Goal: Task Accomplishment & Management: Complete application form

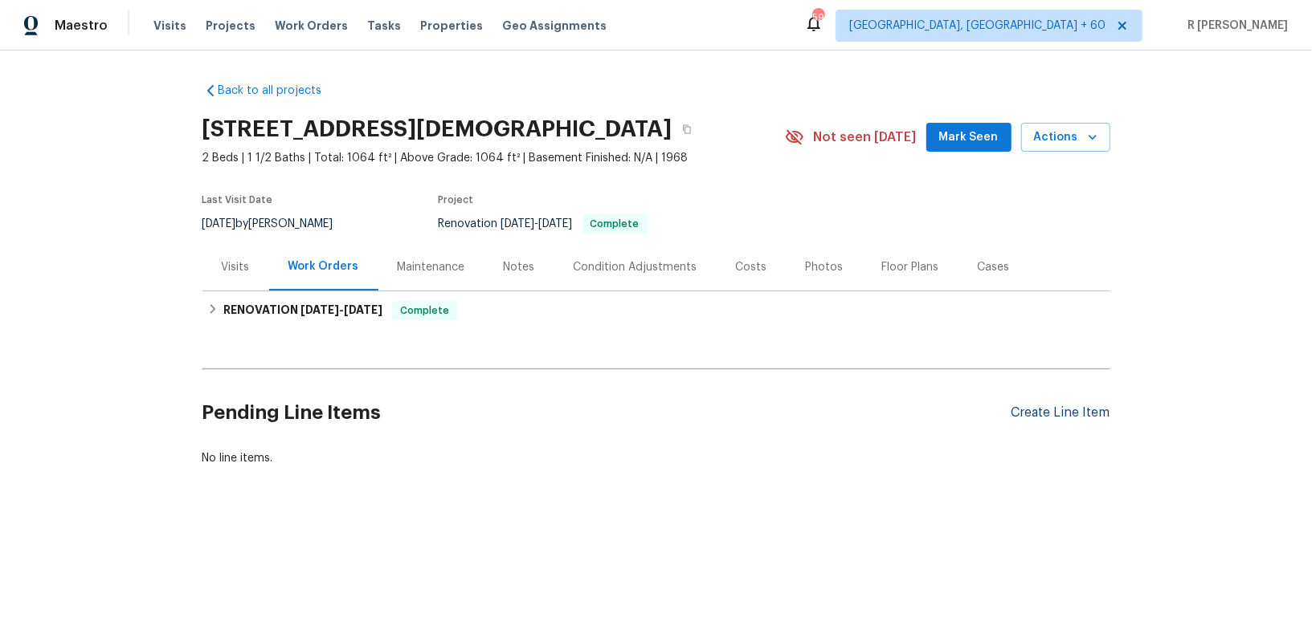
click at [1055, 408] on div "Create Line Item" at bounding box center [1060, 413] width 99 height 15
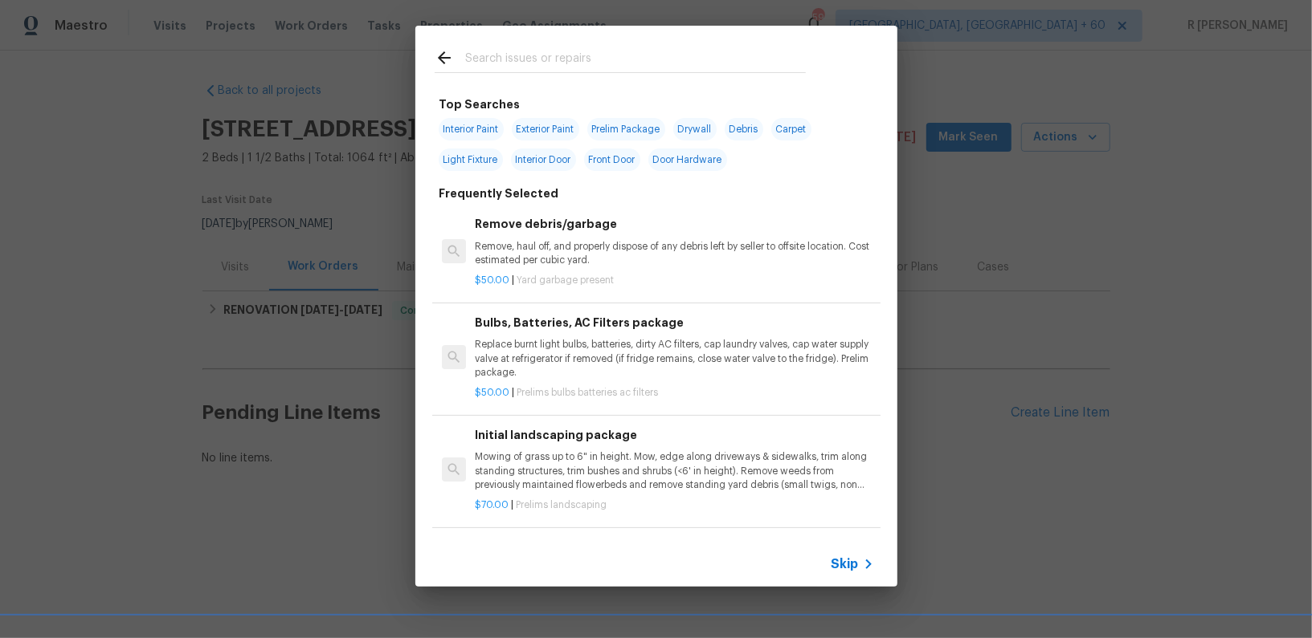
click at [843, 563] on span "Skip" at bounding box center [844, 565] width 27 height 16
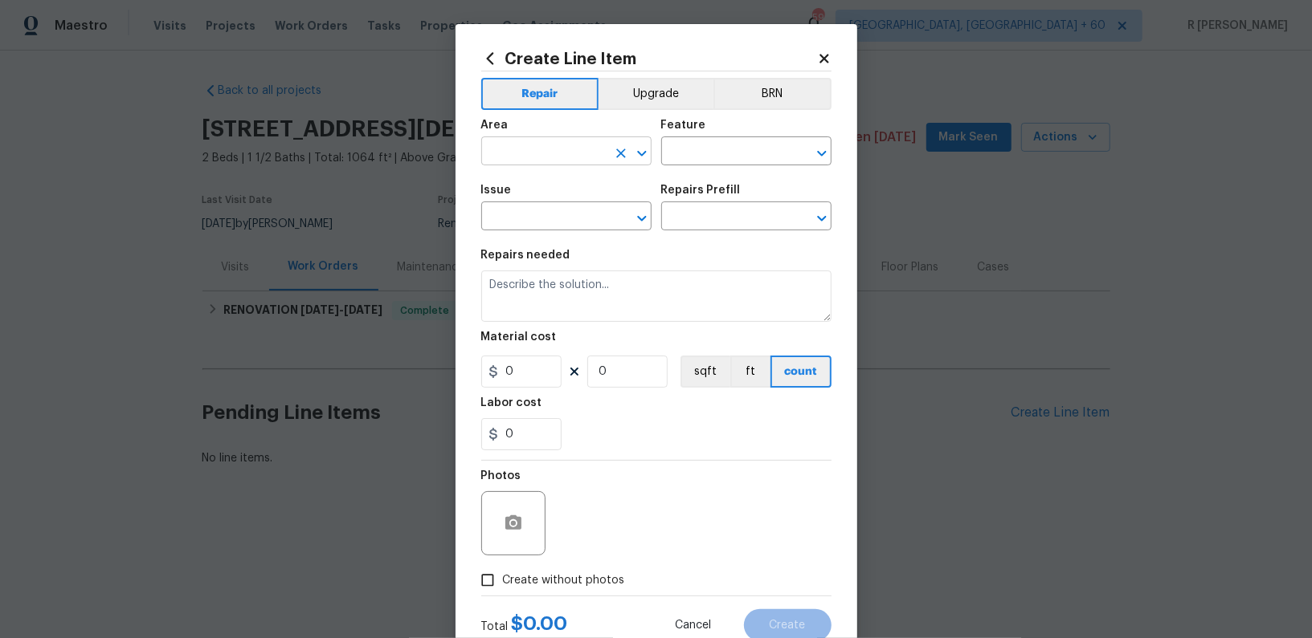
click at [529, 150] on input "text" at bounding box center [543, 153] width 125 height 25
type input "bath va"
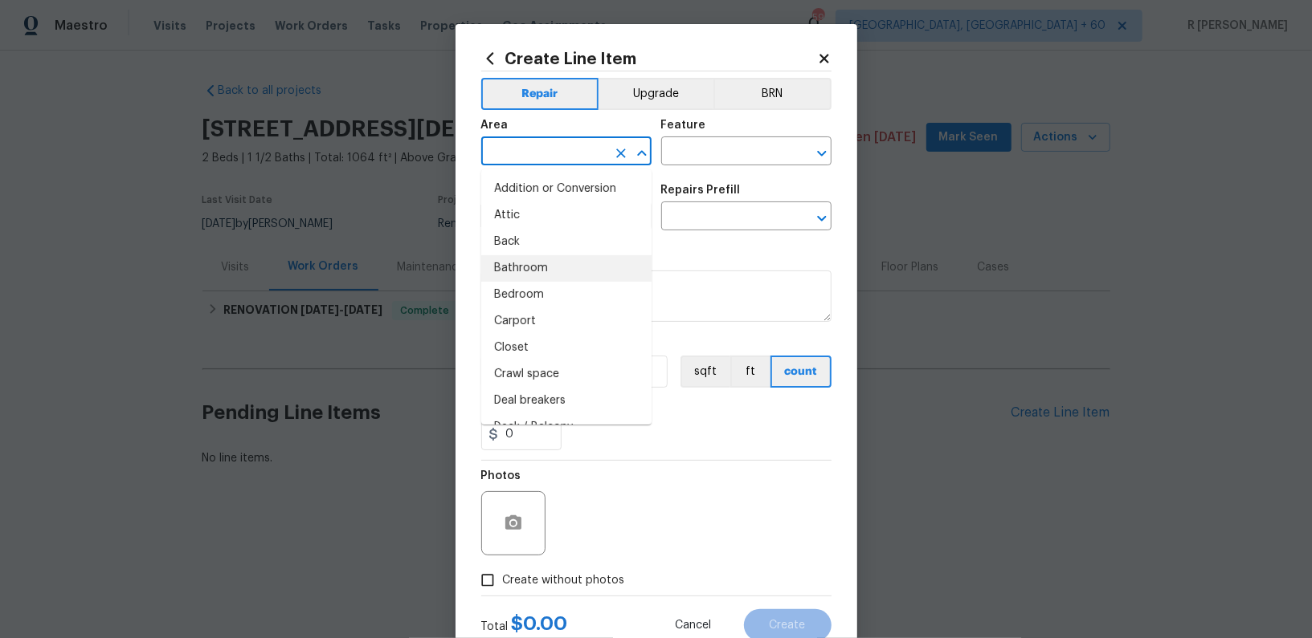
click at [541, 267] on li "Bathroom" at bounding box center [566, 268] width 170 height 27
type input "Bathroom"
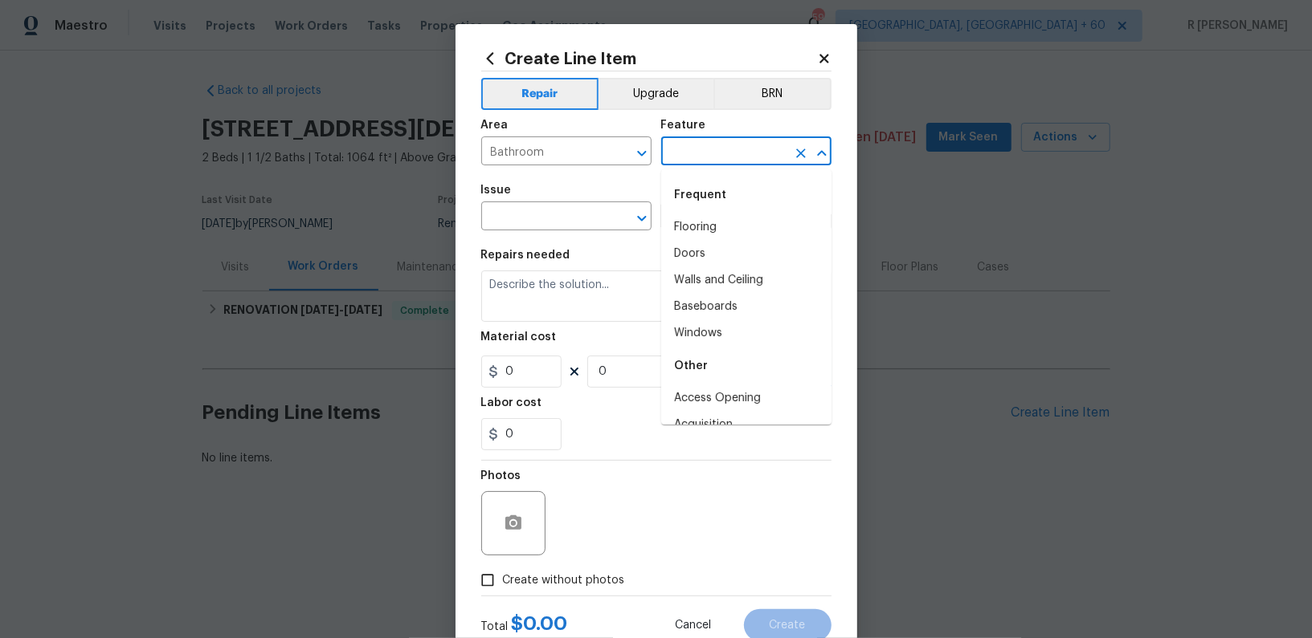
click at [736, 147] on input "text" at bounding box center [723, 153] width 125 height 25
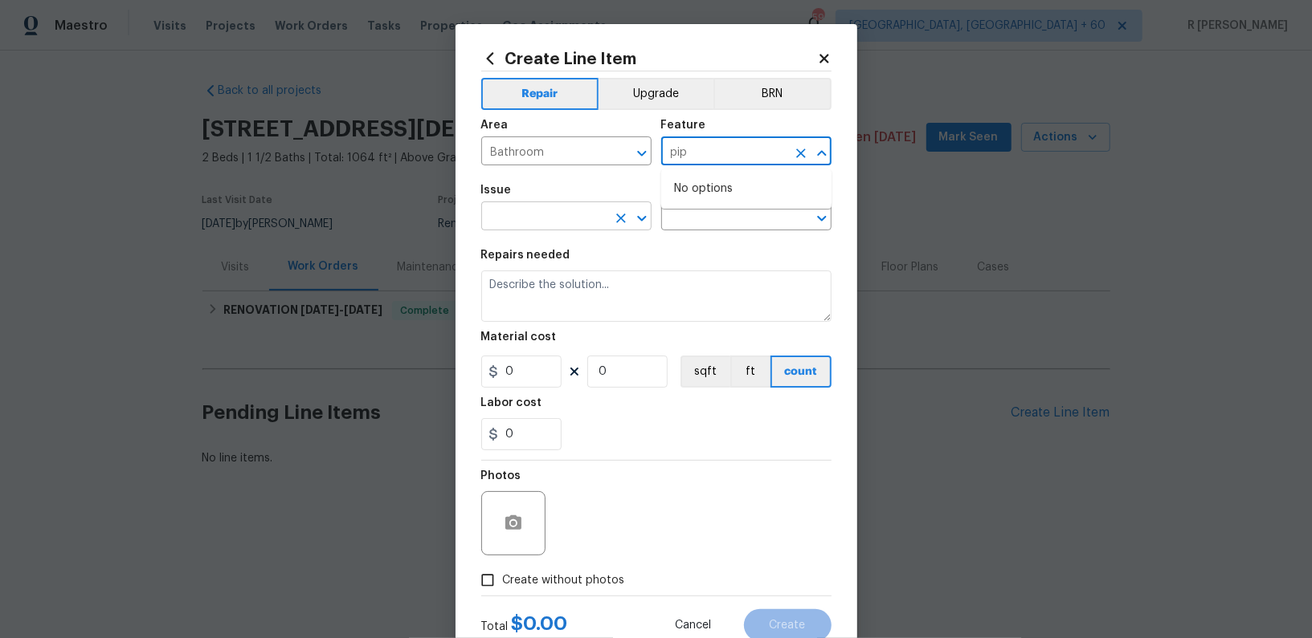
type input "pip"
click at [577, 214] on input "text" at bounding box center [543, 218] width 125 height 25
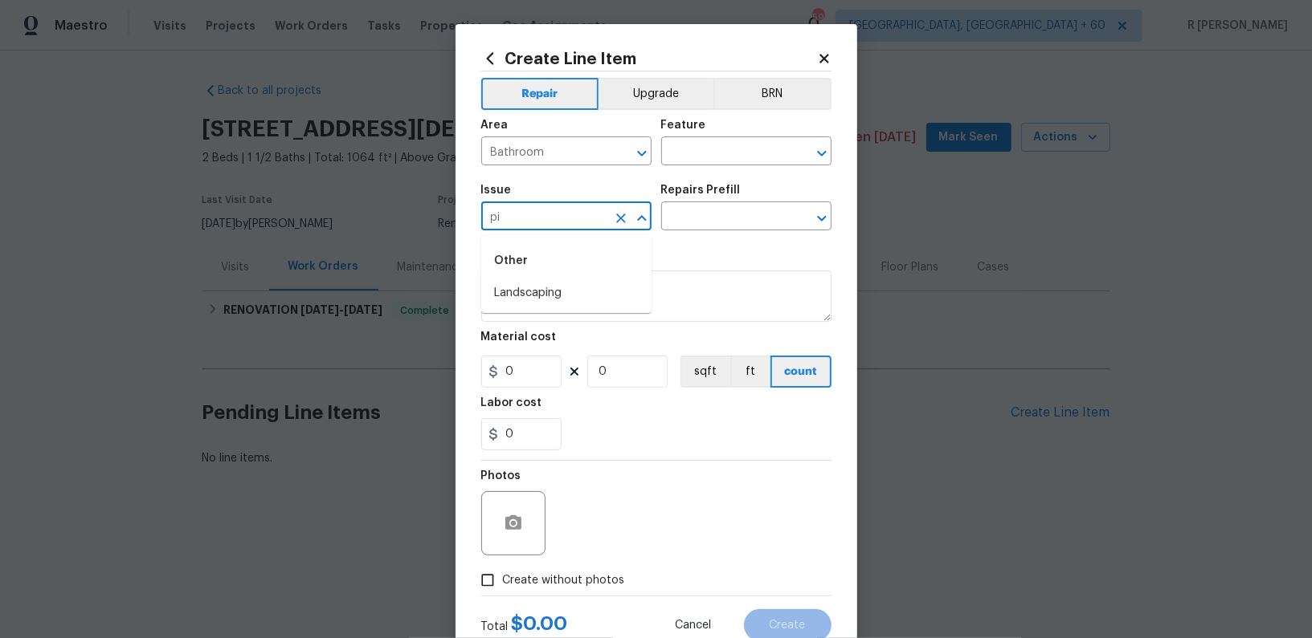
type input "p"
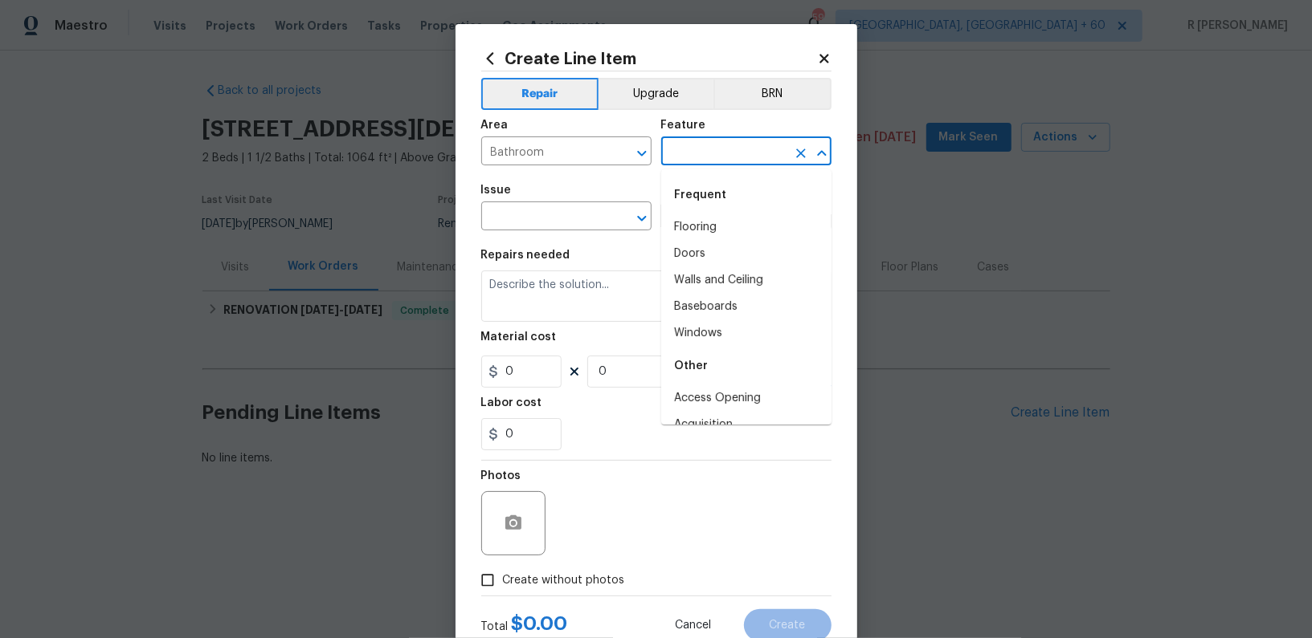
click at [717, 155] on input "text" at bounding box center [723, 153] width 125 height 25
type input "dr"
click at [563, 222] on input "text" at bounding box center [543, 218] width 125 height 25
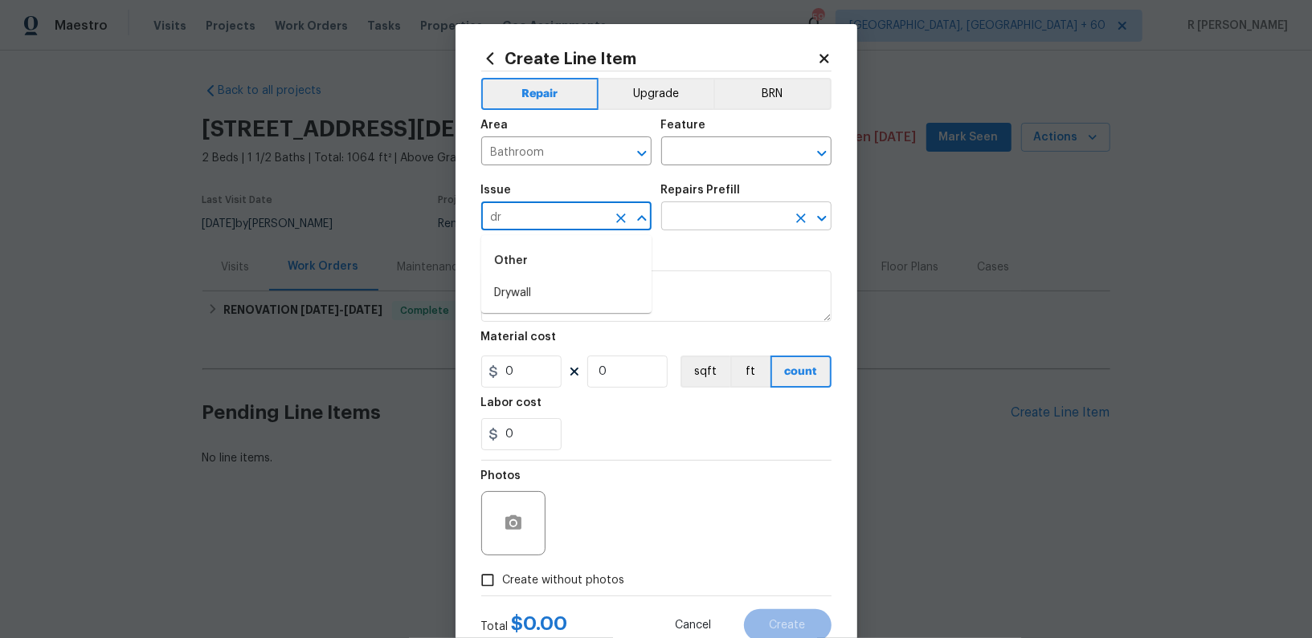
type input "dr"
click at [756, 216] on input "text" at bounding box center [723, 218] width 125 height 25
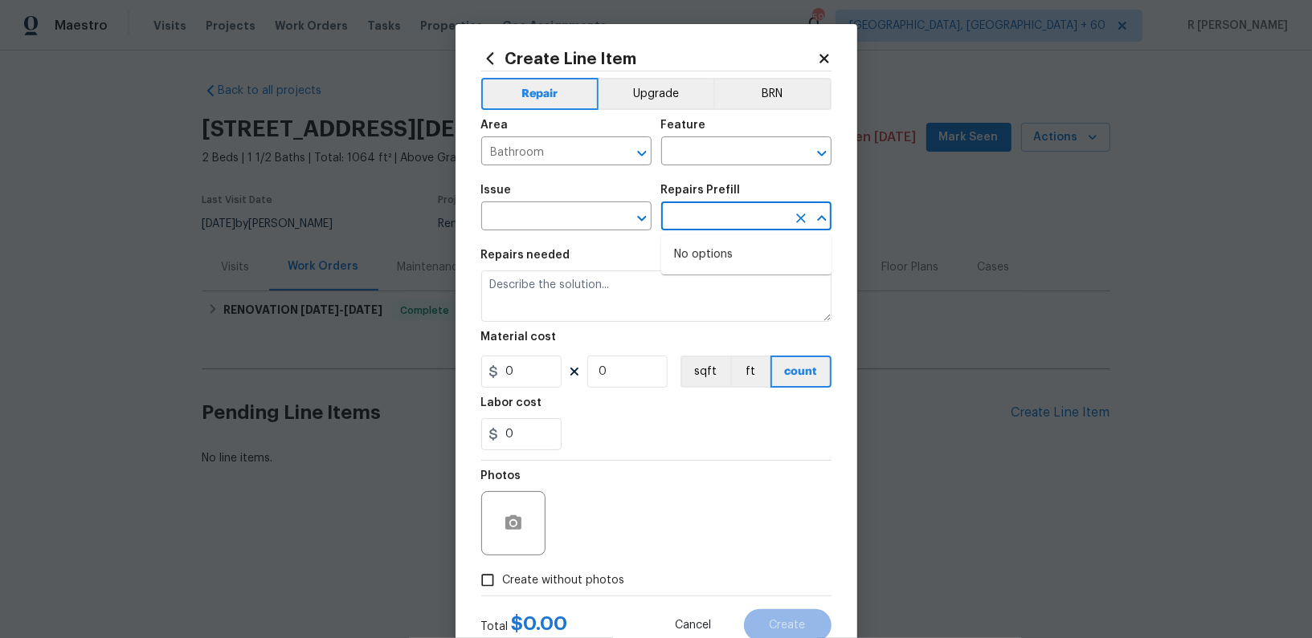
click at [824, 63] on icon at bounding box center [824, 58] width 14 height 14
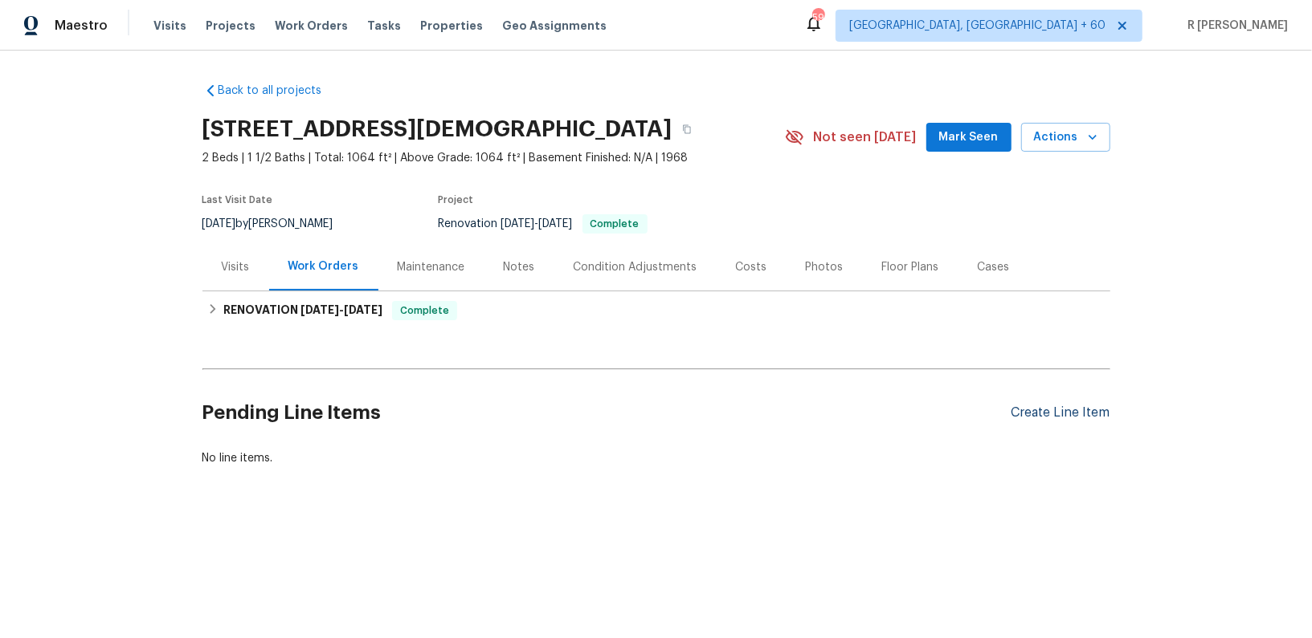
click at [1057, 410] on div "Create Line Item" at bounding box center [1060, 413] width 99 height 15
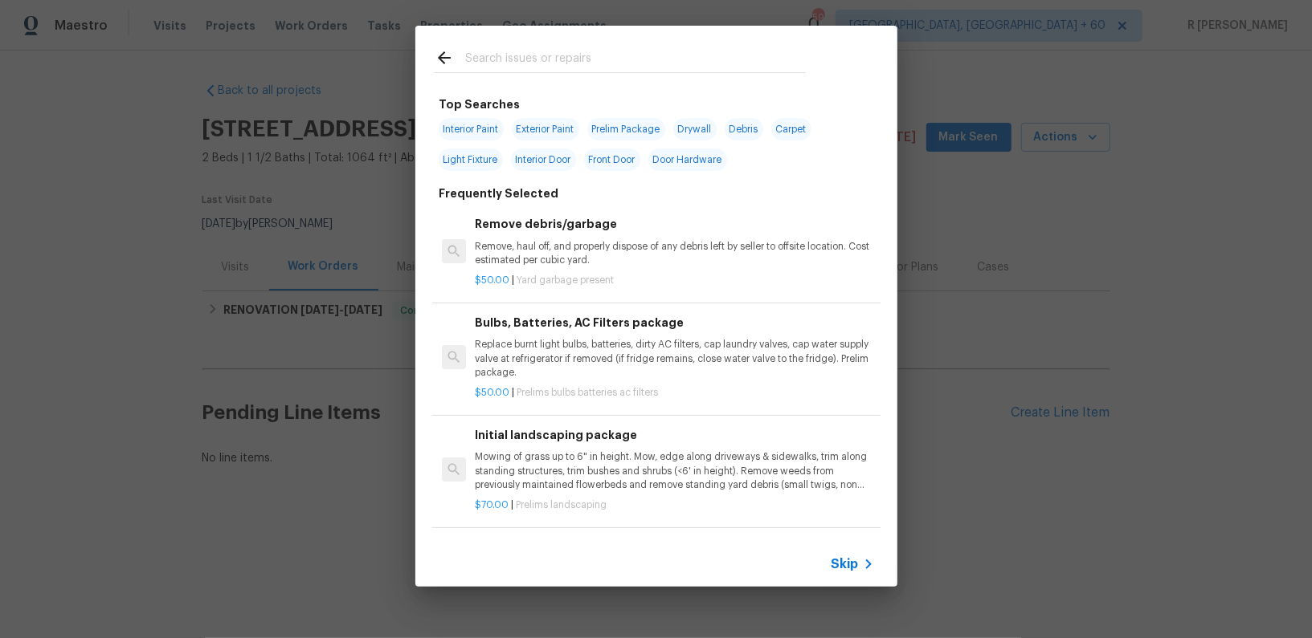
click at [565, 74] on div at bounding box center [620, 57] width 410 height 63
click at [559, 55] on input "text" at bounding box center [635, 60] width 341 height 24
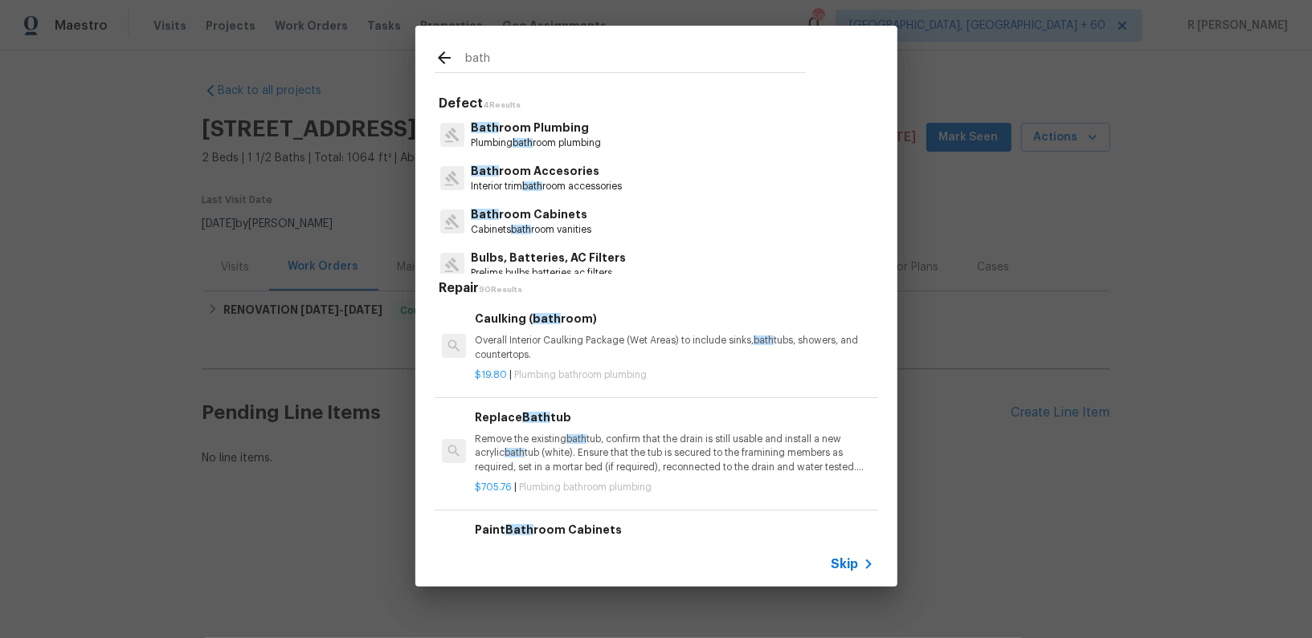
type input "bath"
click at [587, 141] on p "Plumbing bath room plumbing" at bounding box center [536, 144] width 130 height 14
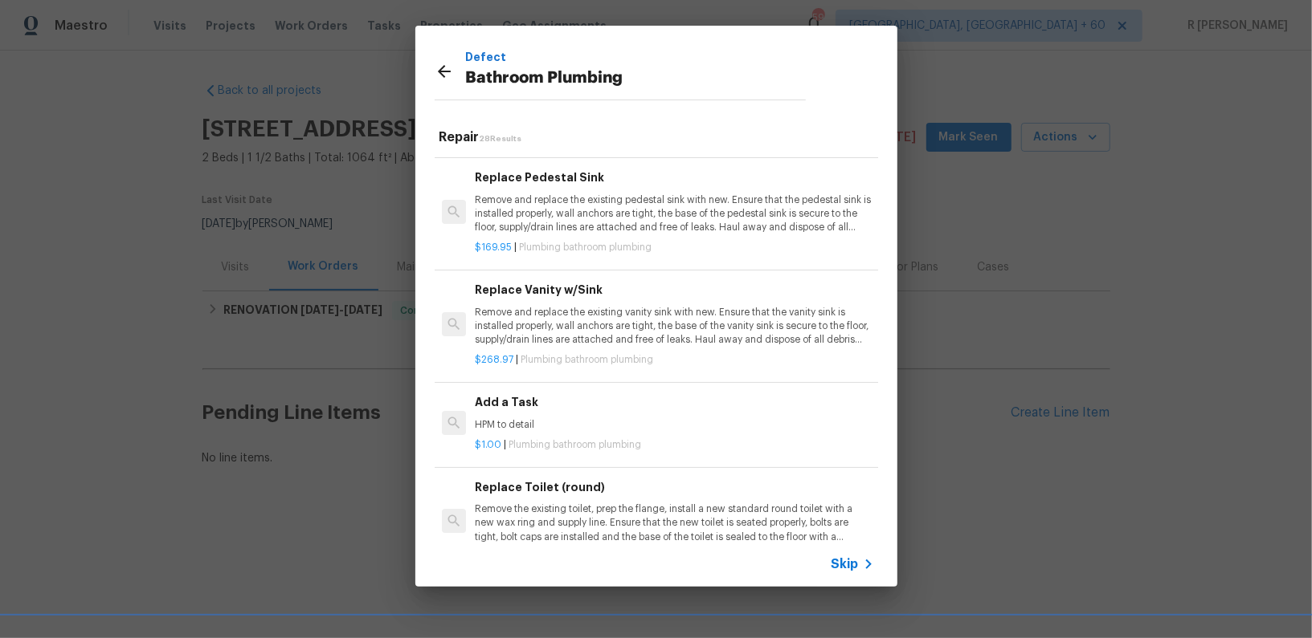
scroll to position [2399, 0]
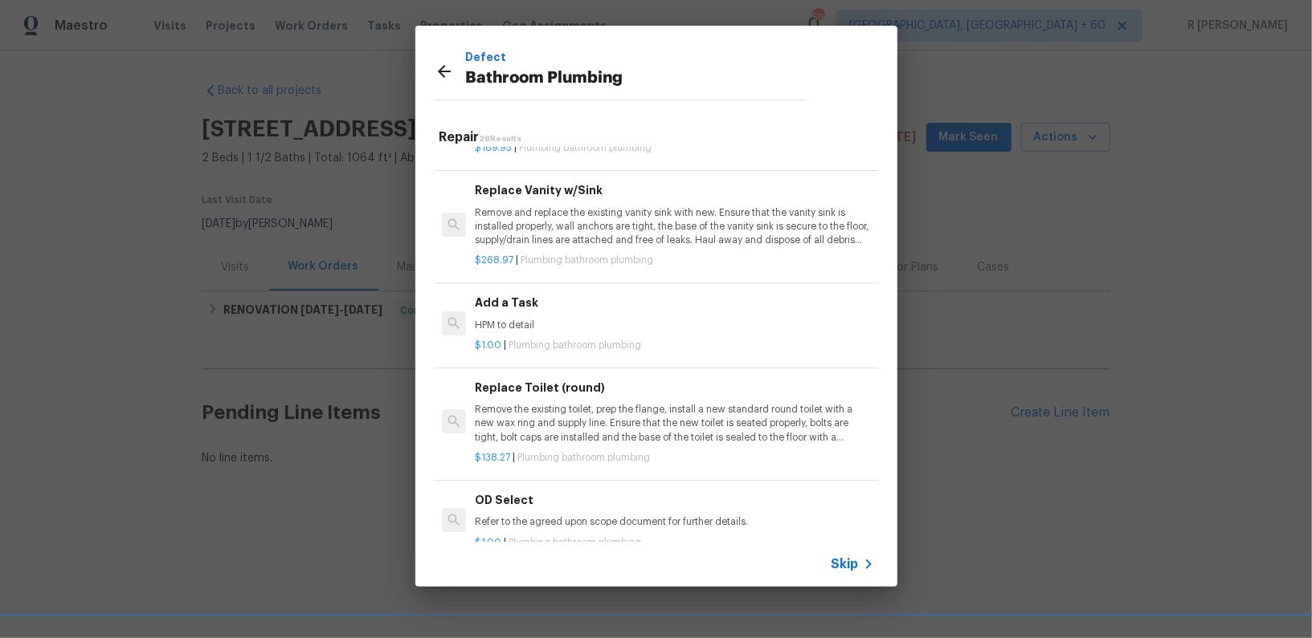
click at [512, 339] on p "$1.00 | Plumbing bathroom plumbing" at bounding box center [674, 346] width 398 height 14
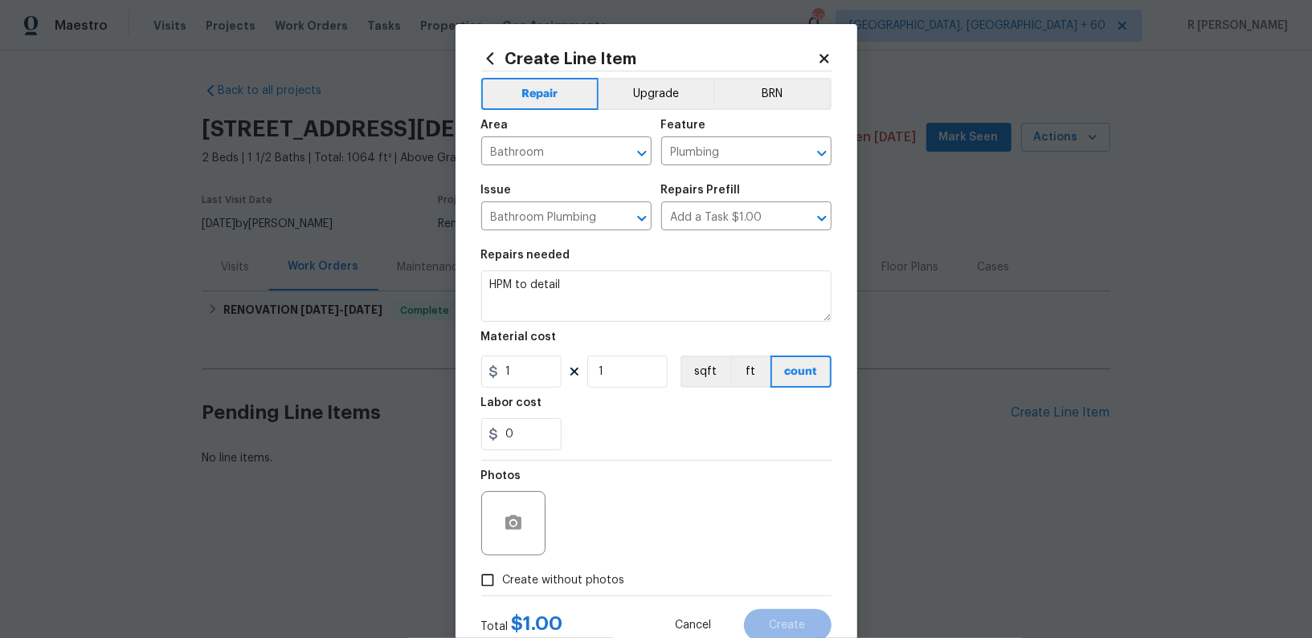
click at [630, 324] on section "Repairs needed HPM to detail Material cost 1 1 sqft ft count Labor cost 0" at bounding box center [656, 350] width 350 height 220
click at [642, 264] on div "Repairs needed" at bounding box center [656, 260] width 350 height 21
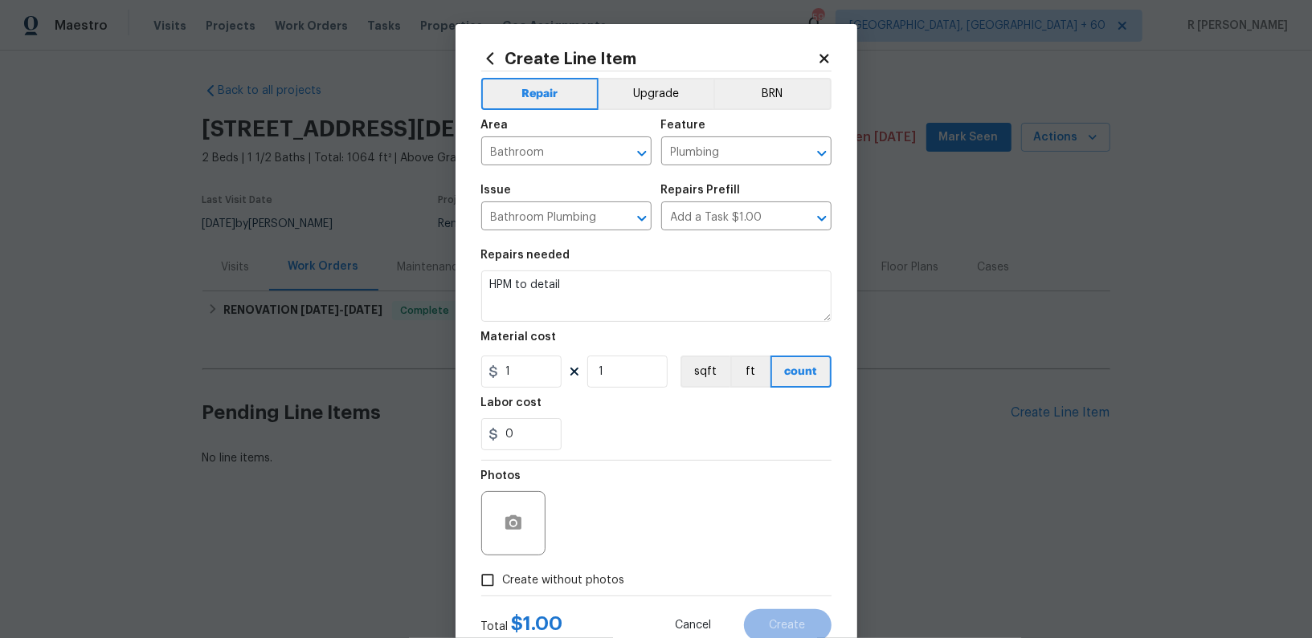
click at [642, 264] on div "Repairs needed" at bounding box center [656, 260] width 350 height 21
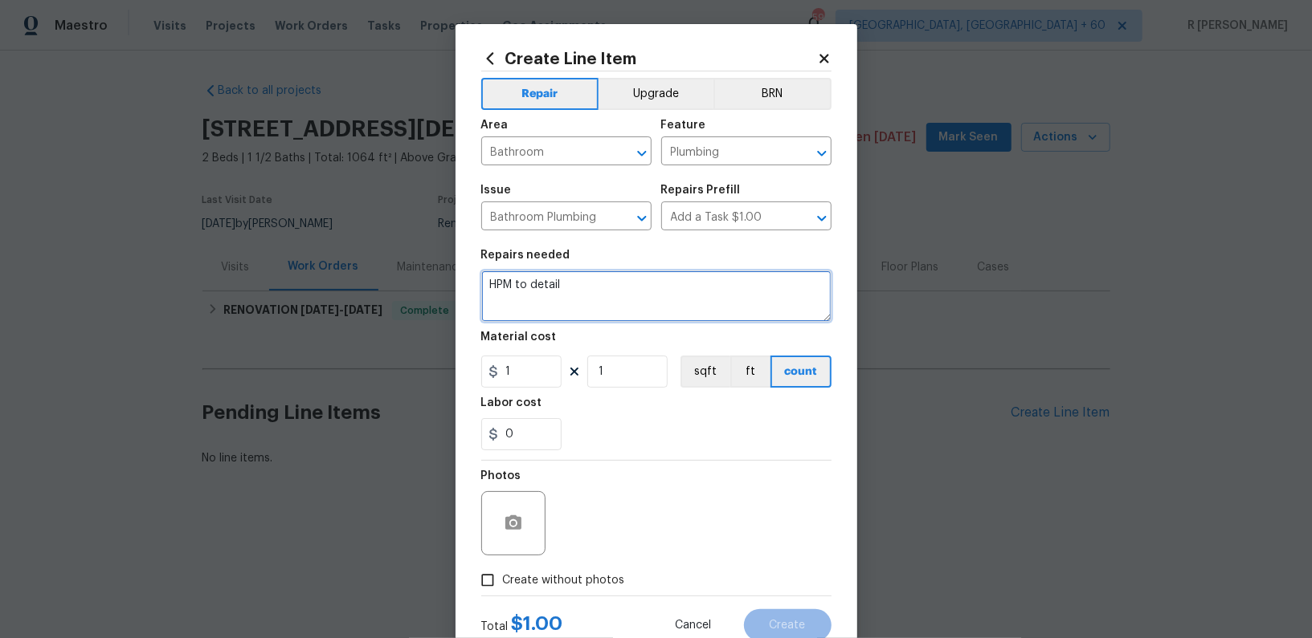
click at [626, 288] on textarea "HPM to detail" at bounding box center [656, 296] width 350 height 51
paste textarea "Please prioritize this WO due to a leak. Identify the areas of concern, dry up …"
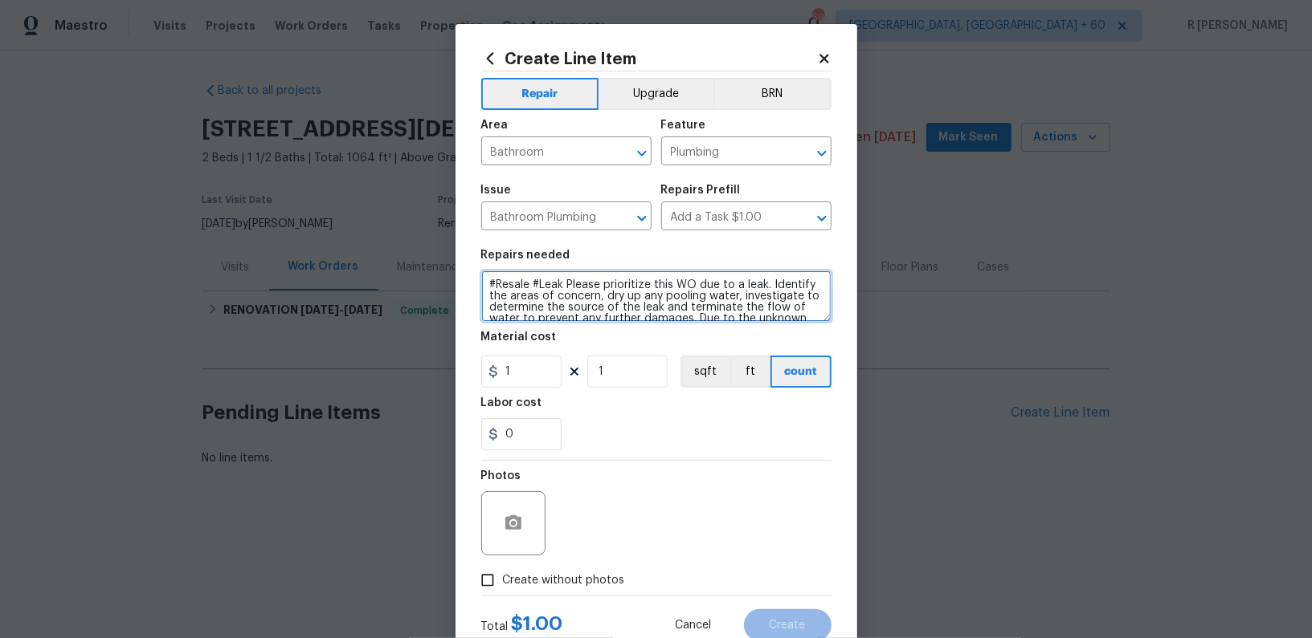
scroll to position [82, 0]
type textarea "#Resale #Leak Please prioritize this WO due to a leak. Identify the areas of co…"
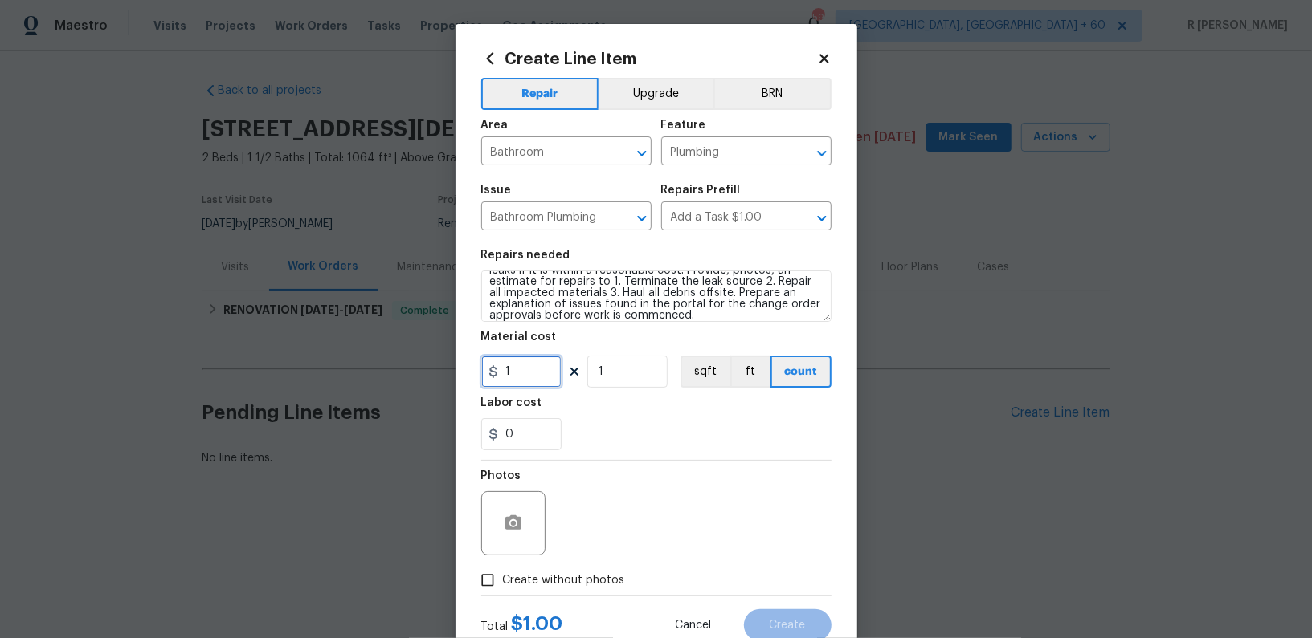
click at [516, 382] on input "1" at bounding box center [521, 372] width 80 height 32
type input "75"
click at [573, 583] on span "Create without photos" at bounding box center [564, 581] width 122 height 17
click at [503, 583] on input "Create without photos" at bounding box center [487, 580] width 31 height 31
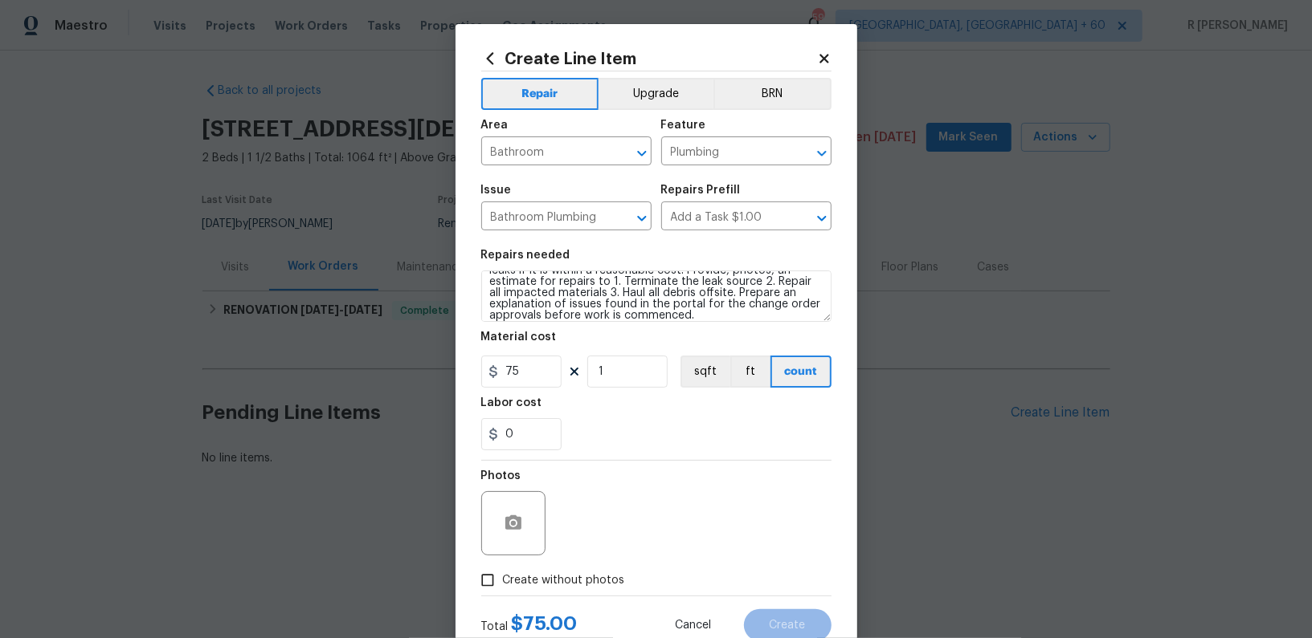
checkbox input "true"
click at [509, 521] on icon "button" at bounding box center [513, 523] width 16 height 14
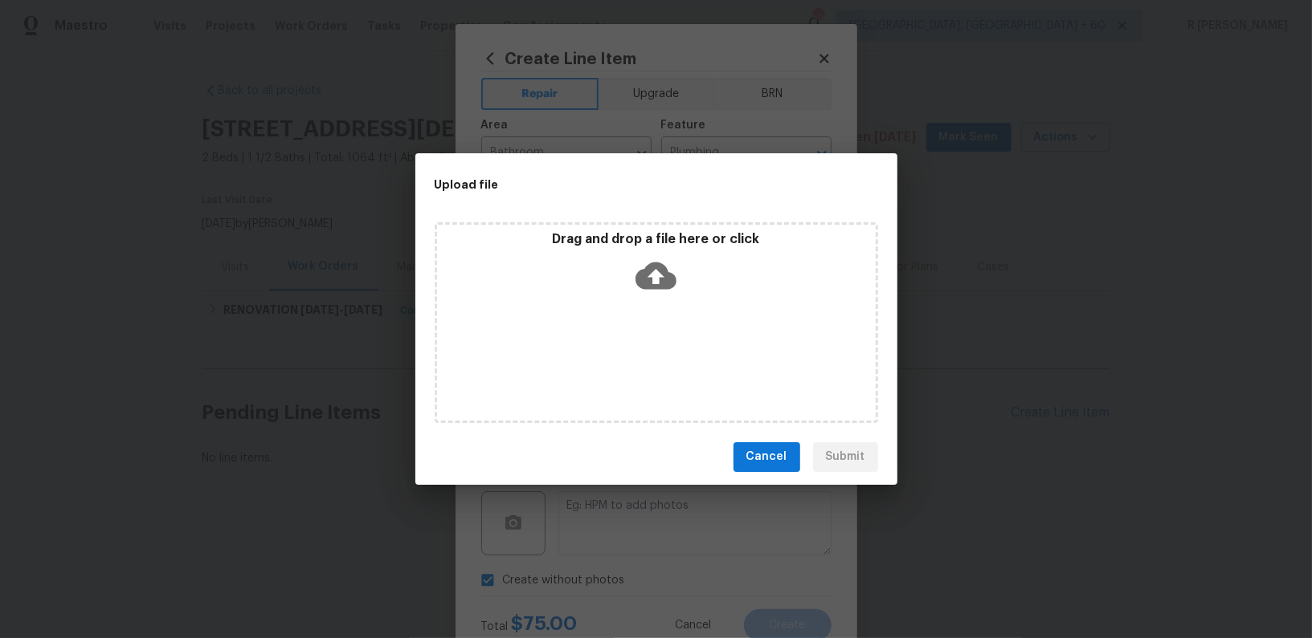
click at [806, 446] on div "Cancel Submit" at bounding box center [656, 457] width 482 height 55
click at [777, 457] on span "Cancel" at bounding box center [766, 457] width 41 height 20
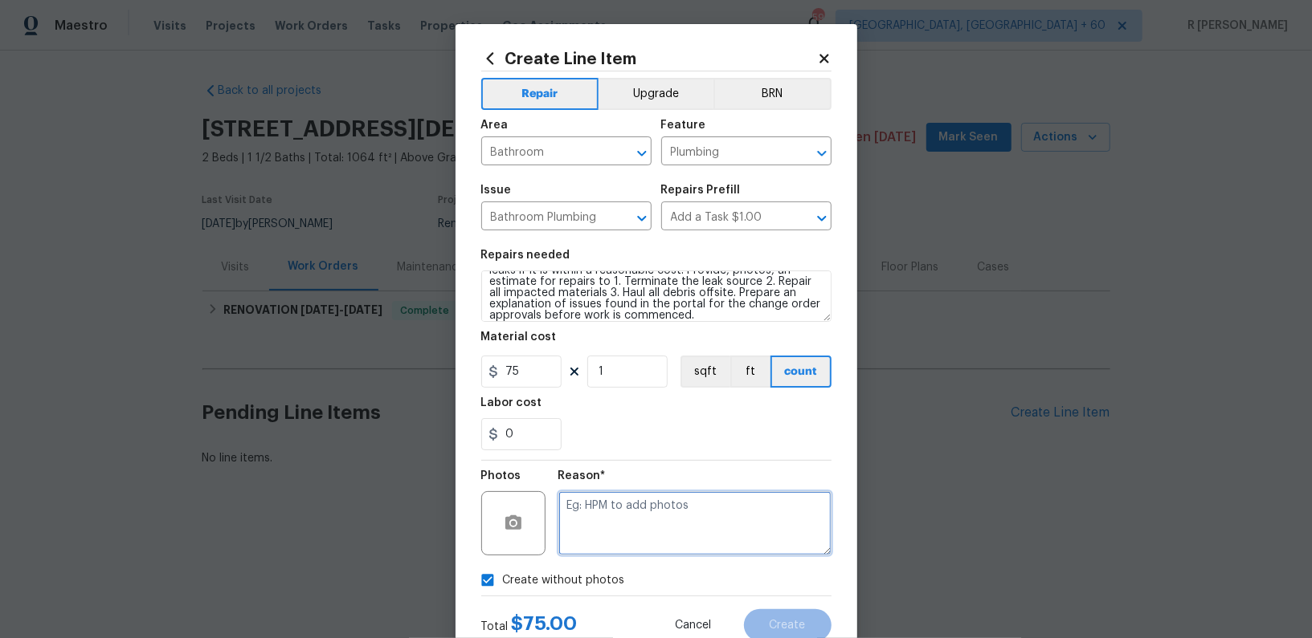
click at [714, 492] on textarea at bounding box center [694, 524] width 273 height 64
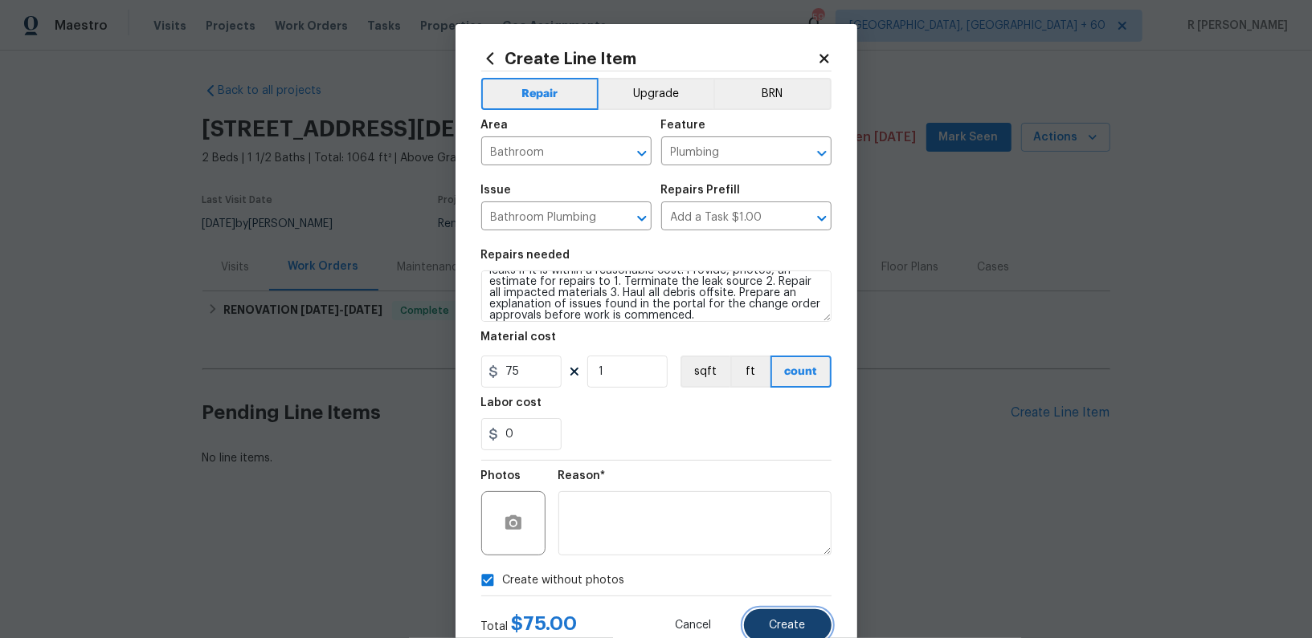
click at [807, 633] on button "Create" at bounding box center [788, 626] width 88 height 32
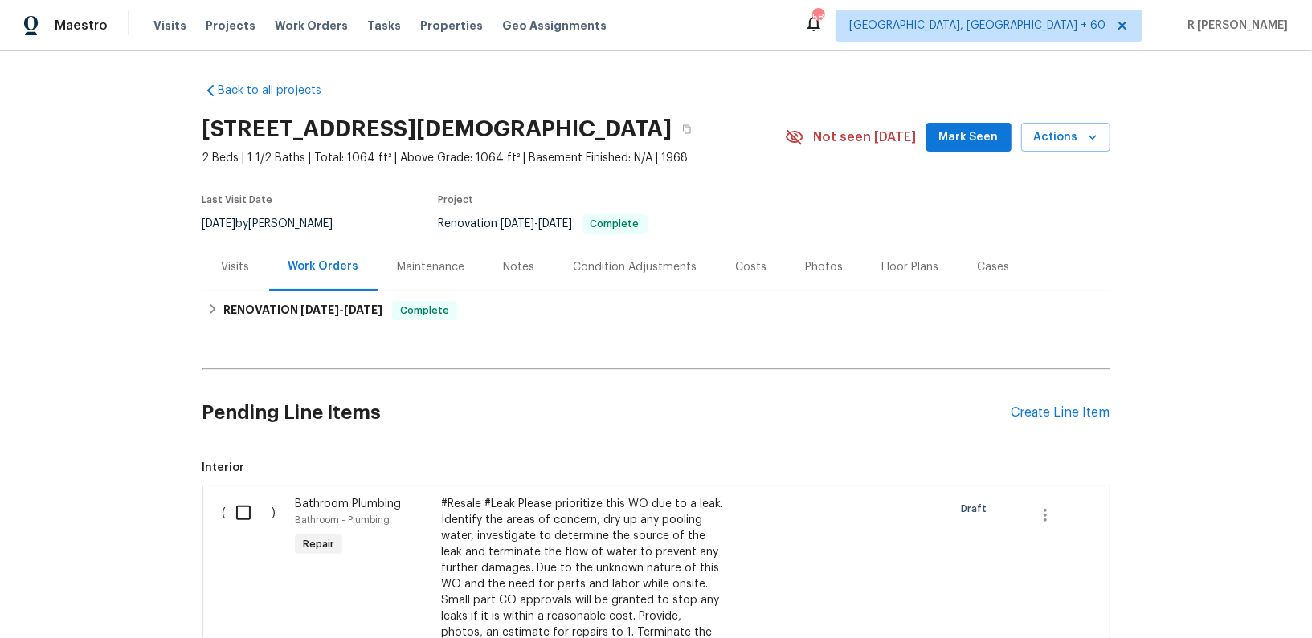
click at [251, 512] on input "checkbox" at bounding box center [249, 513] width 46 height 34
checkbox input "true"
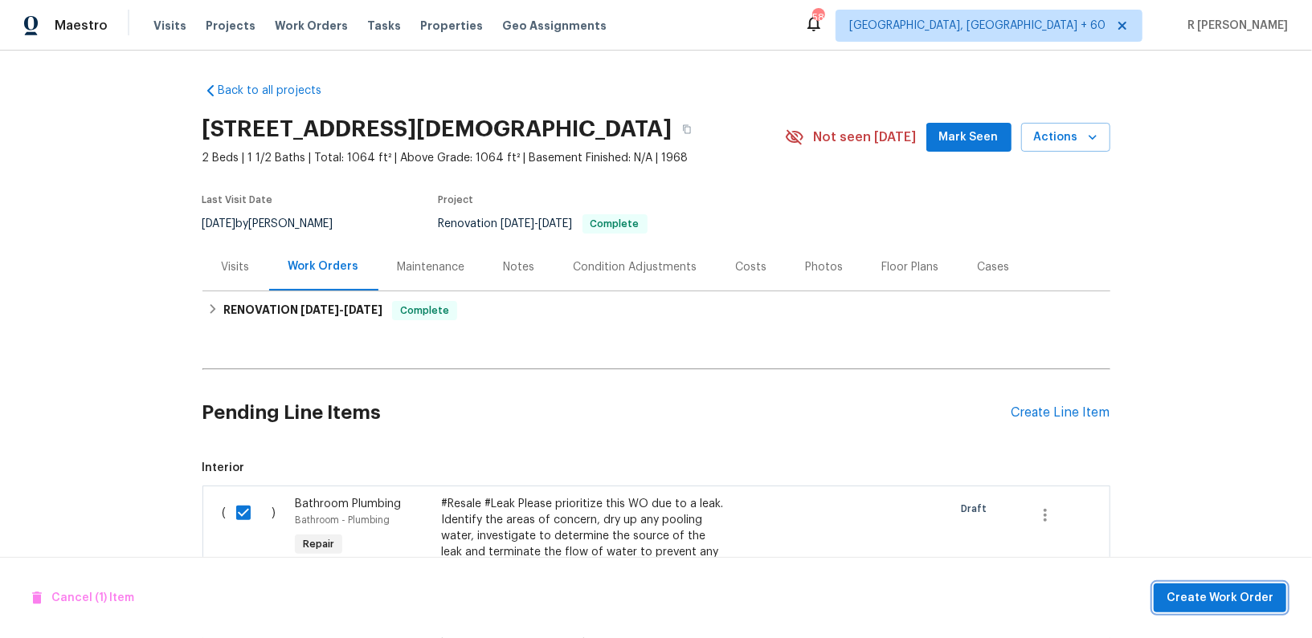
click at [1219, 595] on span "Create Work Order" at bounding box center [1219, 599] width 107 height 20
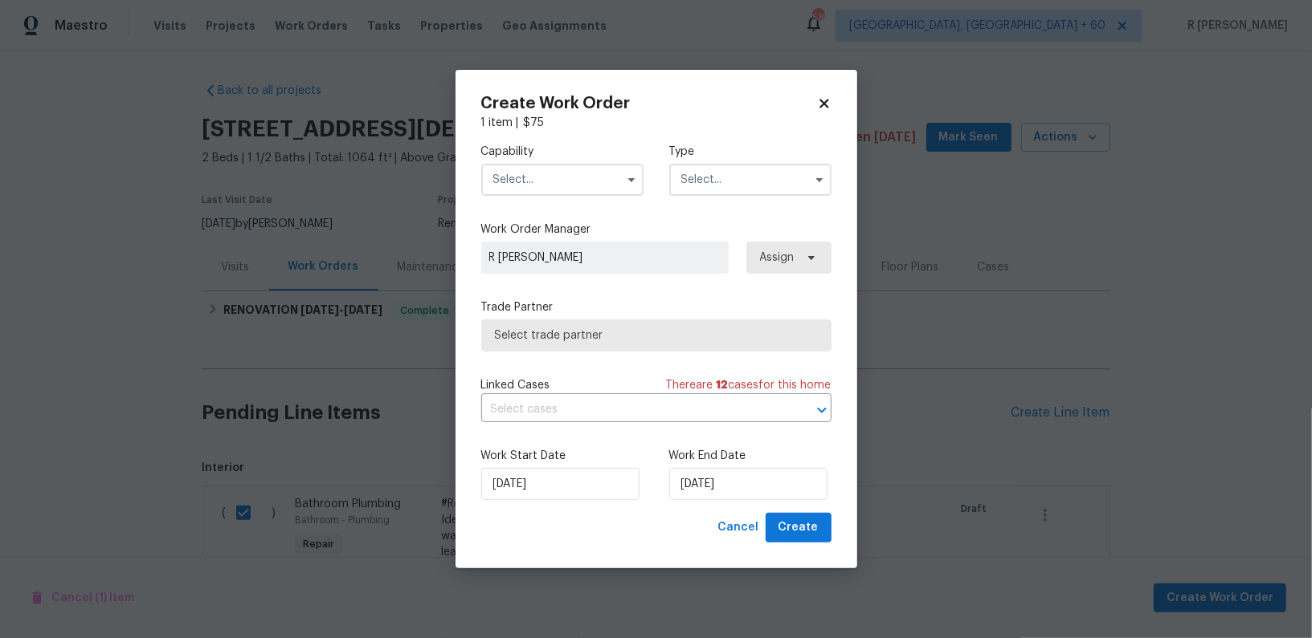
click at [539, 166] on input "text" at bounding box center [562, 180] width 162 height 32
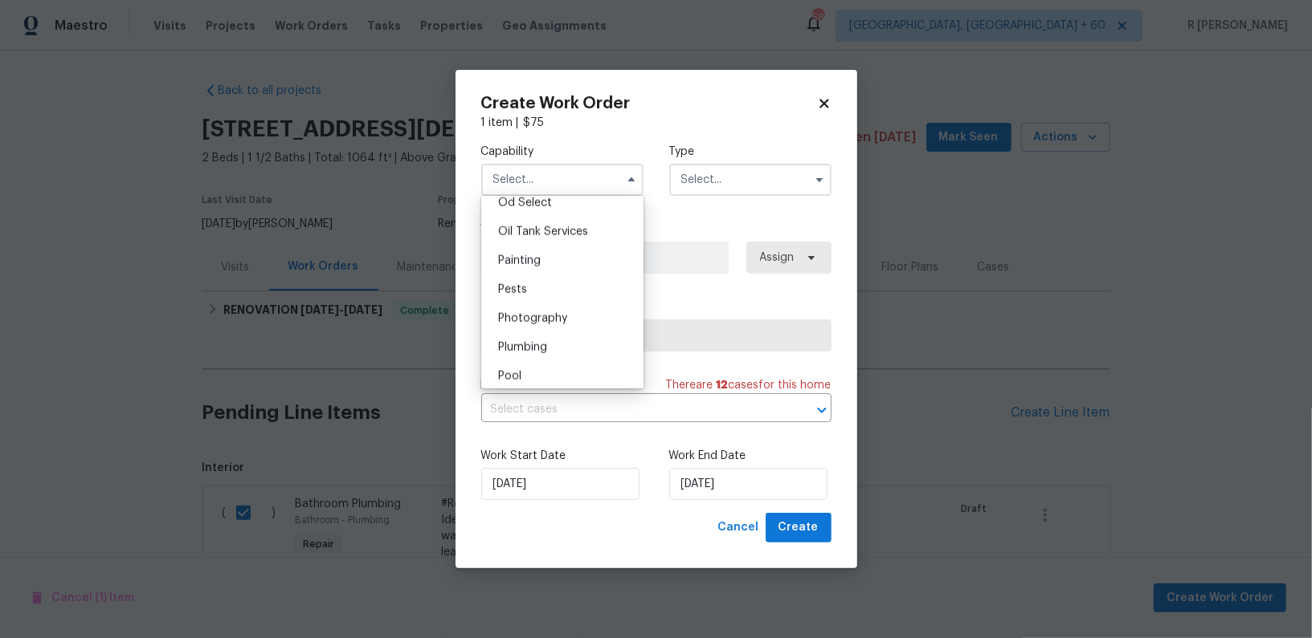
scroll to position [1309, 0]
click at [546, 343] on span "Plumbing" at bounding box center [522, 341] width 49 height 11
type input "Plumbing"
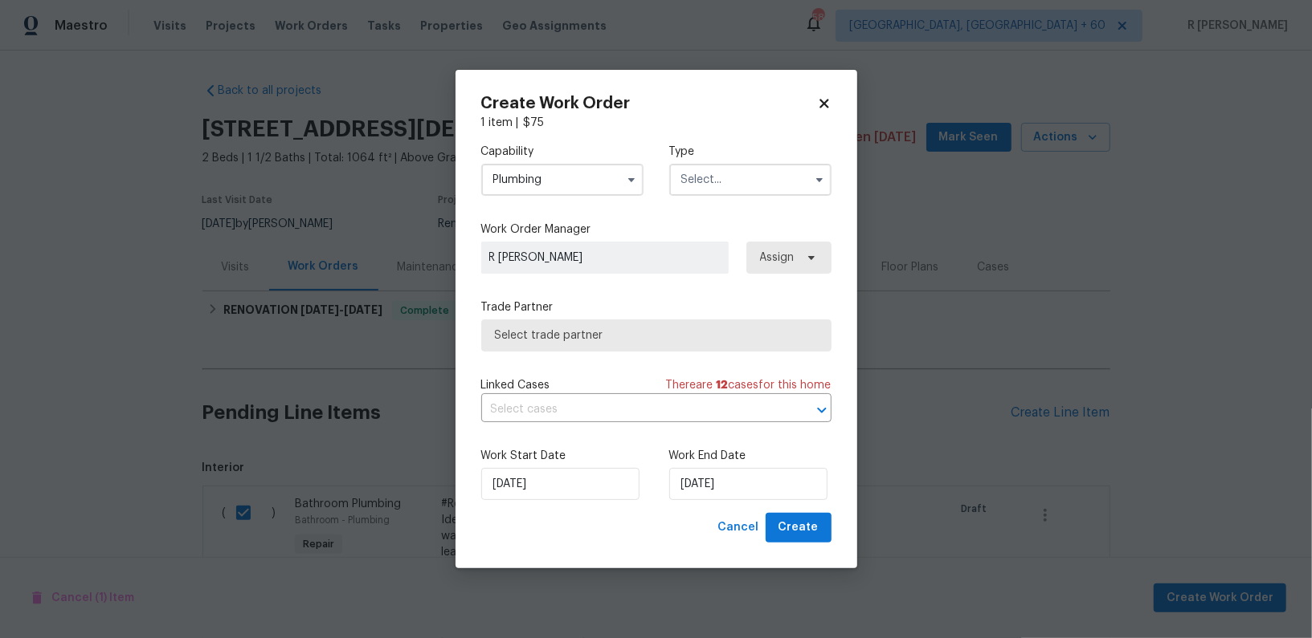
click at [774, 169] on input "text" at bounding box center [750, 180] width 162 height 32
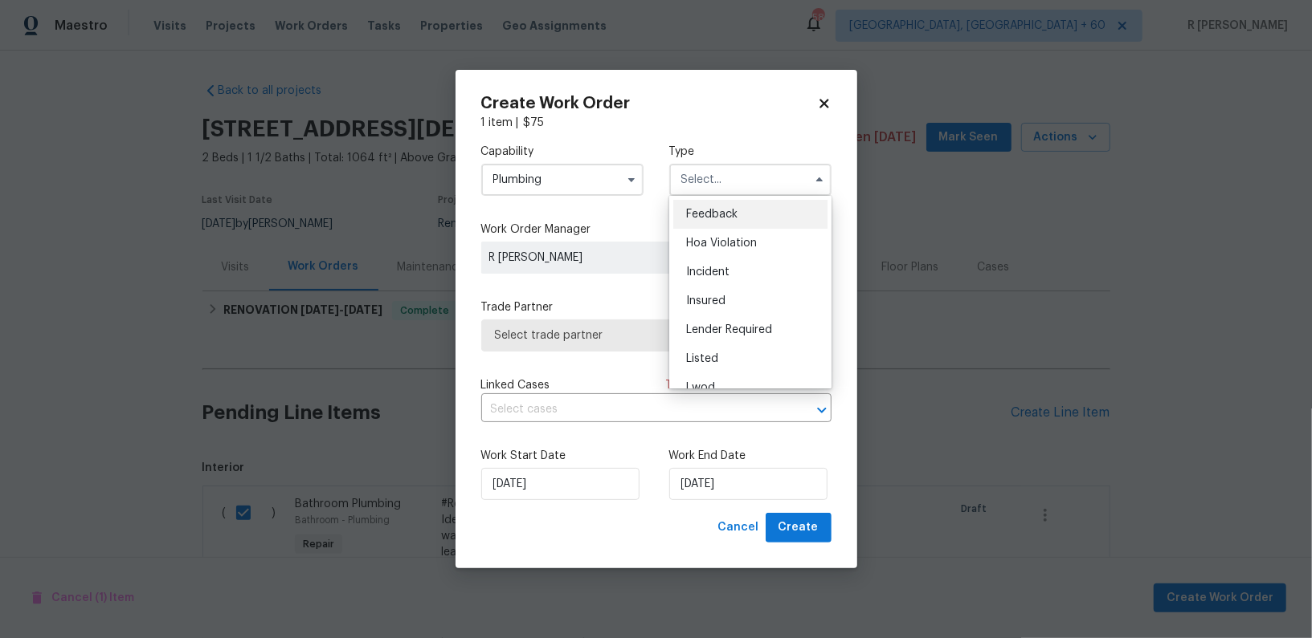
click at [751, 215] on div "Feedback" at bounding box center [750, 214] width 154 height 29
type input "Feedback"
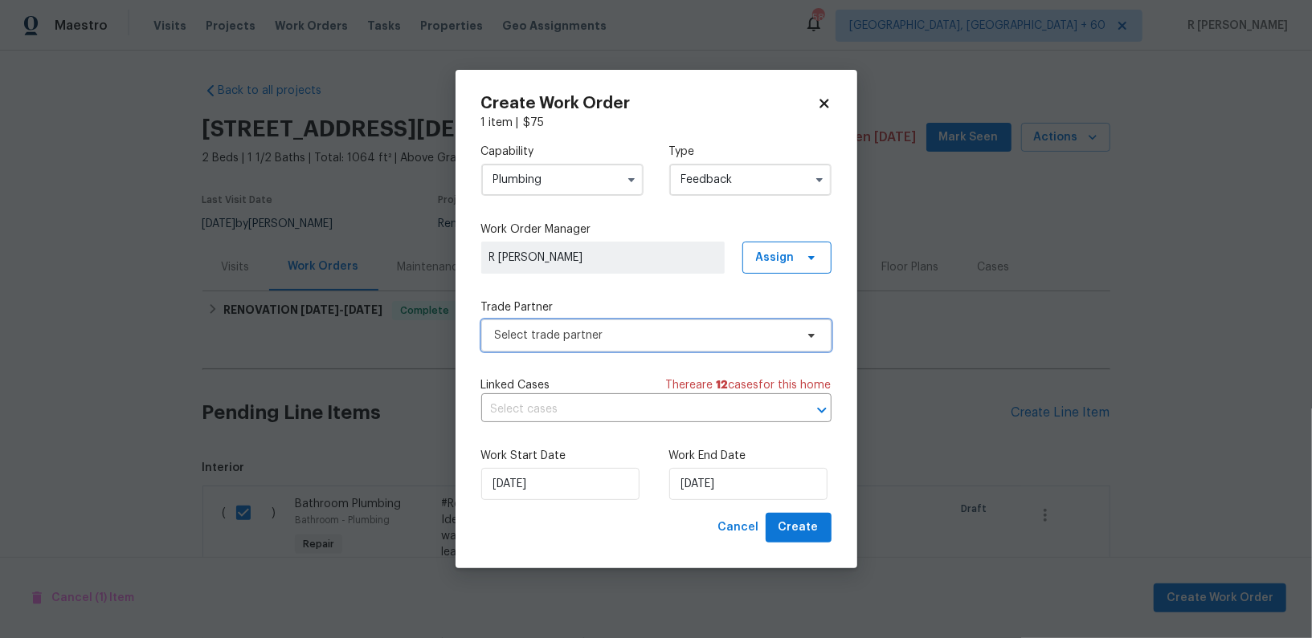
click at [606, 330] on span "Select trade partner" at bounding box center [645, 336] width 300 height 16
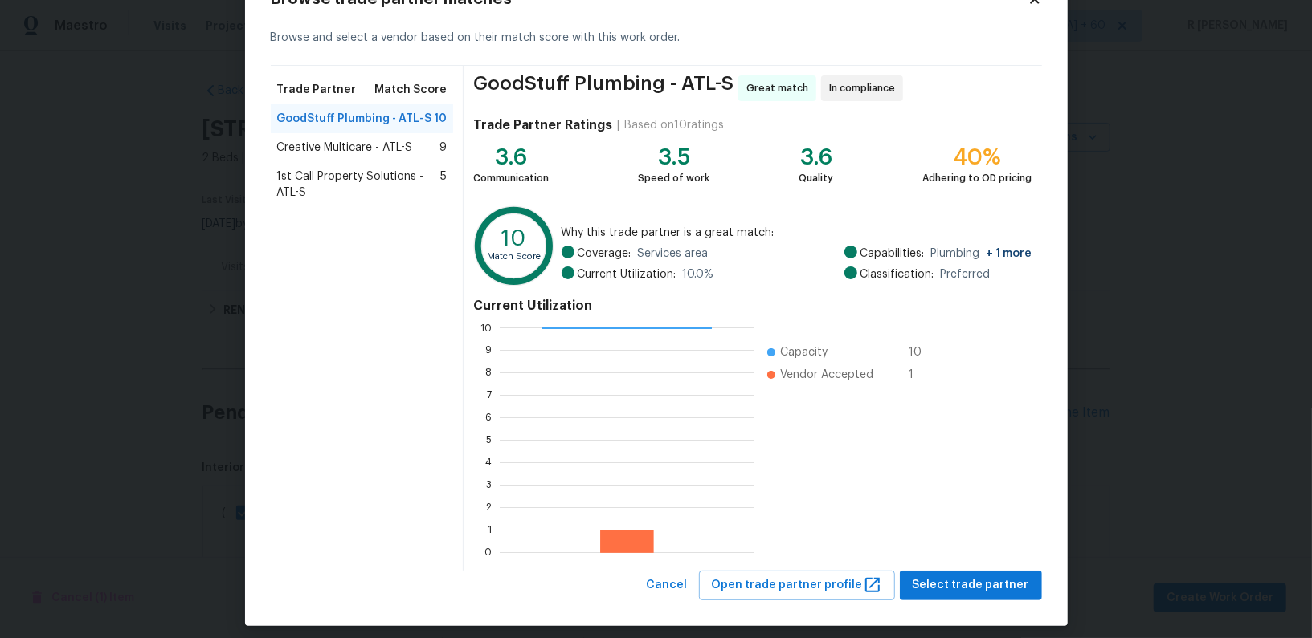
scroll to position [69, 0]
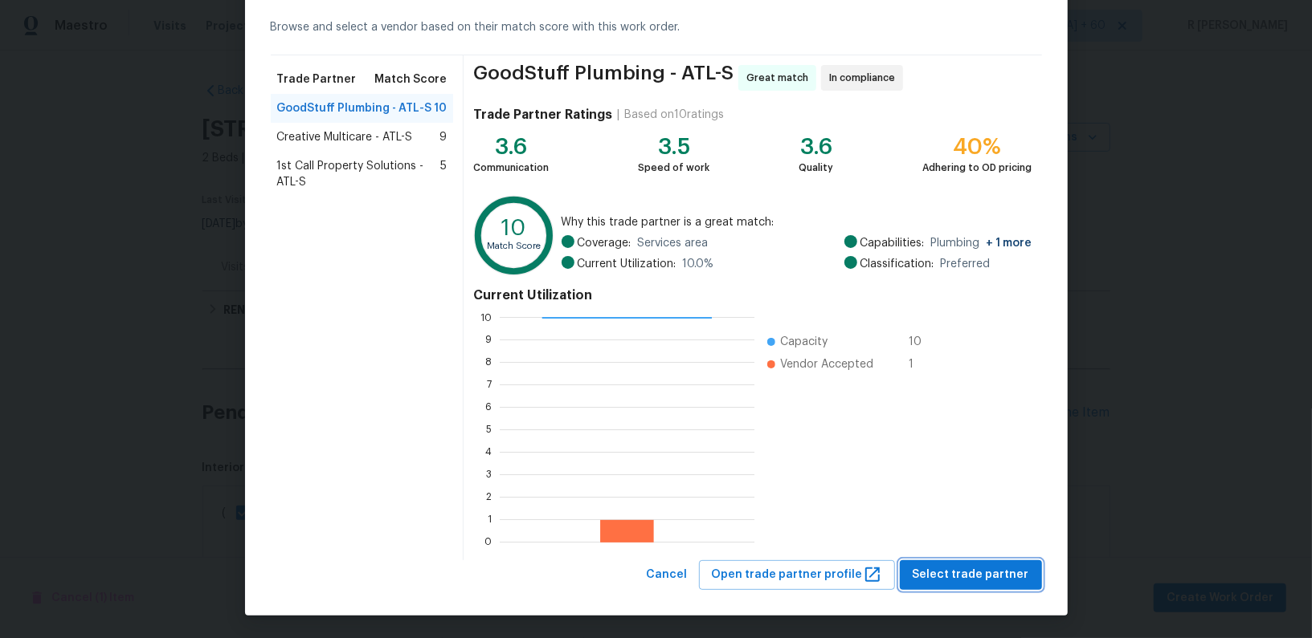
click at [968, 568] on span "Select trade partner" at bounding box center [970, 575] width 116 height 20
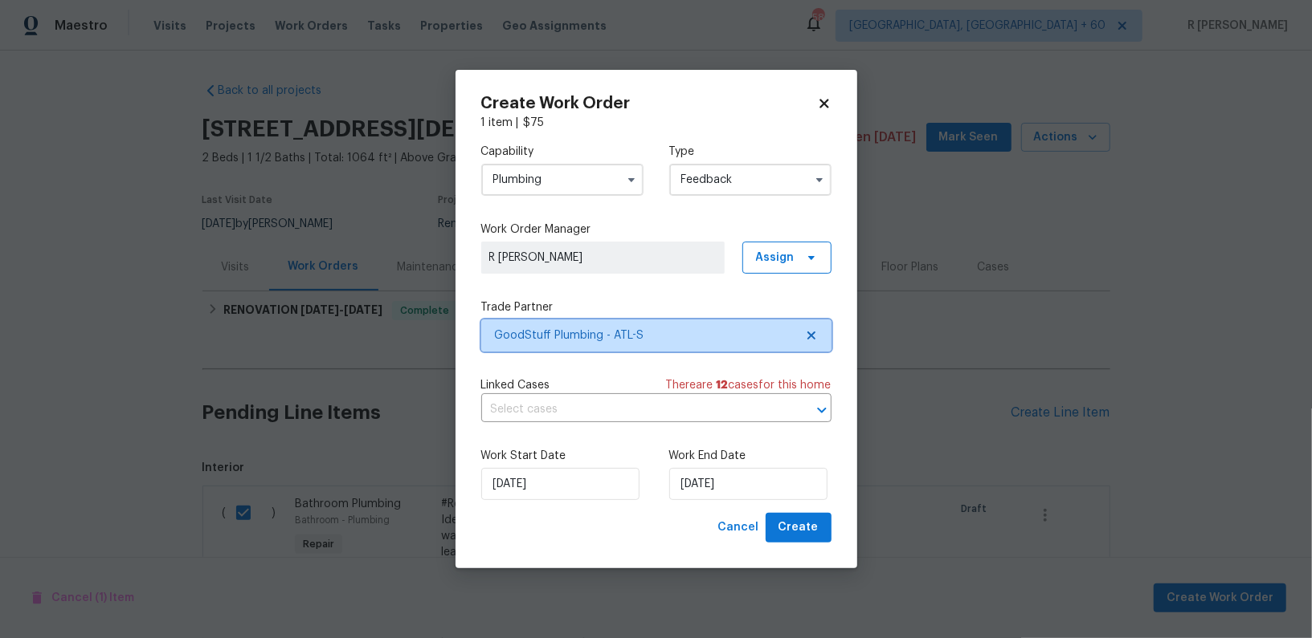
scroll to position [0, 0]
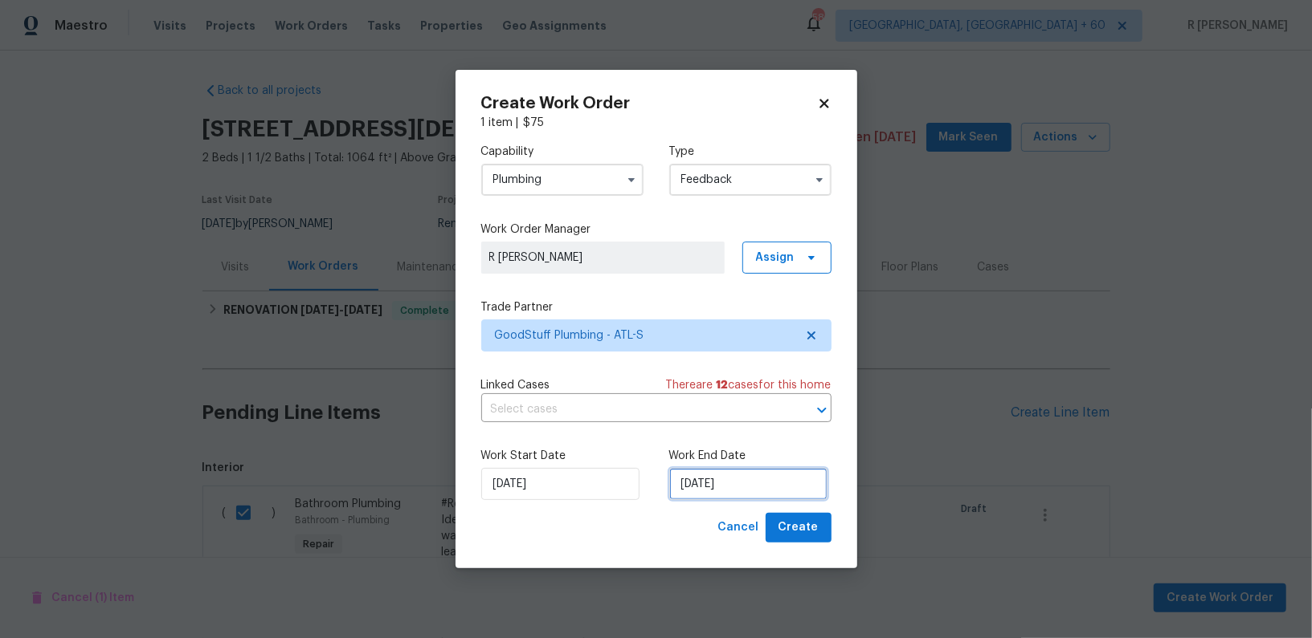
click at [716, 491] on input "19/09/2025" at bounding box center [748, 484] width 158 height 32
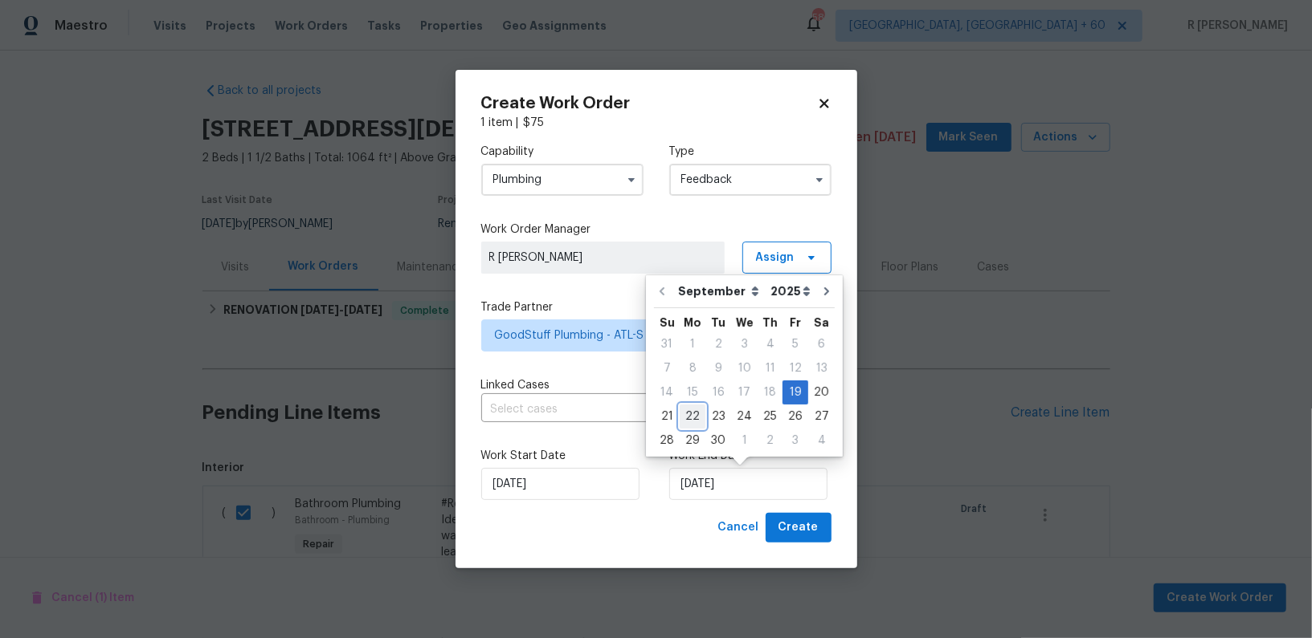
click at [691, 418] on div "22" at bounding box center [692, 417] width 26 height 22
type input "22/09/2025"
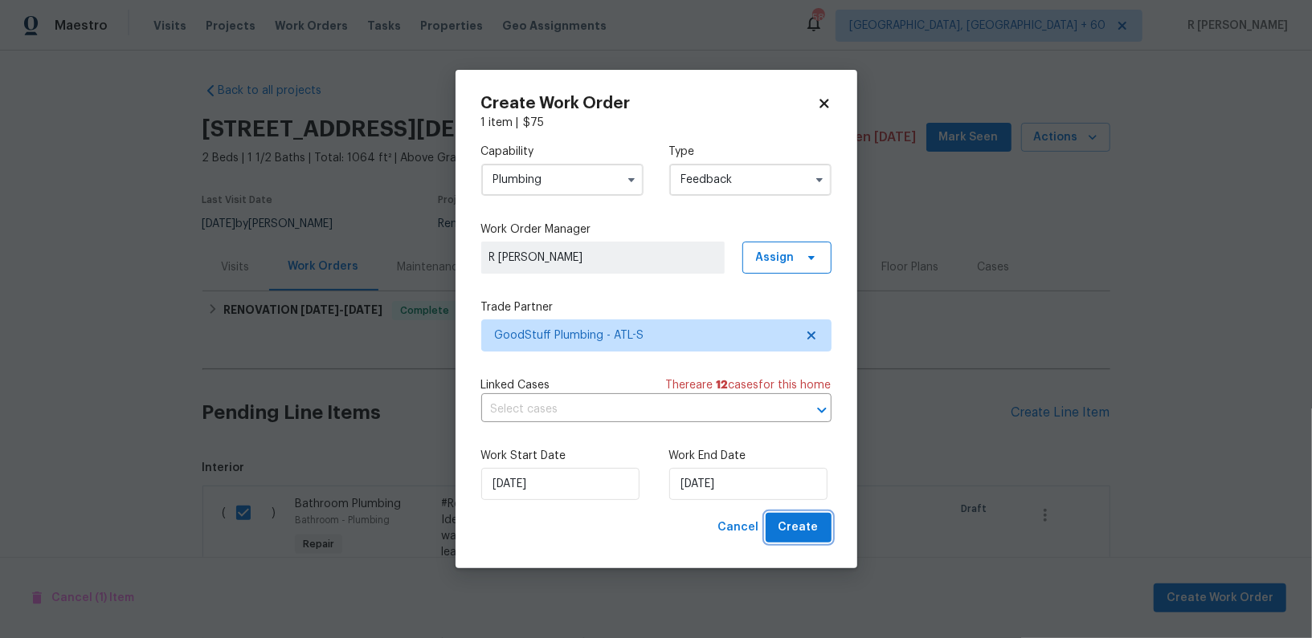
click at [802, 536] on span "Create" at bounding box center [798, 528] width 40 height 20
checkbox input "false"
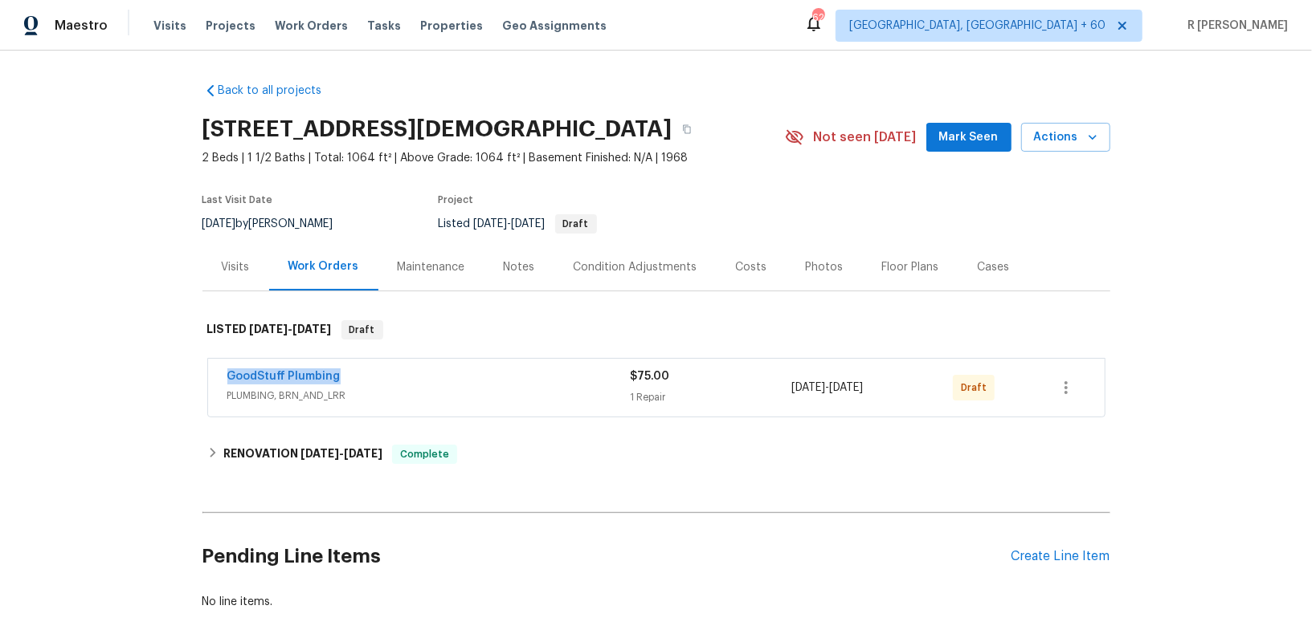
drag, startPoint x: 335, startPoint y: 374, endPoint x: 146, endPoint y: 336, distance: 192.6
click at [146, 336] on div "Back to all projects 1175 Church St Unit B, Decatur, GA 30030 2 Beds | 1 1/2 Ba…" at bounding box center [656, 345] width 1312 height 588
copy link "GoodStuff Plumbing"
click at [267, 369] on span "GoodStuff Plumbing" at bounding box center [283, 377] width 113 height 16
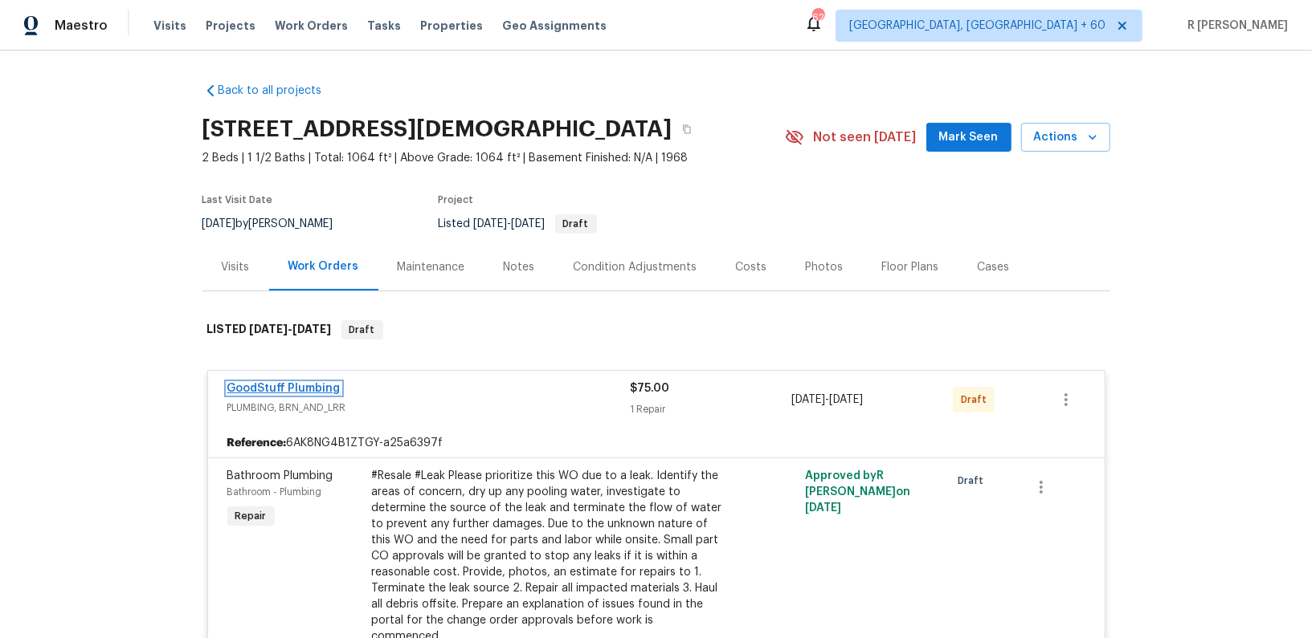
click at [279, 384] on link "GoodStuff Plumbing" at bounding box center [283, 388] width 113 height 11
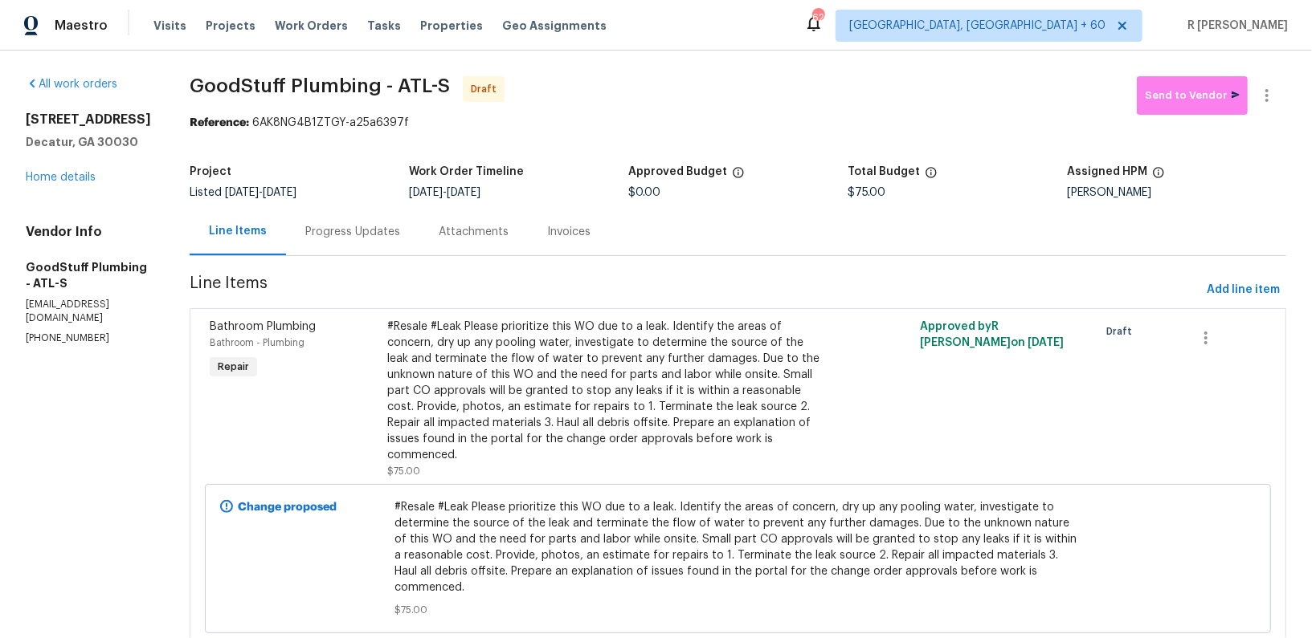
click at [397, 231] on div "Progress Updates" at bounding box center [352, 232] width 95 height 16
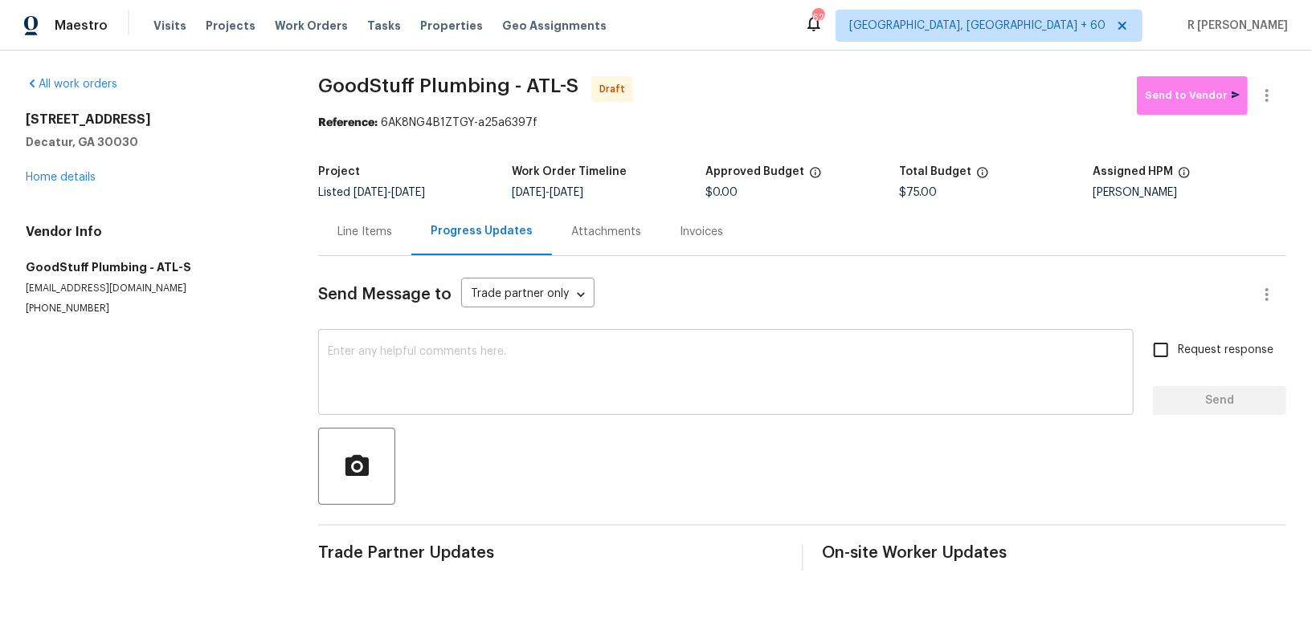
click at [511, 357] on textarea at bounding box center [726, 374] width 796 height 56
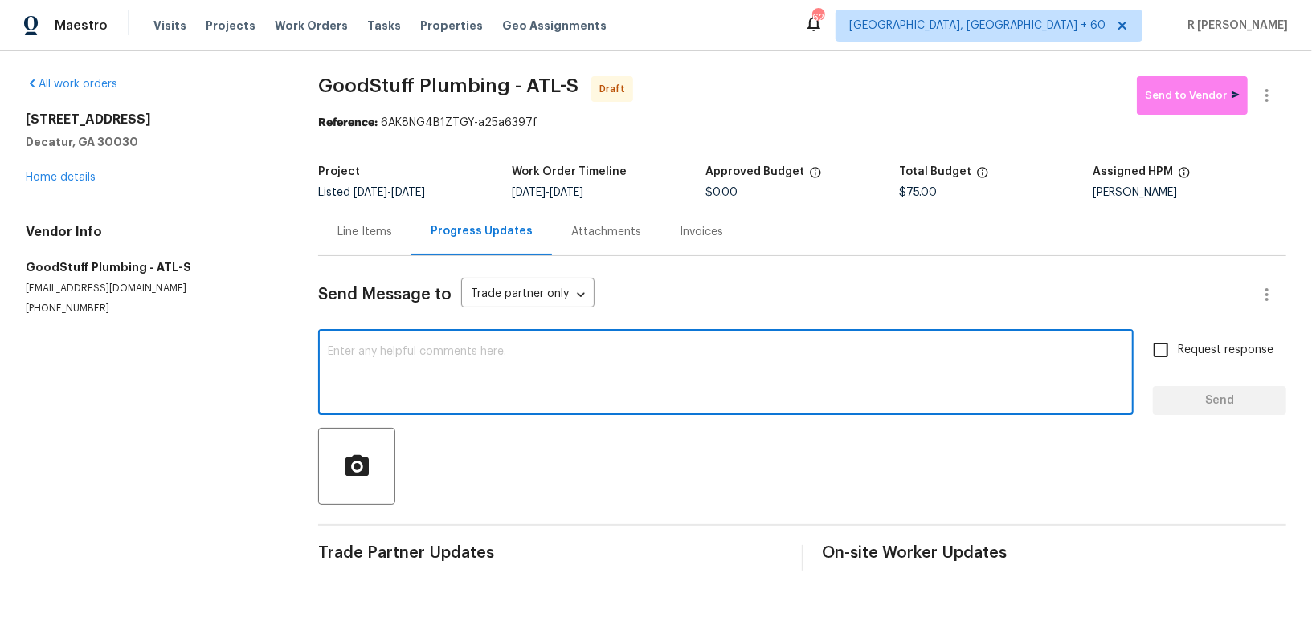
paste textarea "Hey, this is Yogesh from Opendoor. I’m confirming you received the WO for the p…"
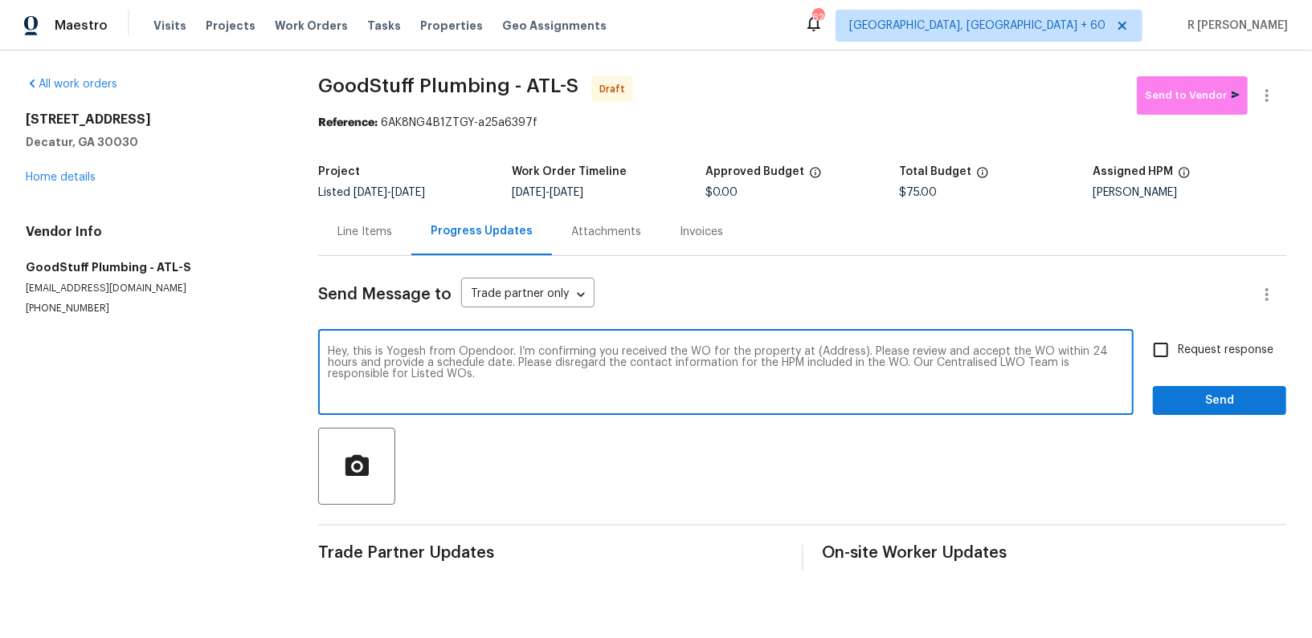
click at [828, 349] on textarea "Hey, this is Yogesh from Opendoor. I’m confirming you received the WO for the p…" at bounding box center [726, 374] width 796 height 56
paste textarea "1175 Church St Unit B, Decatur, GA 30030"
type textarea "Hey, this is Yogesh from Opendoor. I’m confirming you received the WO for the p…"
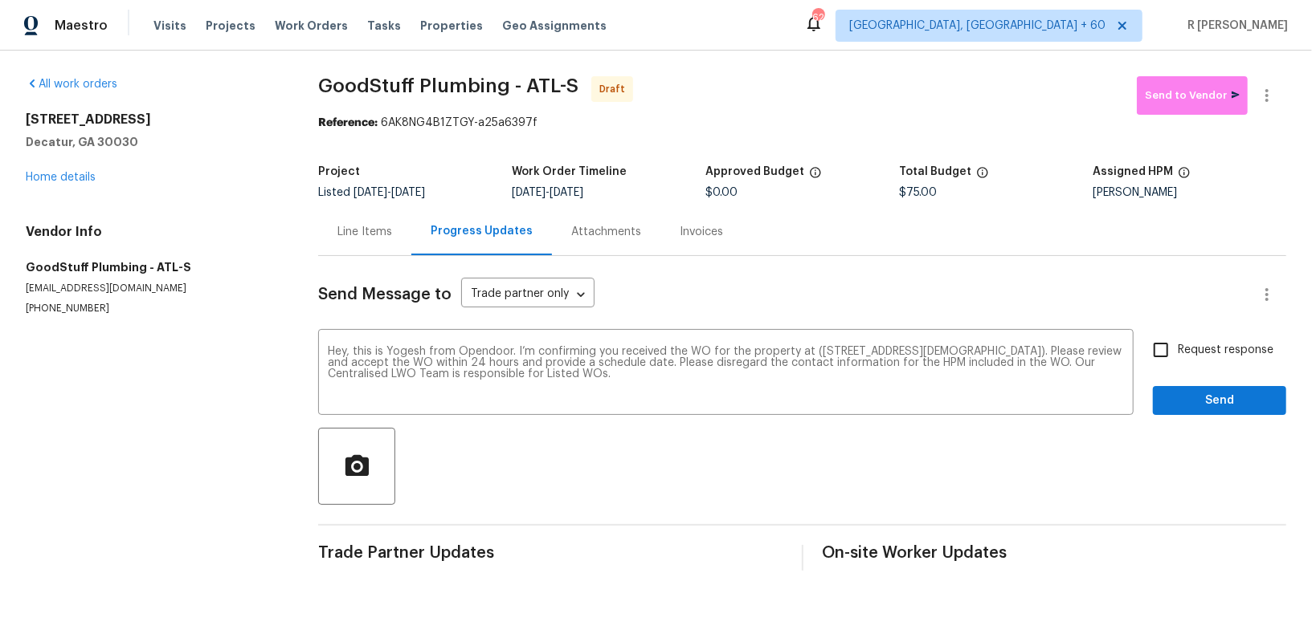
click at [1196, 345] on span "Request response" at bounding box center [1225, 350] width 96 height 17
click at [1177, 345] on input "Request response" at bounding box center [1161, 350] width 34 height 34
checkbox input "true"
click at [1190, 404] on span "Send" at bounding box center [1219, 401] width 108 height 20
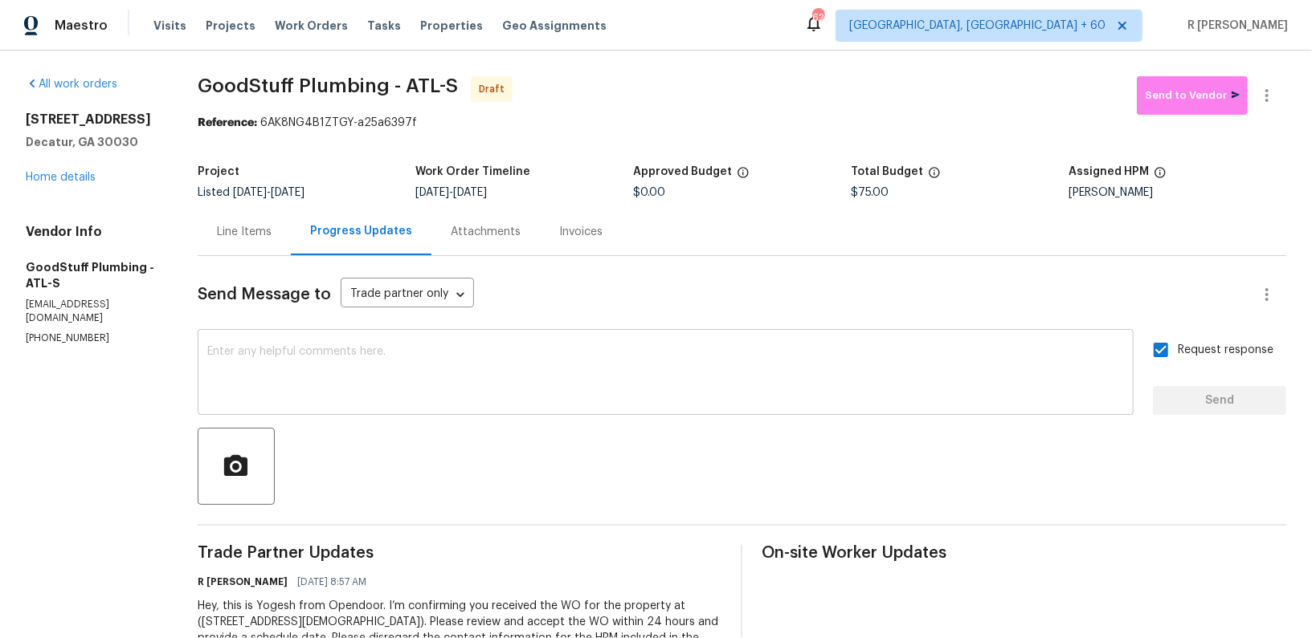
click at [507, 390] on textarea at bounding box center [665, 374] width 916 height 56
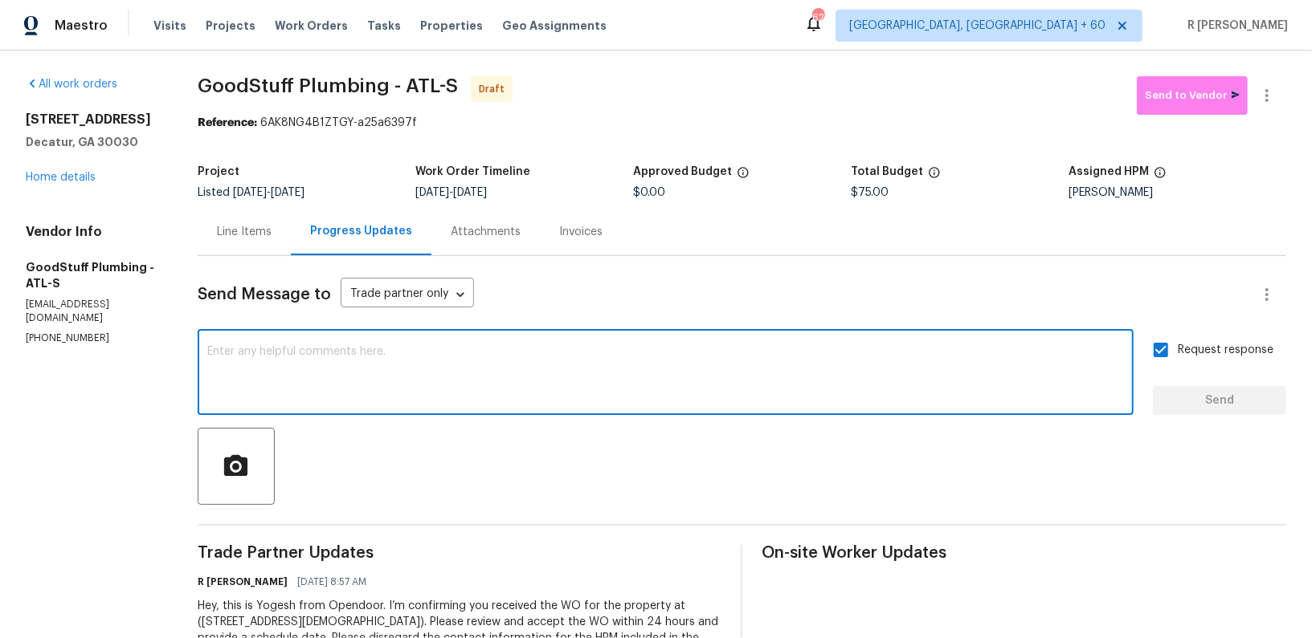
paste textarea "Attention All Work Orders must include before-photos (both close-up and wide-an…"
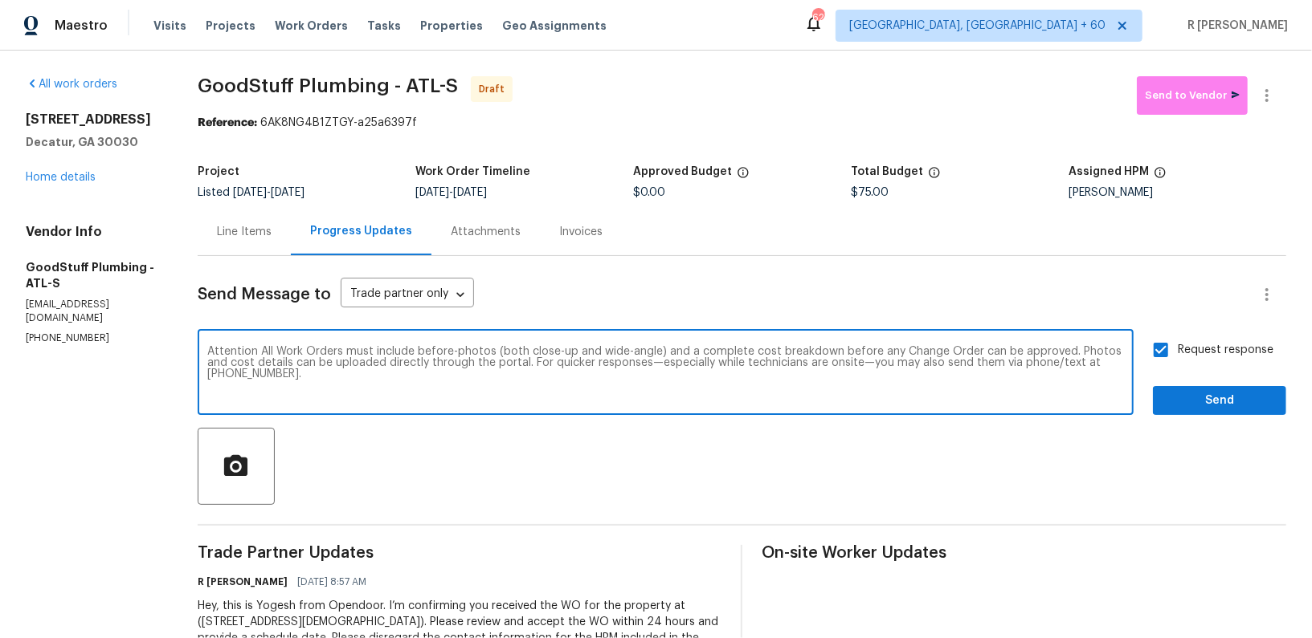
type textarea "Attention All Work Orders must include before-photos (both close-up and wide-an…"
click at [1239, 399] on span "Send" at bounding box center [1219, 401] width 108 height 20
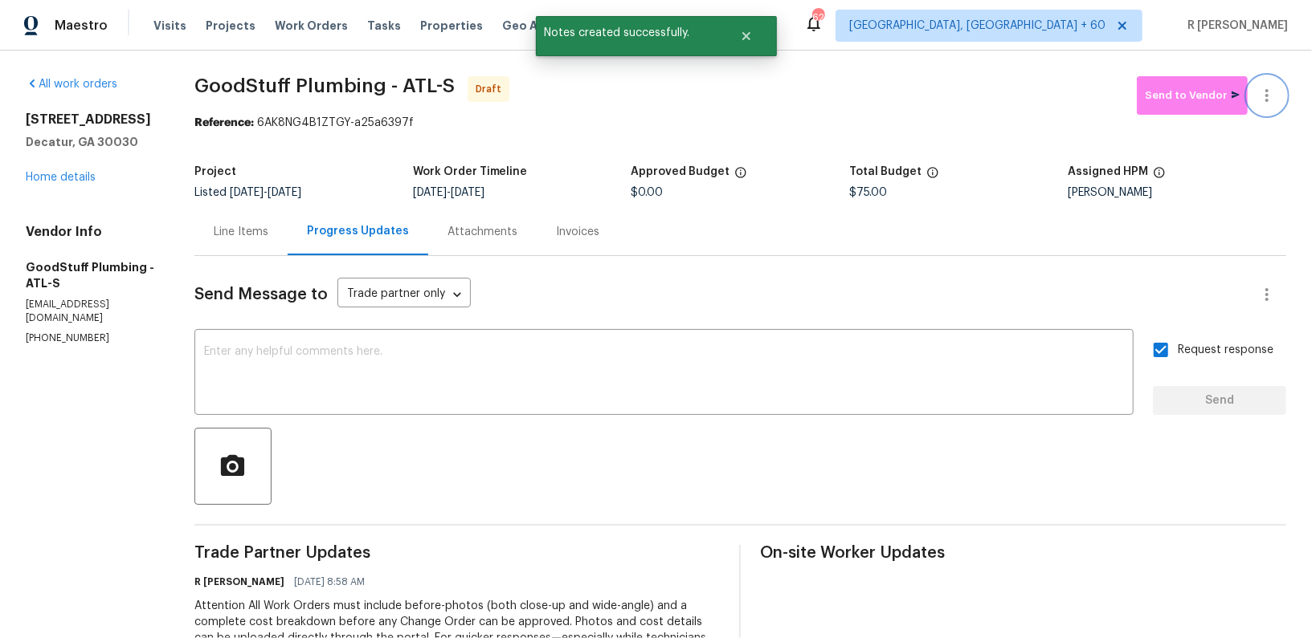
click at [1264, 93] on icon "button" at bounding box center [1266, 95] width 19 height 19
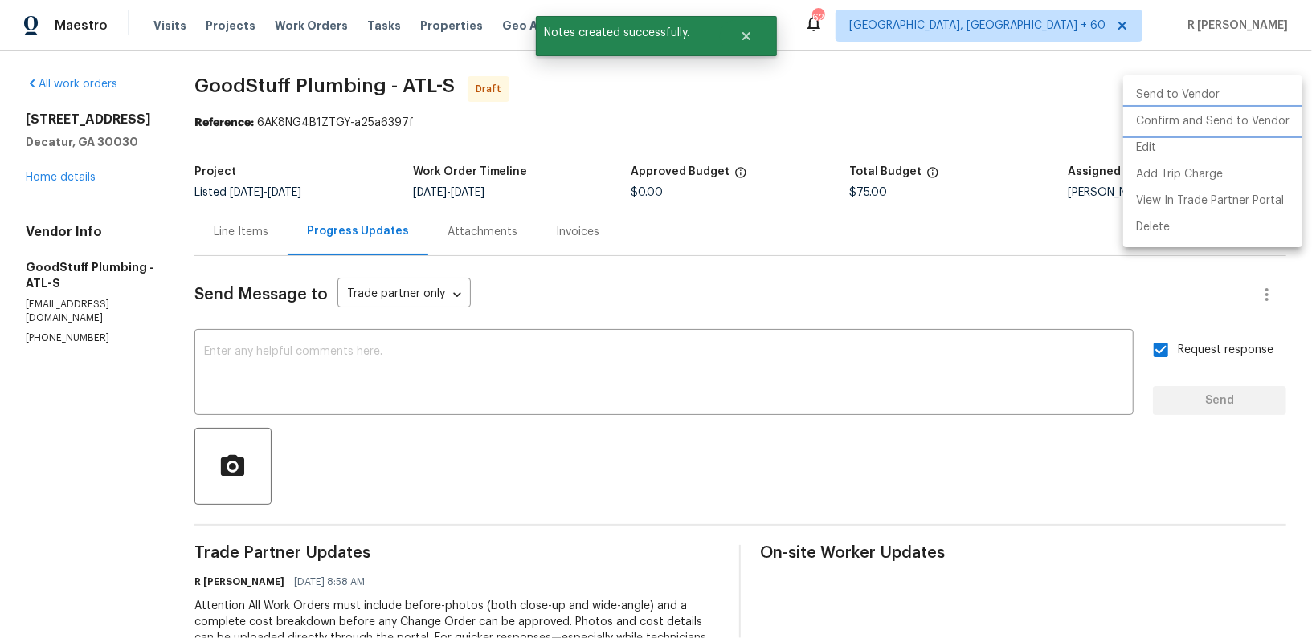
click at [1214, 121] on li "Confirm and Send to Vendor" at bounding box center [1212, 121] width 179 height 27
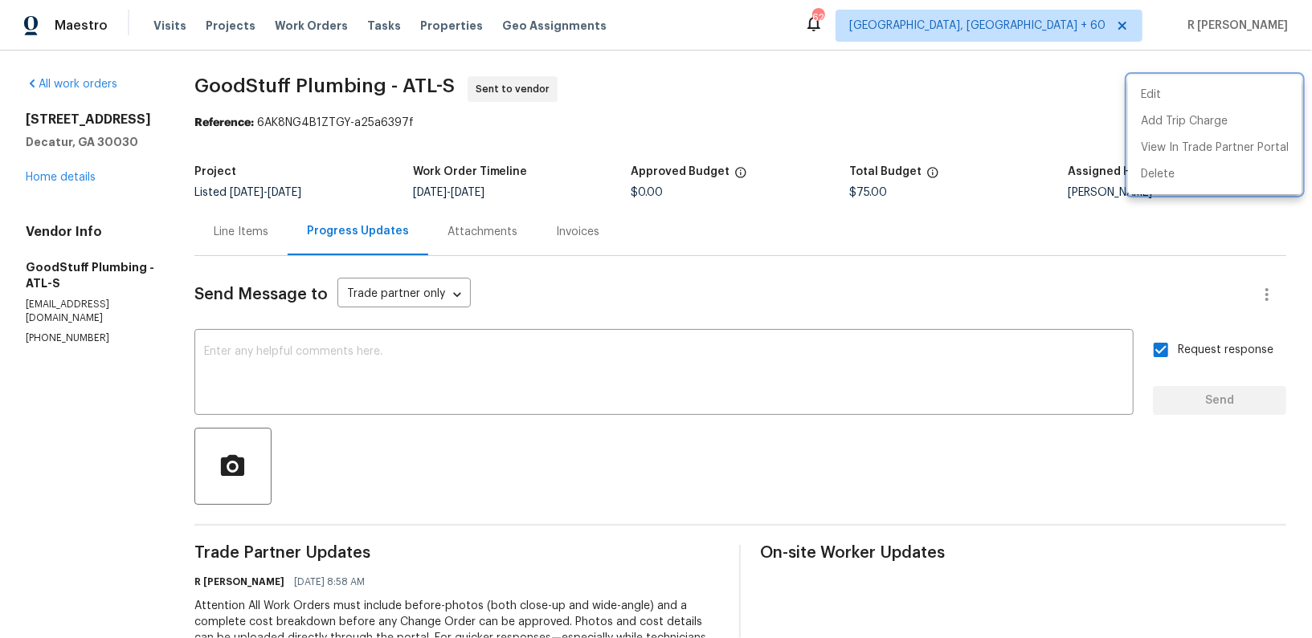
click at [55, 184] on div at bounding box center [656, 319] width 1312 height 638
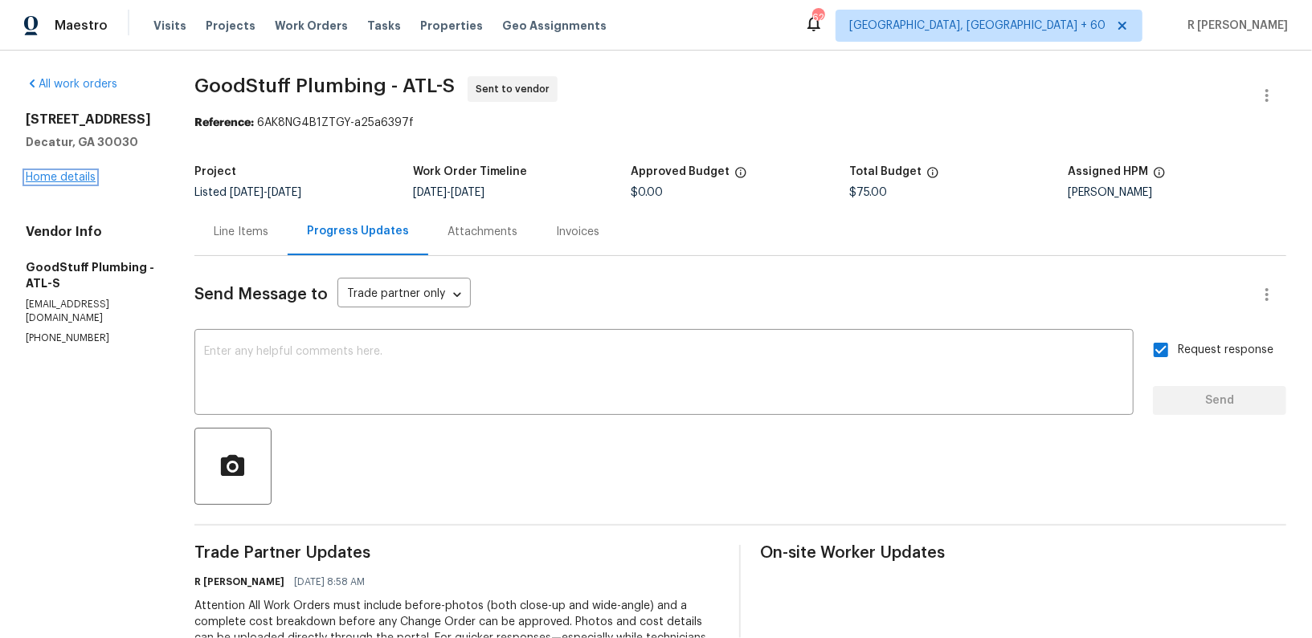
click at [39, 178] on link "Home details" at bounding box center [61, 177] width 70 height 11
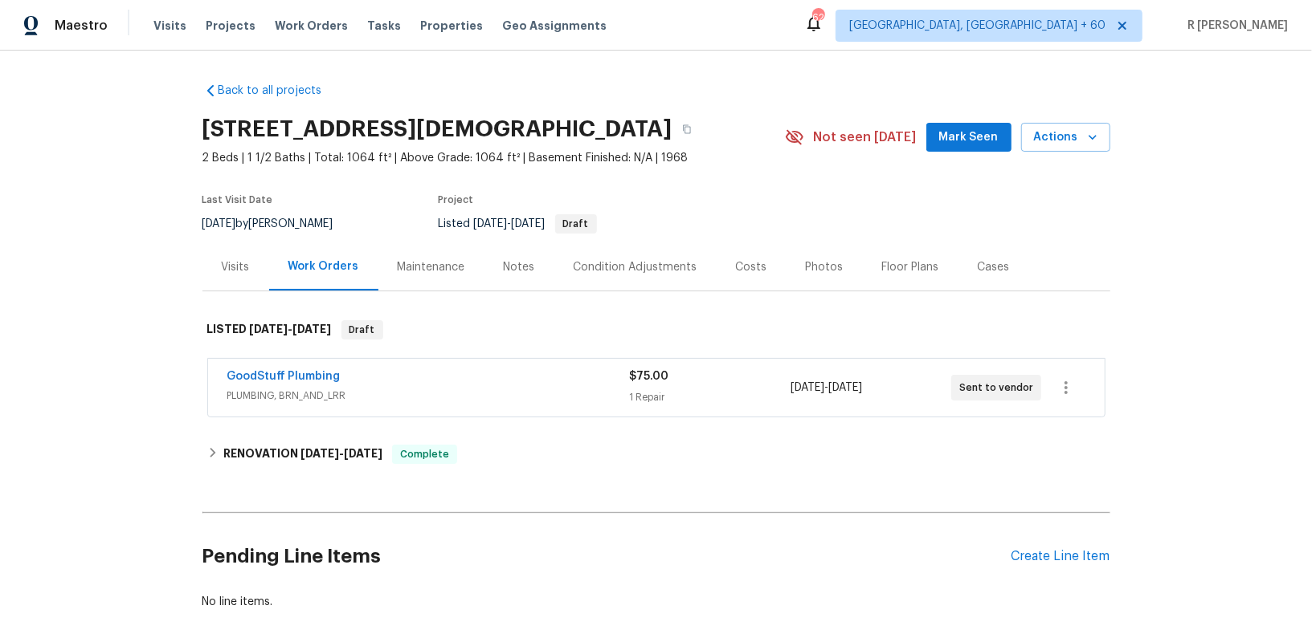
drag, startPoint x: 351, startPoint y: 378, endPoint x: 90, endPoint y: 379, distance: 261.0
click at [90, 379] on div "Back to all projects 1175 Church St Unit B, Decatur, GA 30030 2 Beds | 1 1/2 Ba…" at bounding box center [656, 345] width 1312 height 588
copy link "GoodStuff Plumbing"
click at [275, 379] on link "GoodStuff Plumbing" at bounding box center [283, 376] width 113 height 11
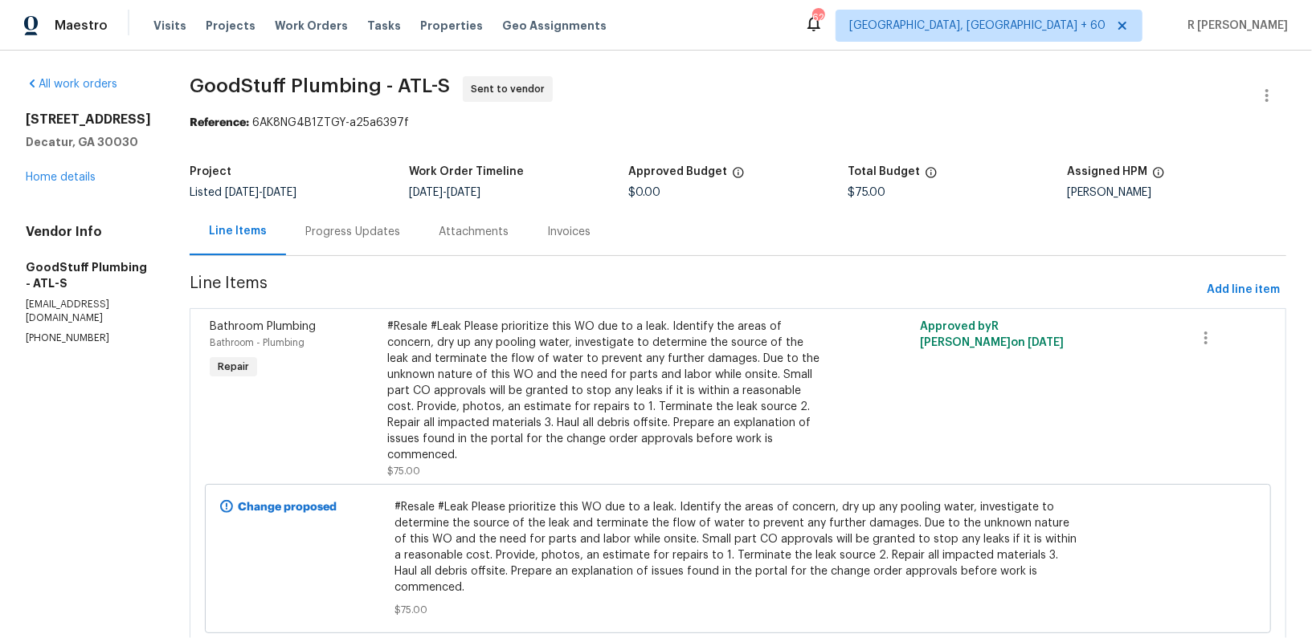
click at [400, 231] on div "Progress Updates" at bounding box center [352, 232] width 95 height 16
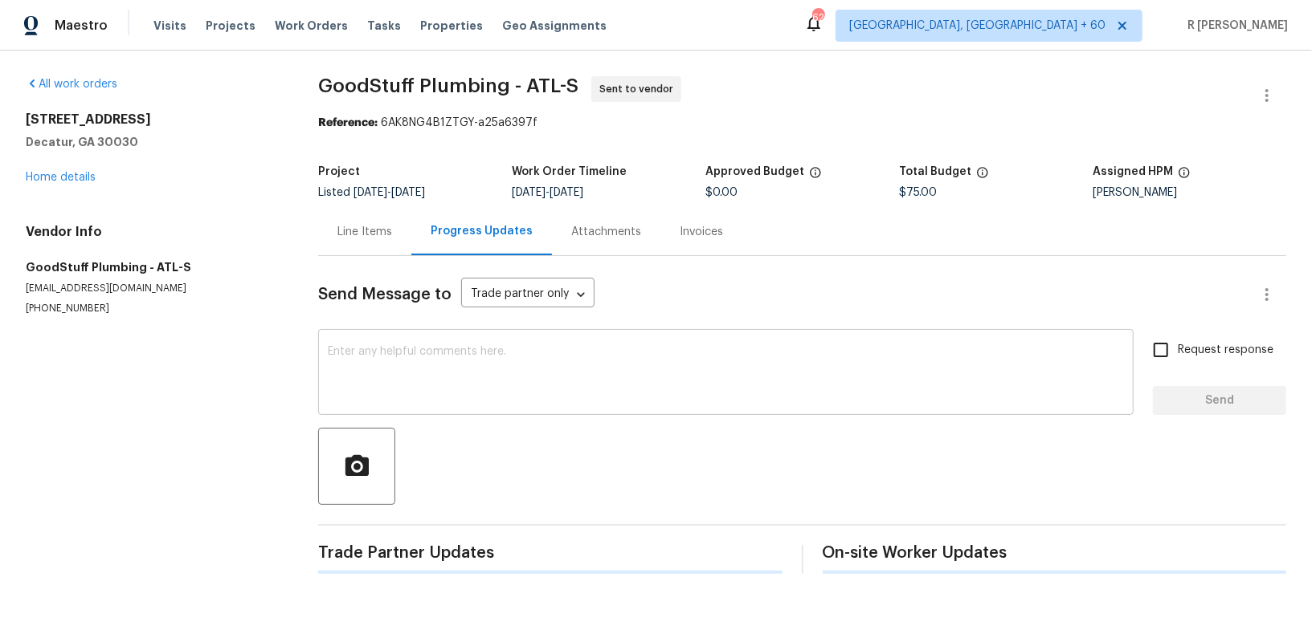
click at [517, 381] on textarea at bounding box center [726, 374] width 796 height 56
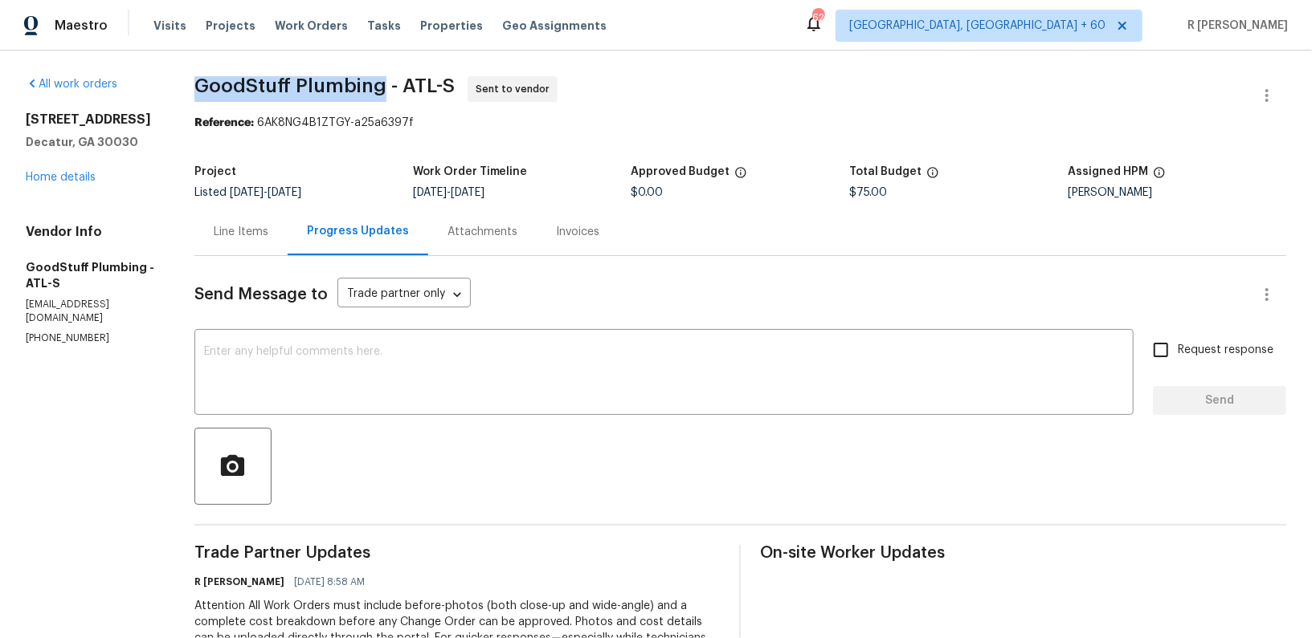
drag, startPoint x: 414, startPoint y: 88, endPoint x: 211, endPoint y: 83, distance: 203.3
click at [211, 83] on div "All work orders 1175 Church St Unit B Decatur, GA 30030 Home details Vendor Inf…" at bounding box center [656, 435] width 1312 height 768
copy span "GoodStuff Plumbing"
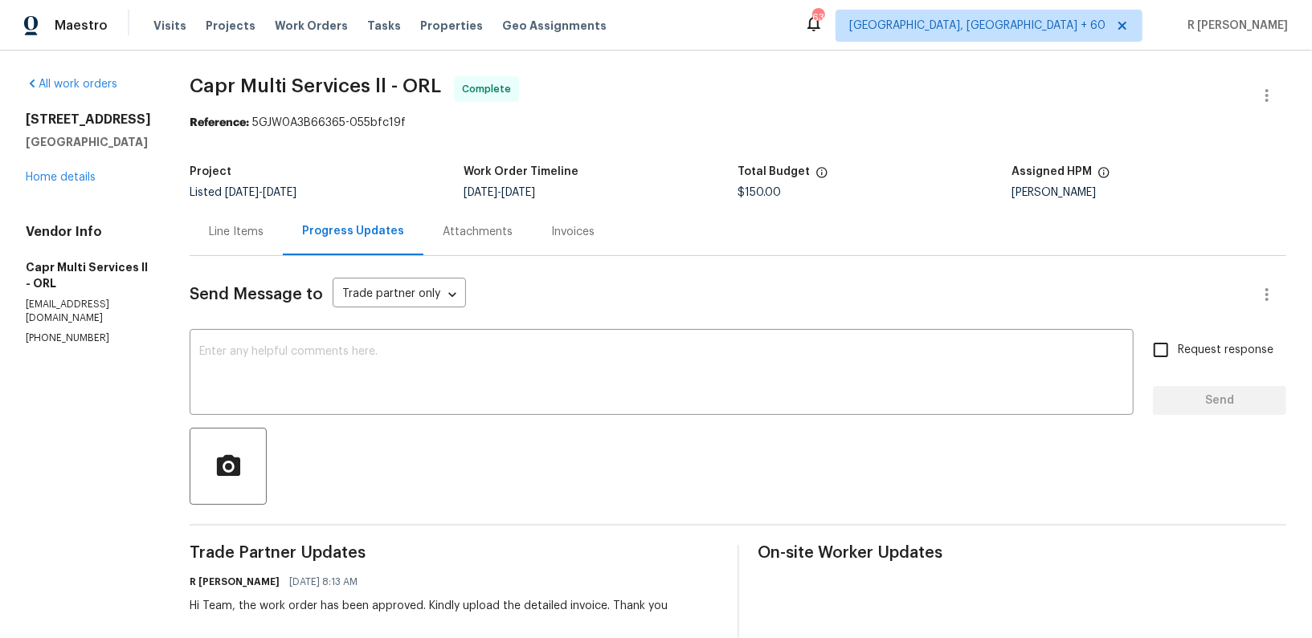
click at [53, 166] on div "[STREET_ADDRESS] Home details" at bounding box center [88, 149] width 125 height 74
click at [55, 178] on link "Home details" at bounding box center [61, 177] width 70 height 11
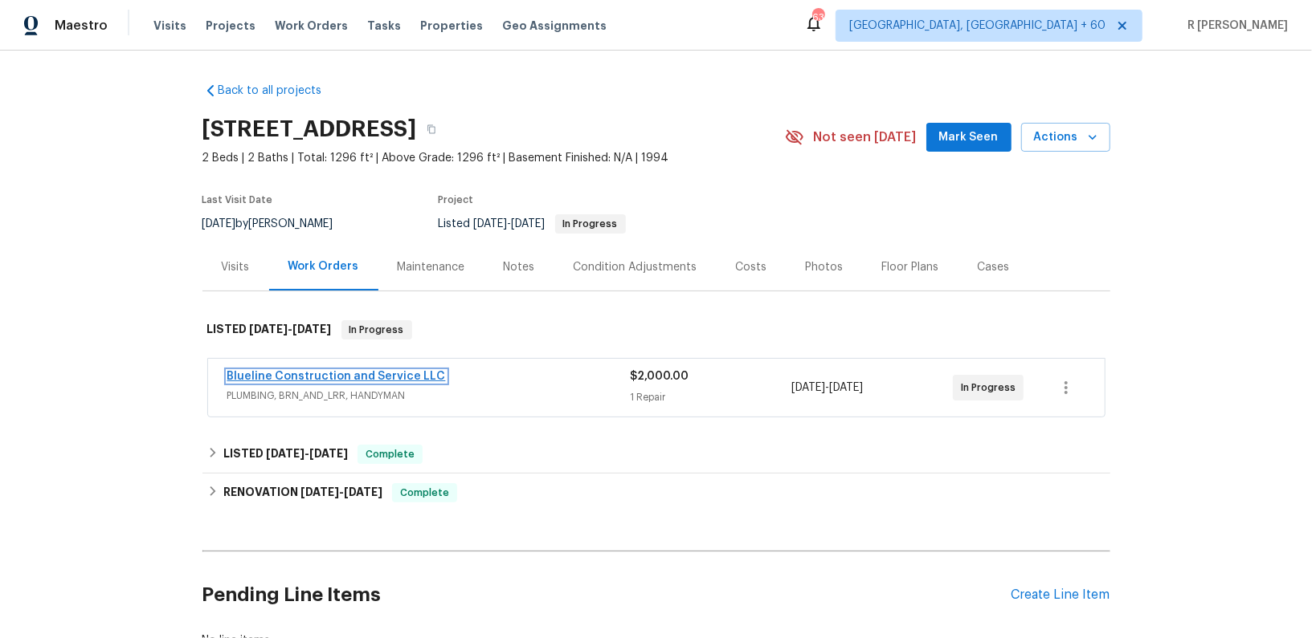
click at [275, 378] on link "Blueline Construction and Service LLC" at bounding box center [336, 376] width 218 height 11
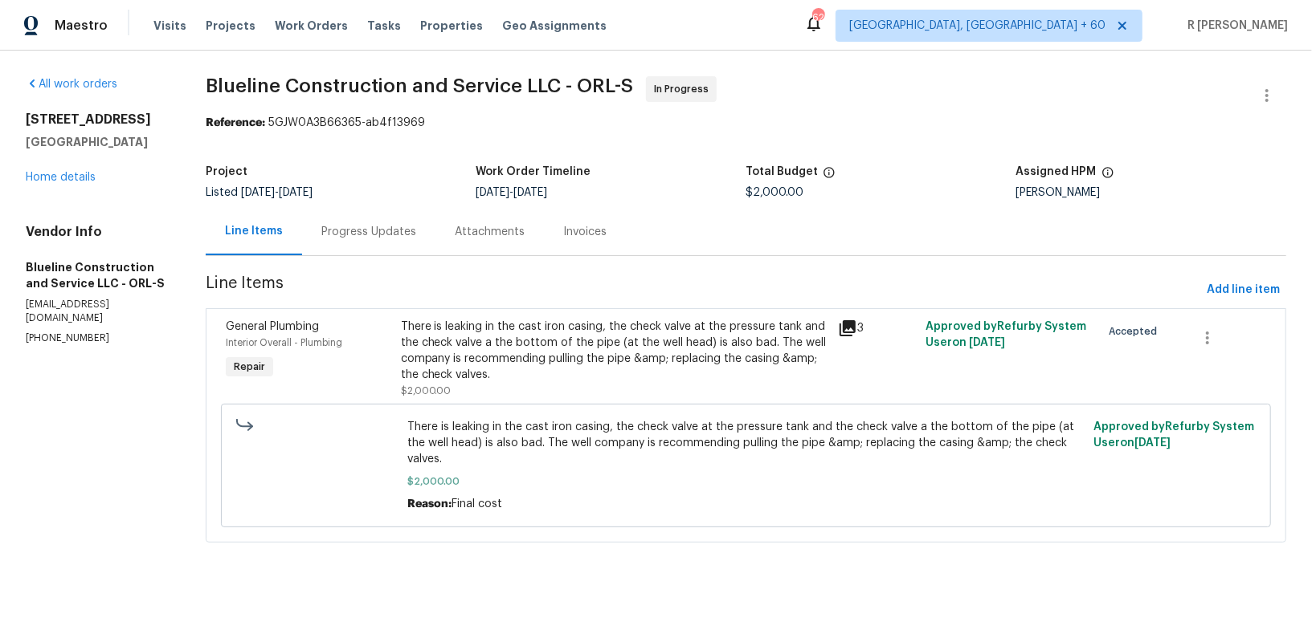
click at [401, 230] on div "Progress Updates" at bounding box center [368, 232] width 95 height 16
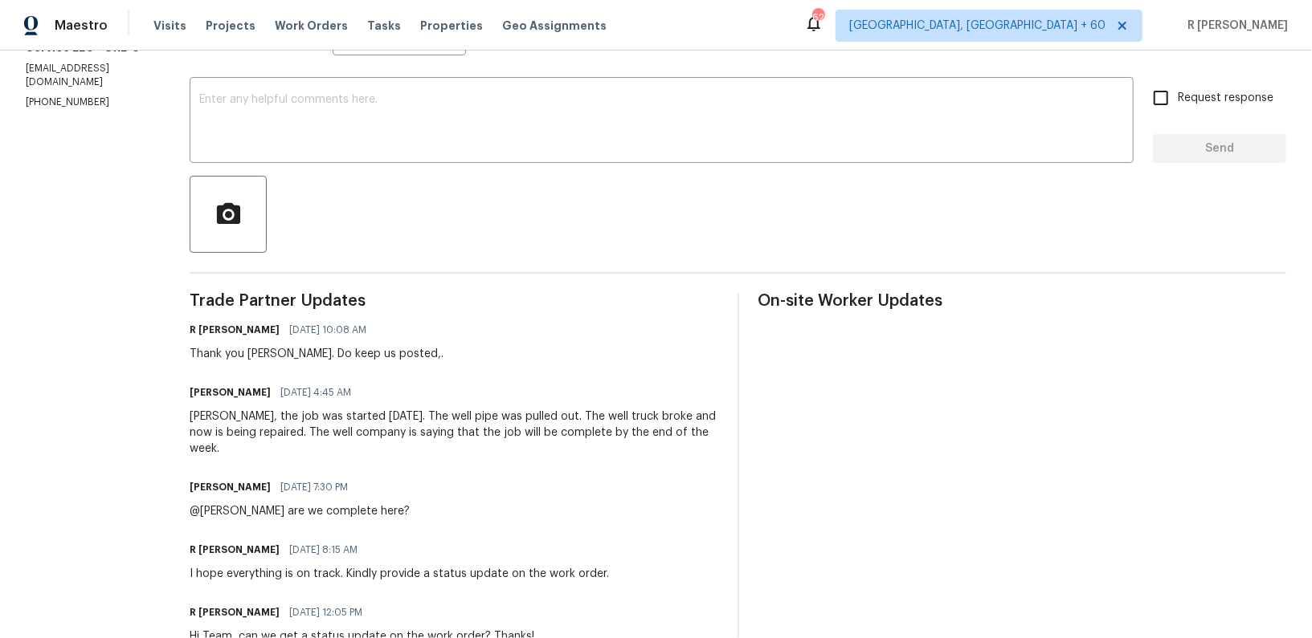
scroll to position [422, 0]
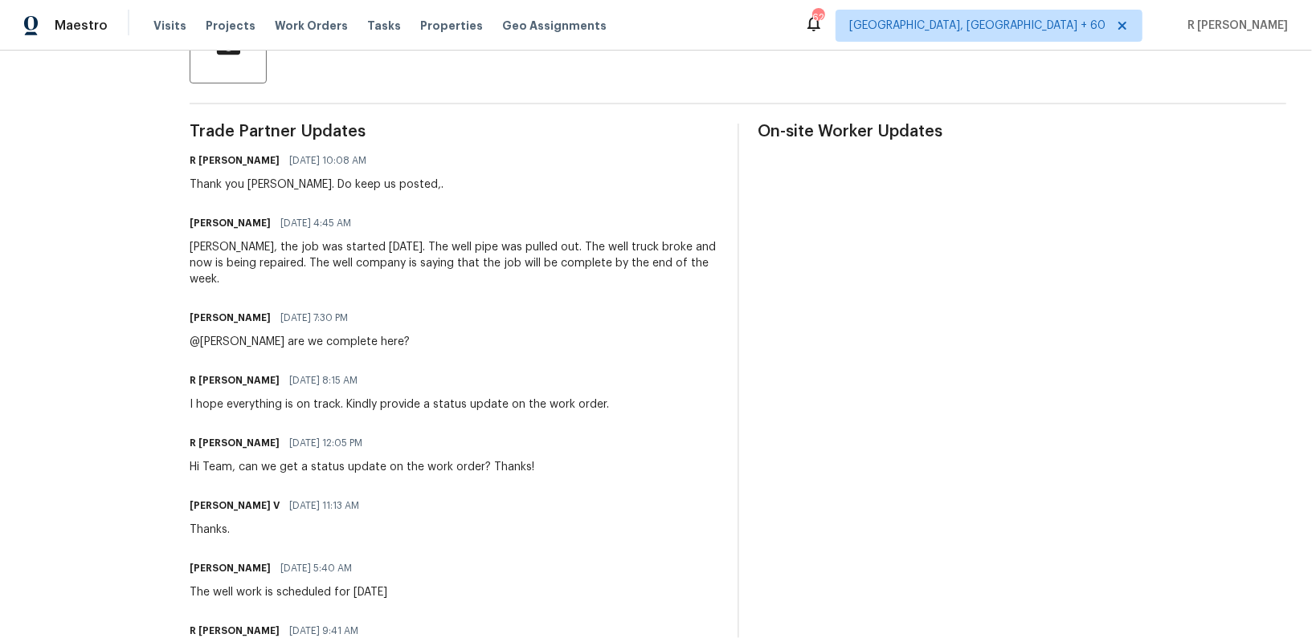
click at [343, 459] on div "Hi Team, can we get a status update on the work order? Thanks!" at bounding box center [362, 467] width 345 height 16
copy div "Hi Team, can we get a status update on the work order? Thanks!"
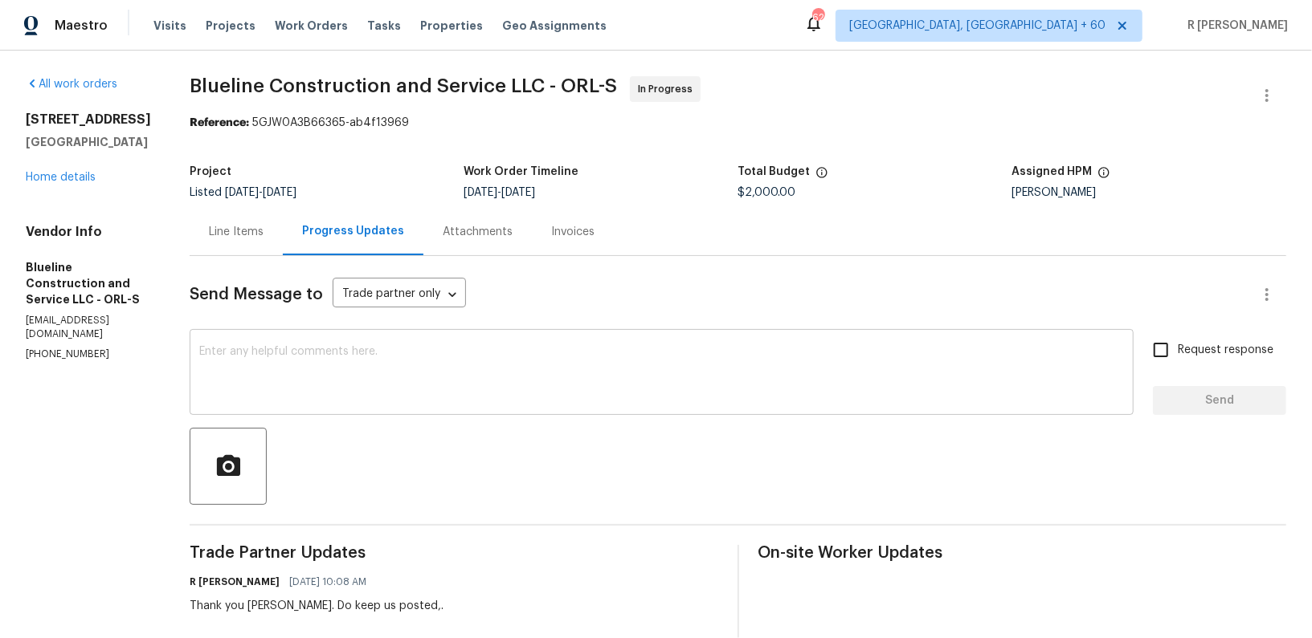
click at [418, 345] on div "x ​" at bounding box center [662, 374] width 944 height 82
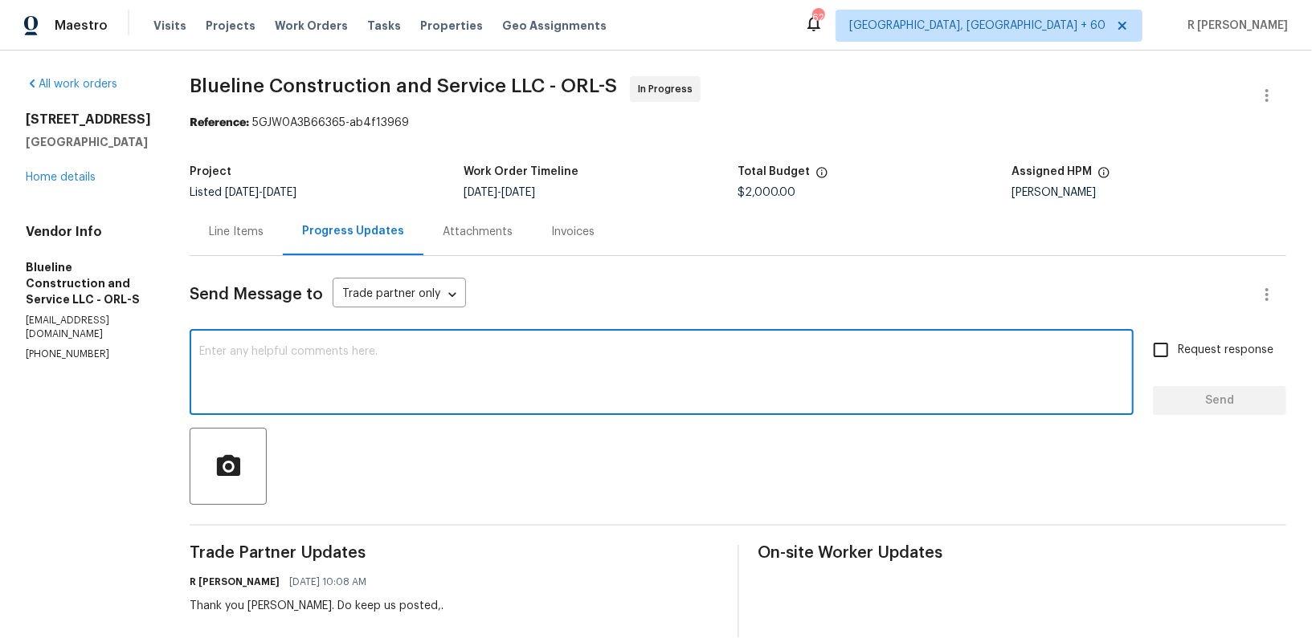
paste textarea "Hi Team, can we get a status update on the work order? Thanks!"
type textarea "Hi Team, can we get a status update on the work order? Thanks!"
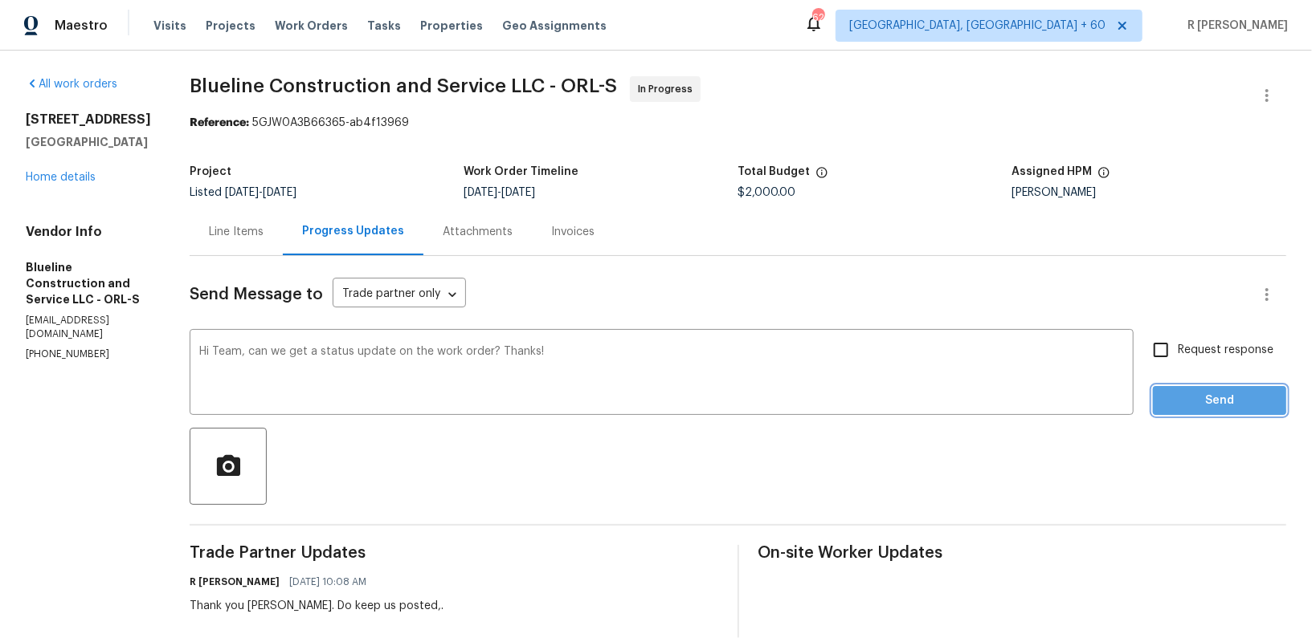
click at [1217, 400] on span "Send" at bounding box center [1219, 401] width 108 height 20
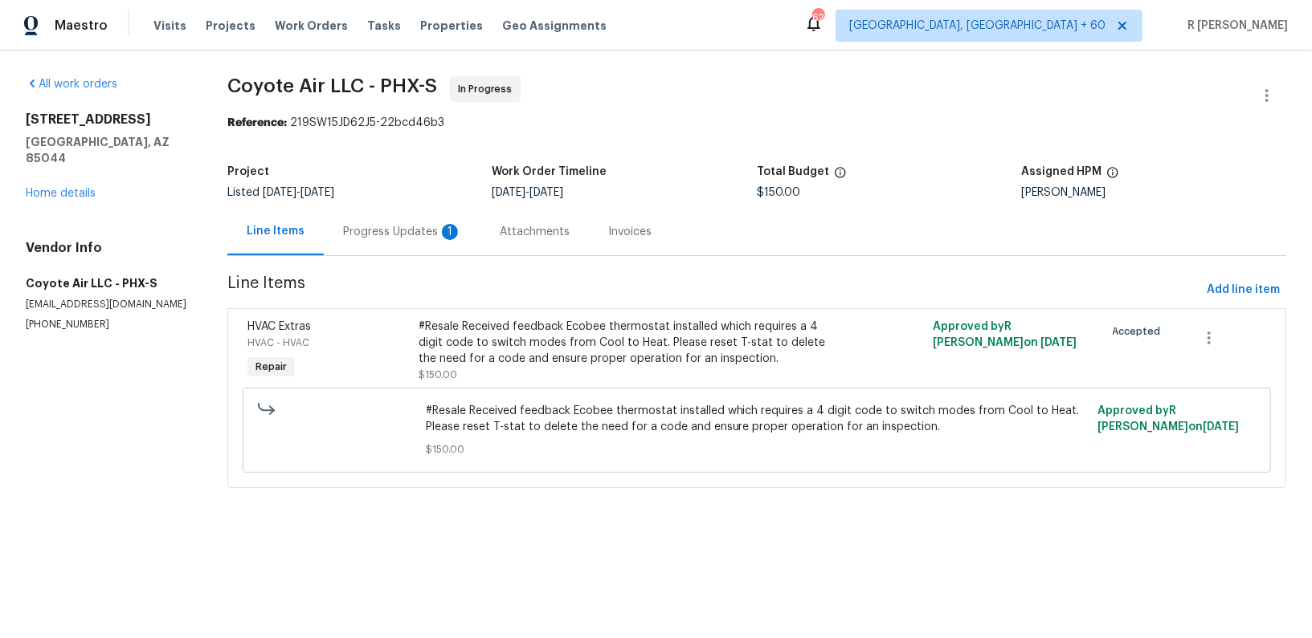
click at [399, 265] on section "Coyote Air LLC - PHX-S In Progress Reference: 219SW15JD62J5-22bcd46b3 Project L…" at bounding box center [756, 291] width 1059 height 431
click at [400, 240] on div "Progress Updates 1" at bounding box center [402, 231] width 157 height 47
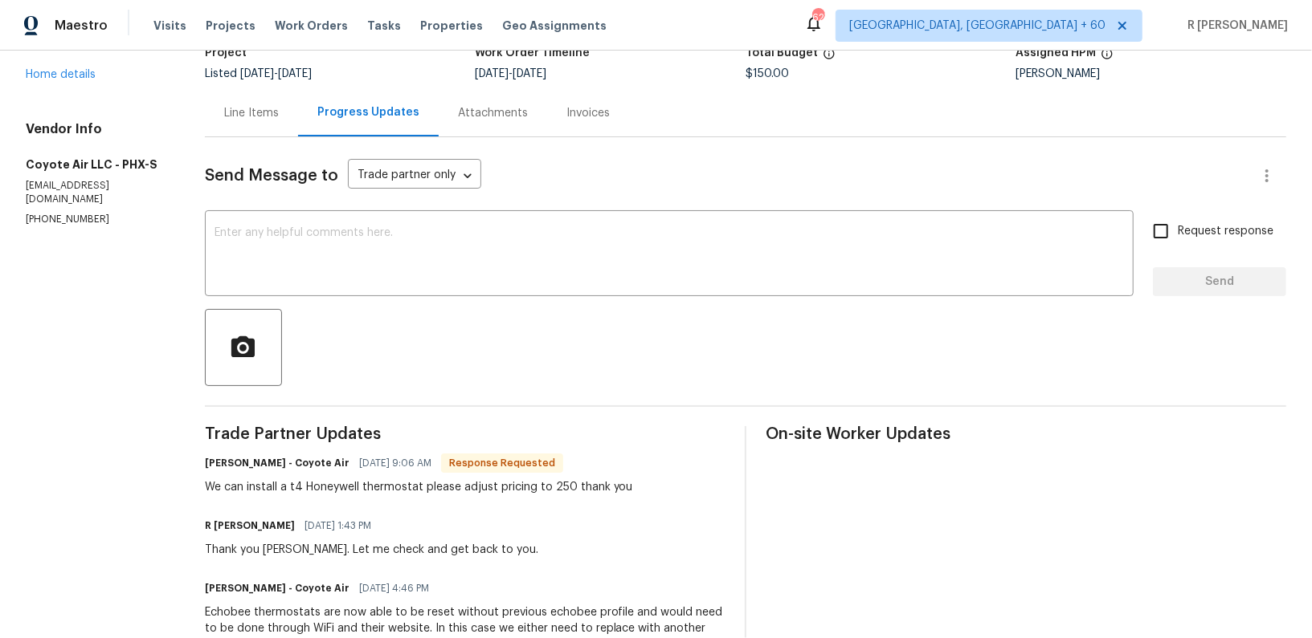
scroll to position [288, 0]
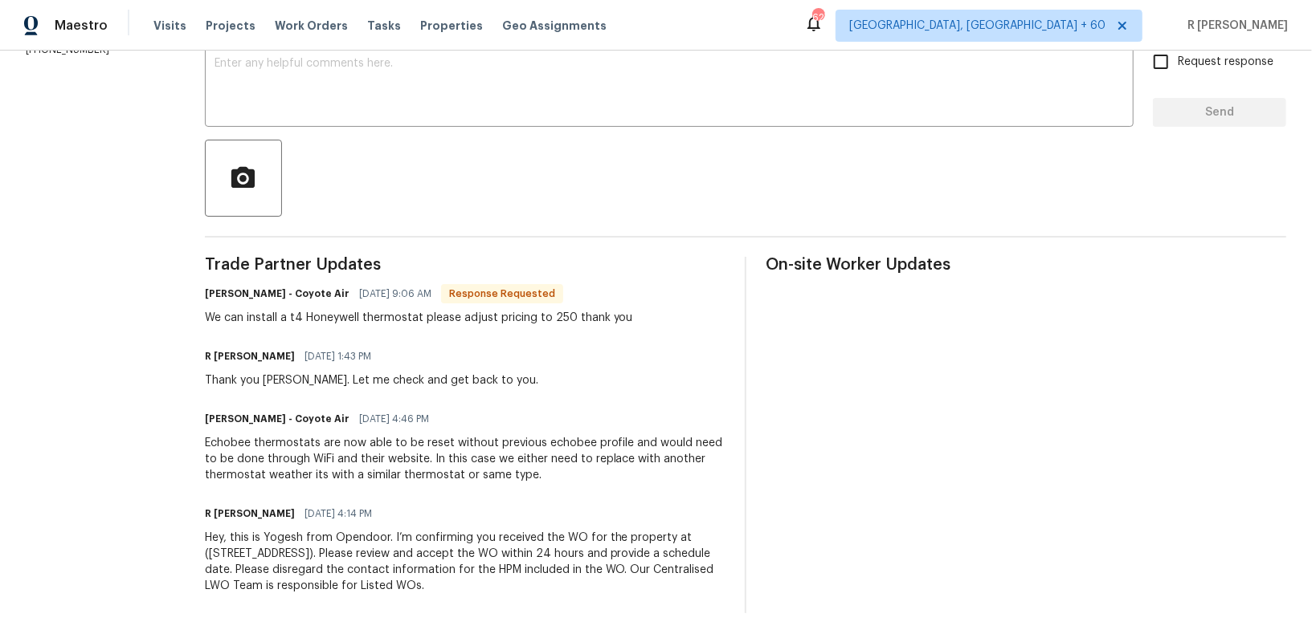
click at [255, 447] on div "Echobee thermostats are now able to be reset without previous echobee profile a…" at bounding box center [465, 459] width 520 height 48
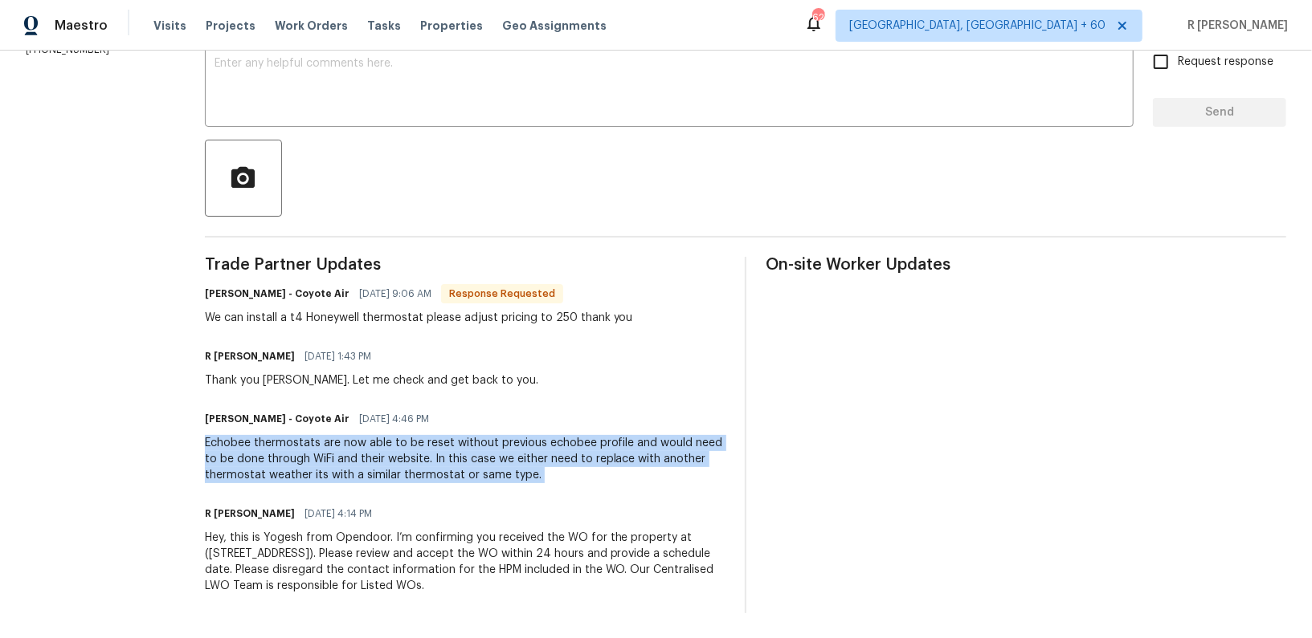
click at [255, 447] on div "Echobee thermostats are now able to be reset without previous echobee profile a…" at bounding box center [465, 459] width 520 height 48
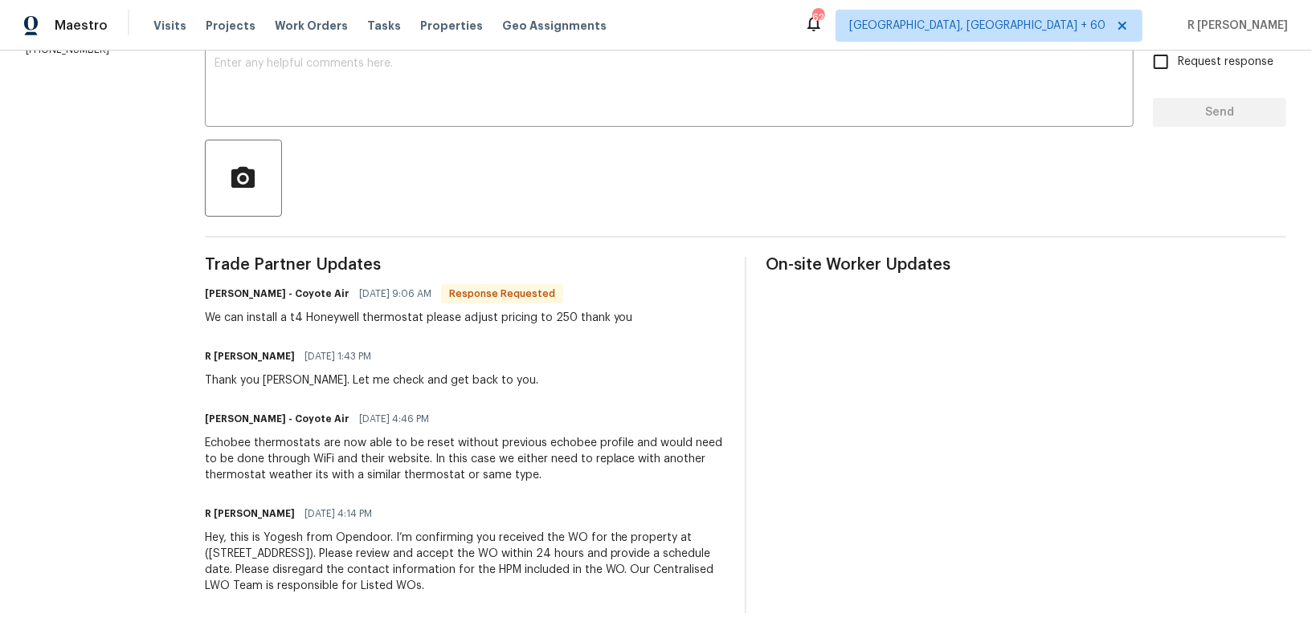
click at [146, 455] on section "All work orders 5015 E Cheyenne Dr Unit 14 Phoenix, AZ 85044 Home details Vendo…" at bounding box center [96, 201] width 141 height 826
click at [328, 324] on div "We can install a t4 Honeywell thermostat please adjust pricing to 250 thank you" at bounding box center [419, 318] width 428 height 16
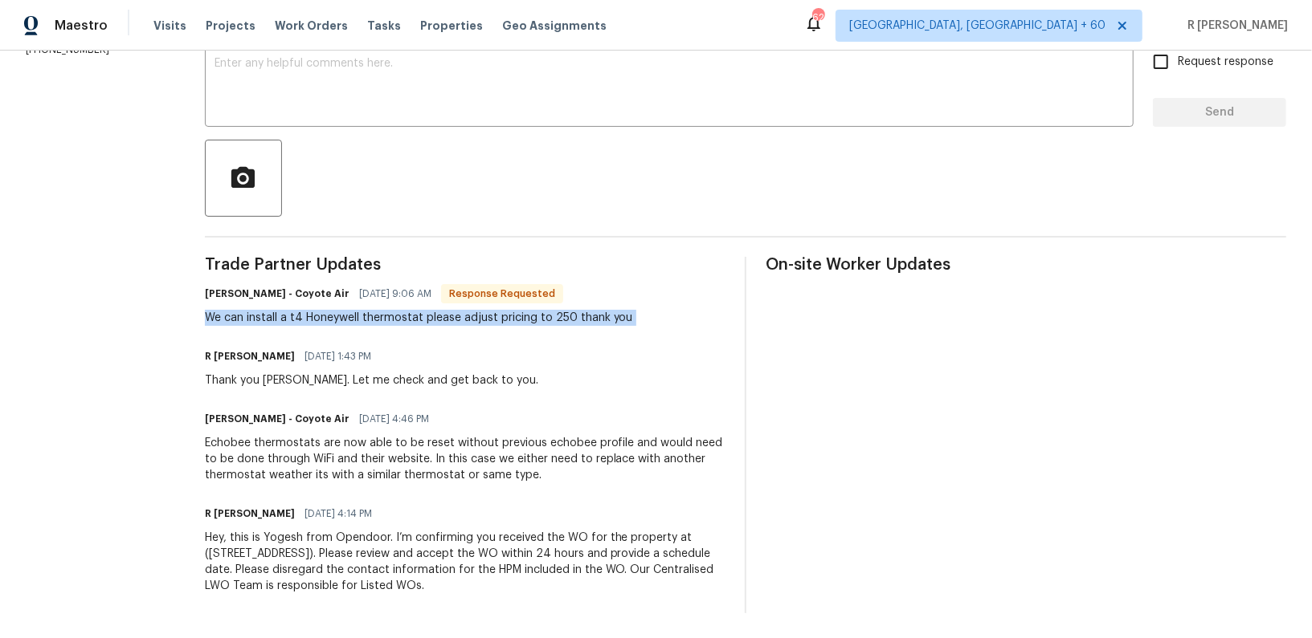
click at [328, 324] on div "We can install a t4 Honeywell thermostat please adjust pricing to 250 thank you" at bounding box center [419, 318] width 428 height 16
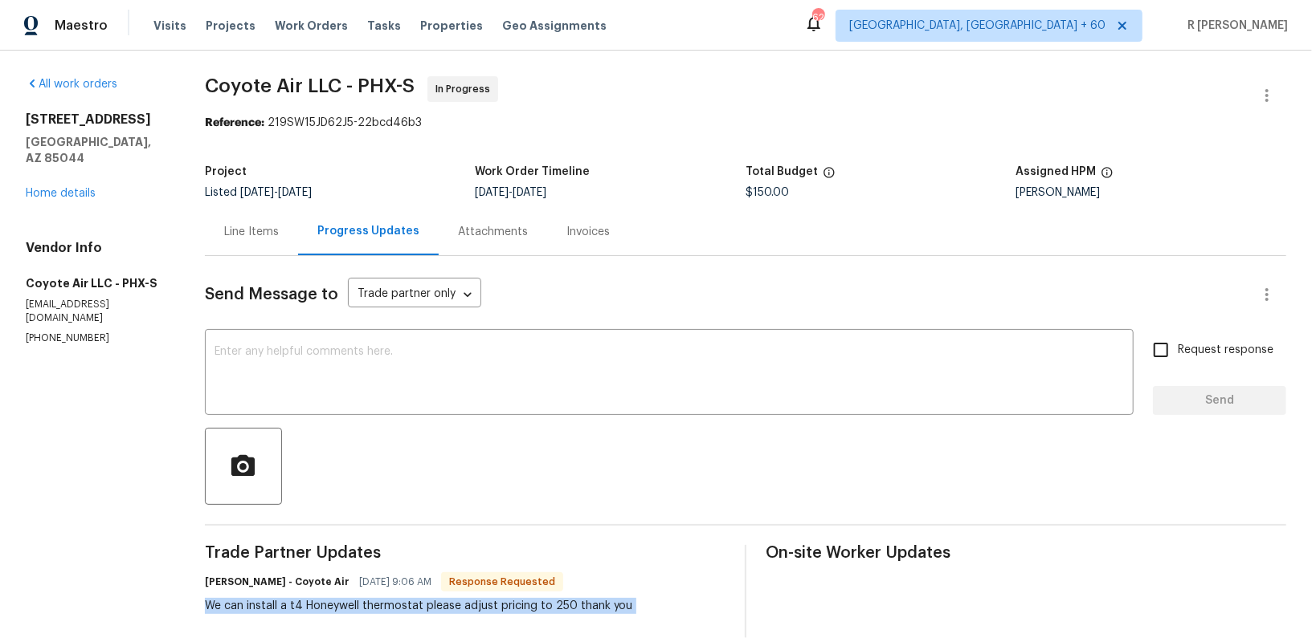
scroll to position [279, 0]
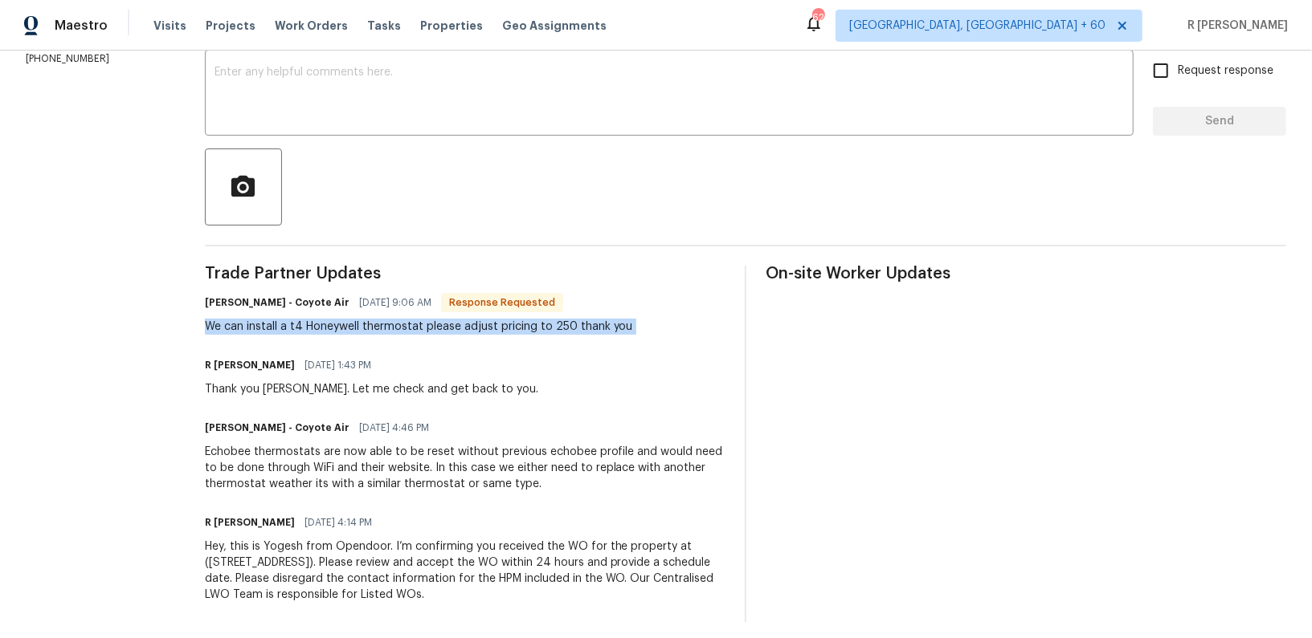
click at [328, 324] on div "We can install a t4 Honeywell thermostat please adjust pricing to 250 thank you" at bounding box center [419, 327] width 428 height 16
click at [510, 99] on textarea at bounding box center [668, 95] width 909 height 56
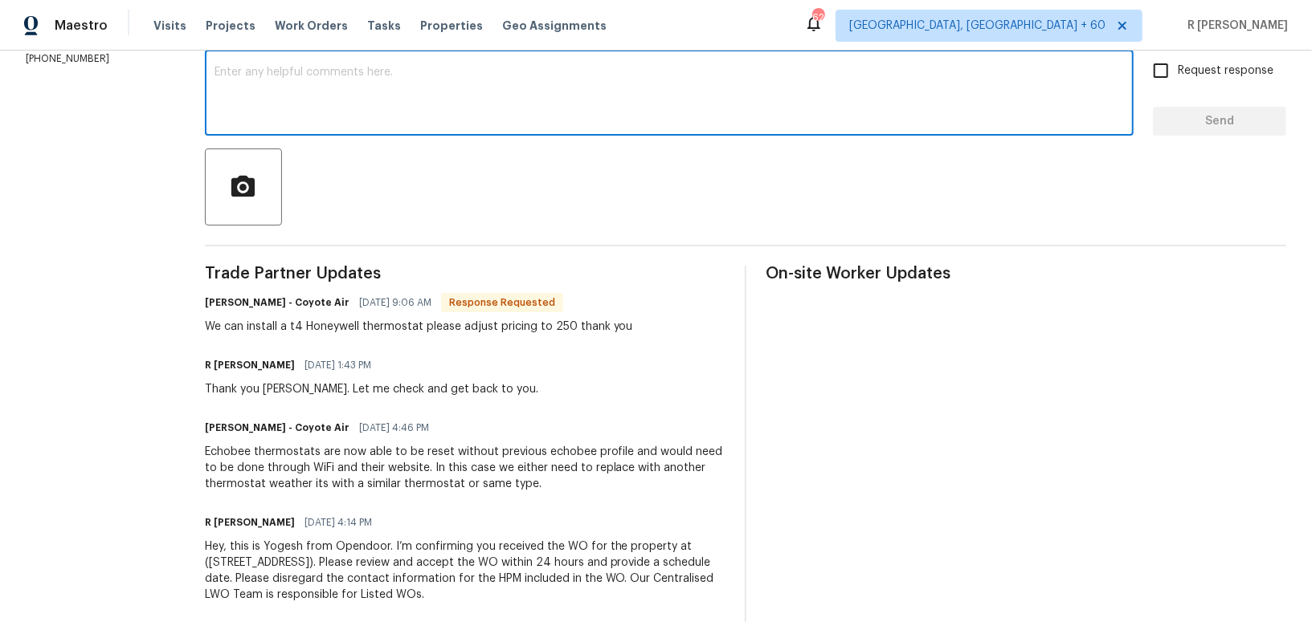
paste textarea "Please install only digital make/model due to only needing to operate for an in…"
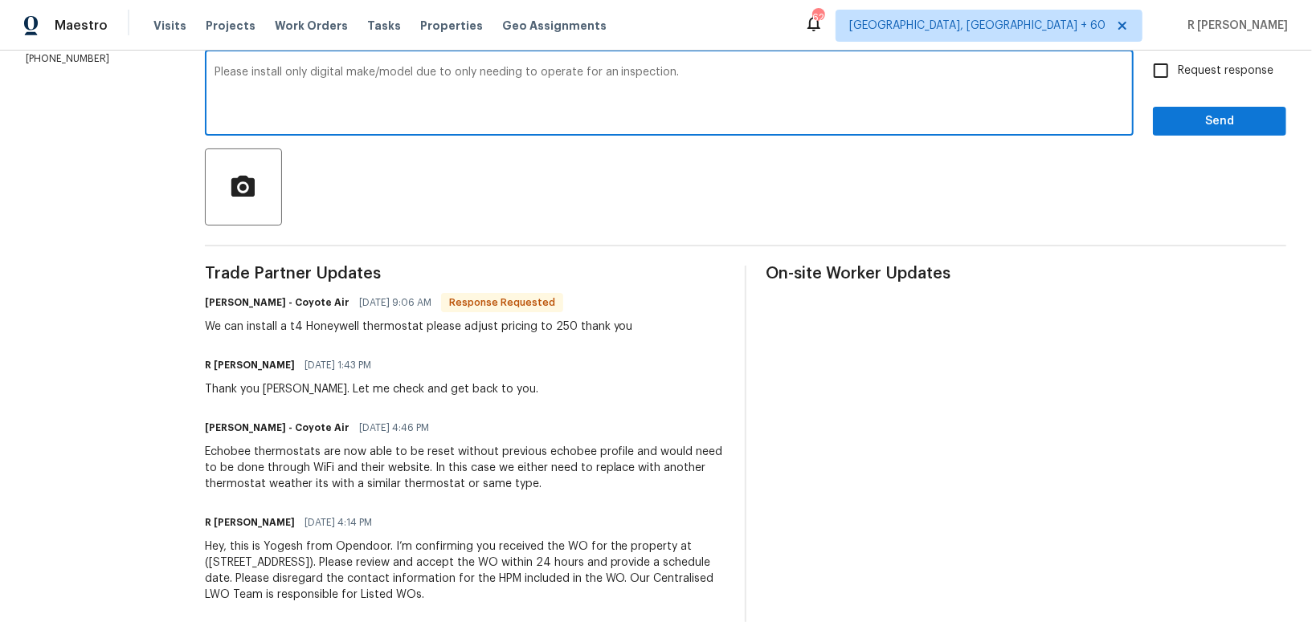
type textarea "Please install only digital make/model due to only needing to operate for an in…"
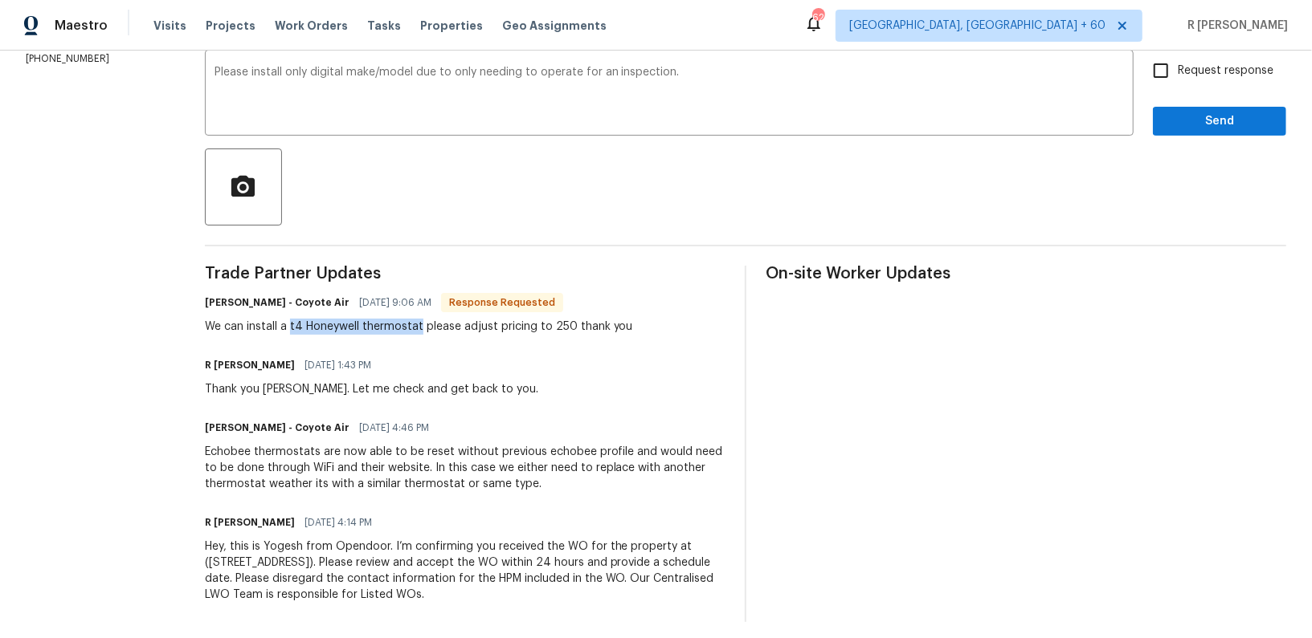
drag, startPoint x: 280, startPoint y: 326, endPoint x: 411, endPoint y: 331, distance: 131.0
click at [411, 331] on div "We can install a t4 Honeywell thermostat please adjust pricing to 250 thank you" at bounding box center [419, 327] width 428 height 16
copy div "t4 Honeywell thermostat"
click at [1220, 65] on span "Request response" at bounding box center [1225, 71] width 96 height 17
click at [1177, 65] on input "Request response" at bounding box center [1161, 71] width 34 height 34
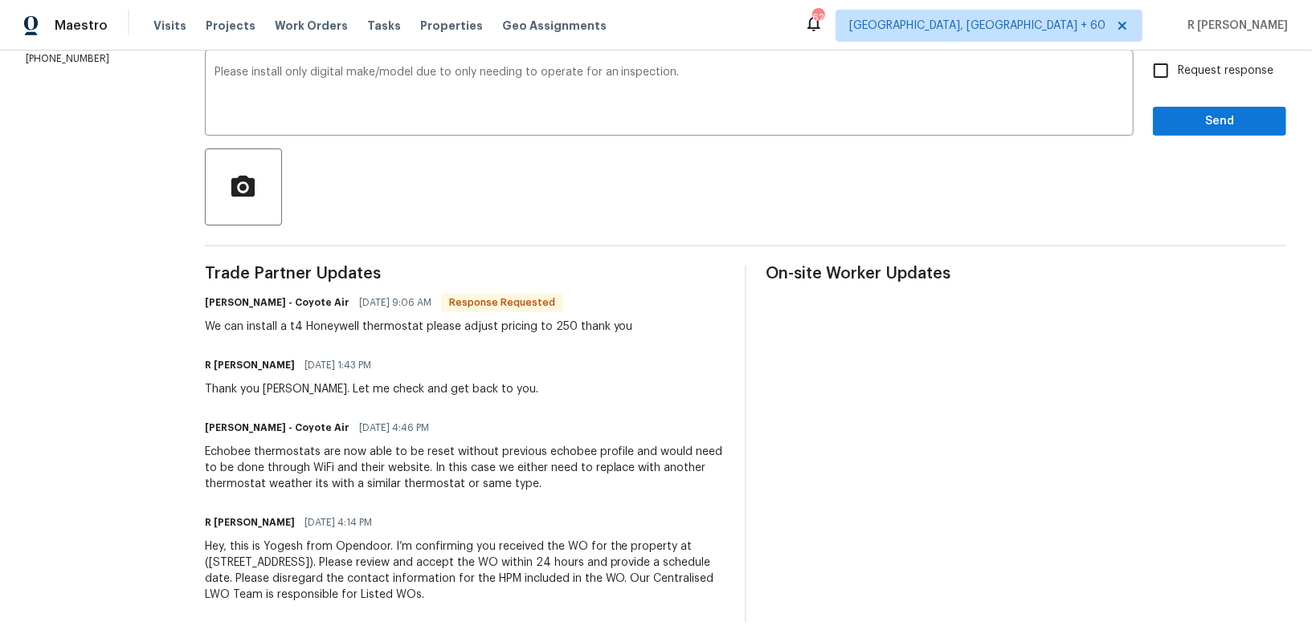
checkbox input "true"
click at [1194, 121] on span "Send" at bounding box center [1219, 122] width 108 height 20
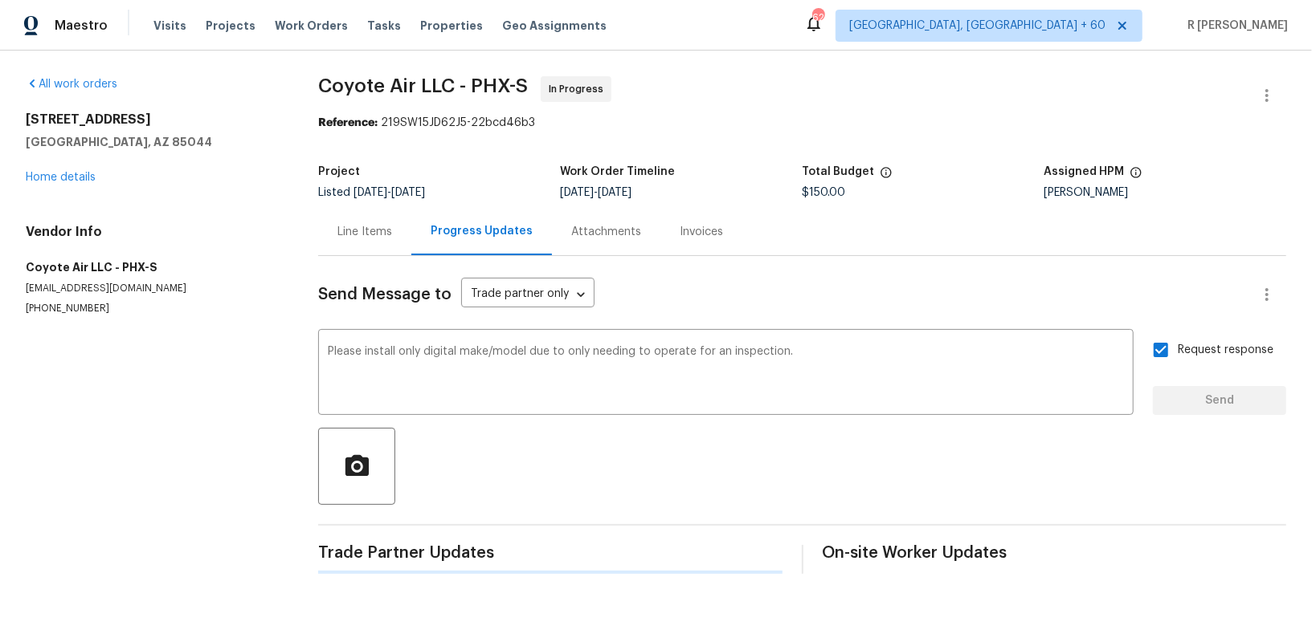
scroll to position [0, 0]
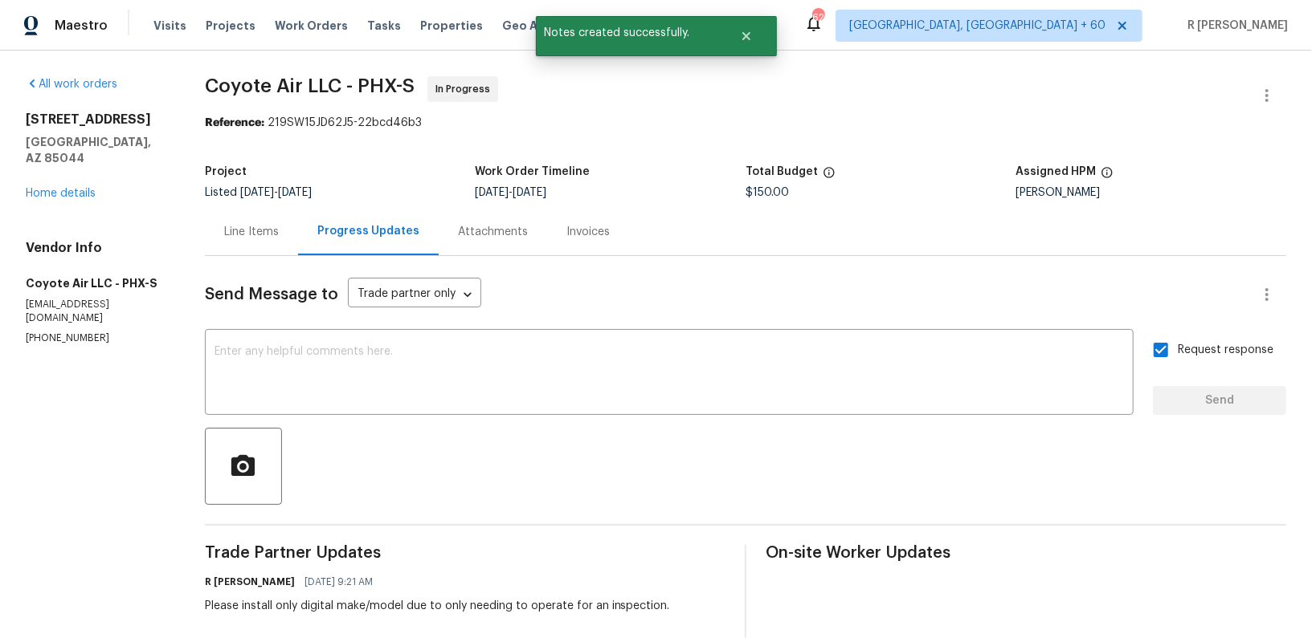
click at [251, 222] on div "Line Items" at bounding box center [251, 231] width 93 height 47
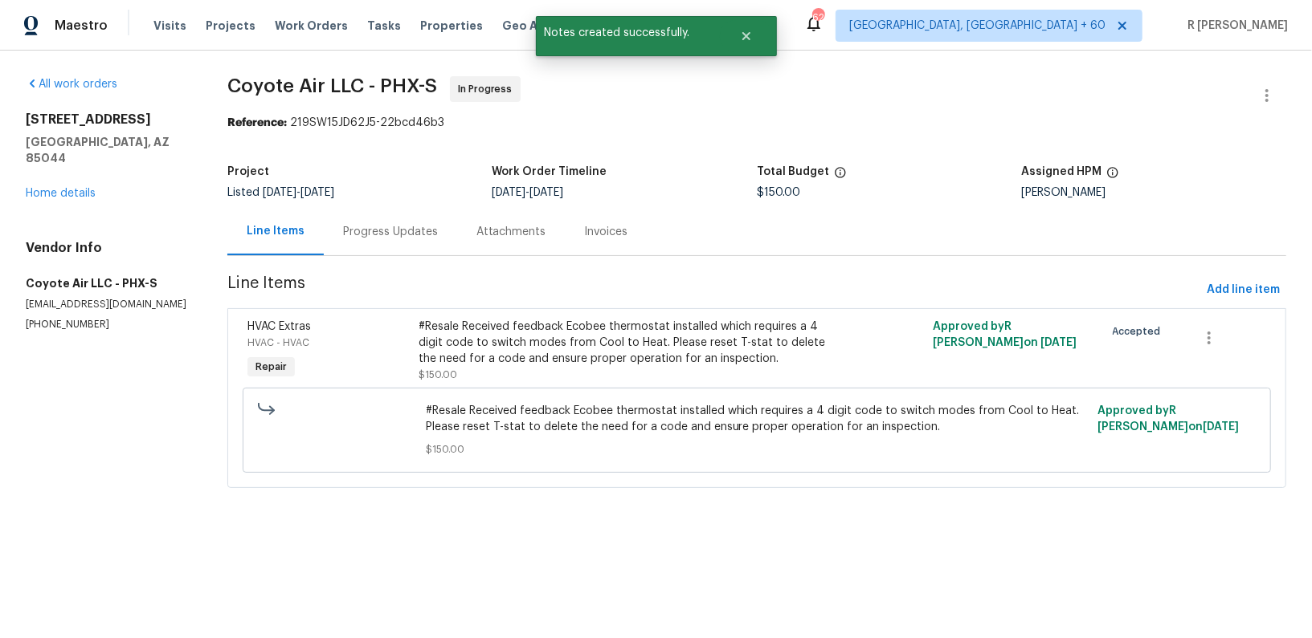
click at [524, 353] on div "#Resale Received feedback Ecobee thermostat installed which requires a 4 digit …" at bounding box center [627, 343] width 418 height 48
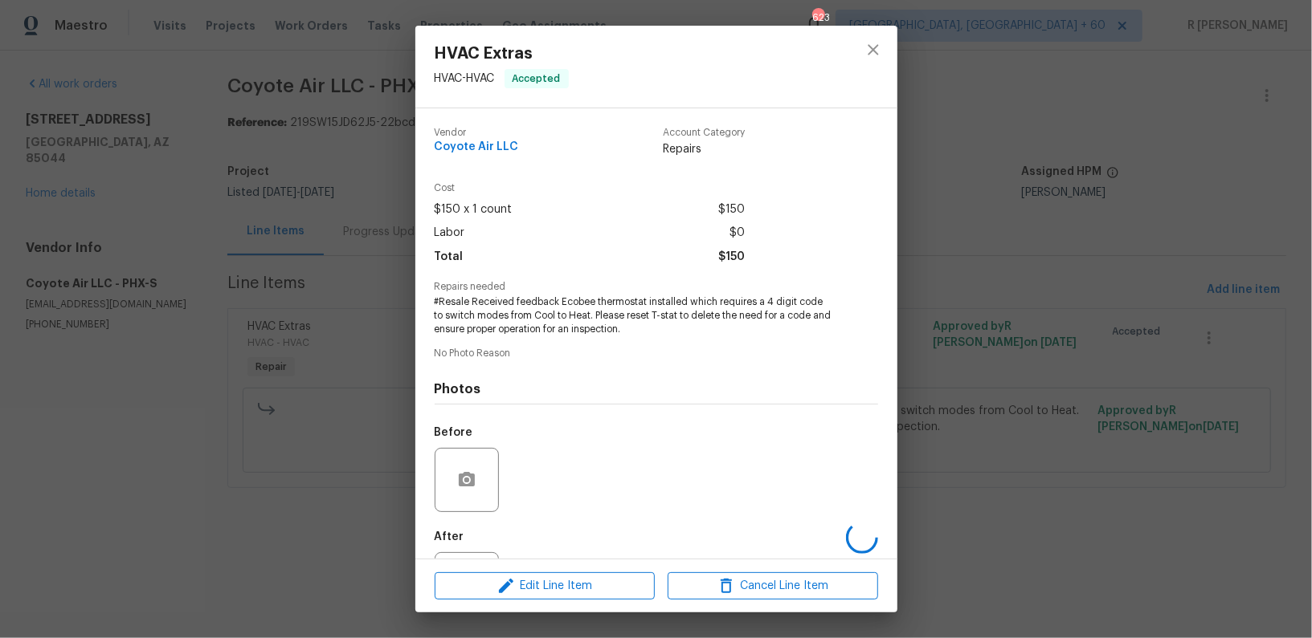
scroll to position [74, 0]
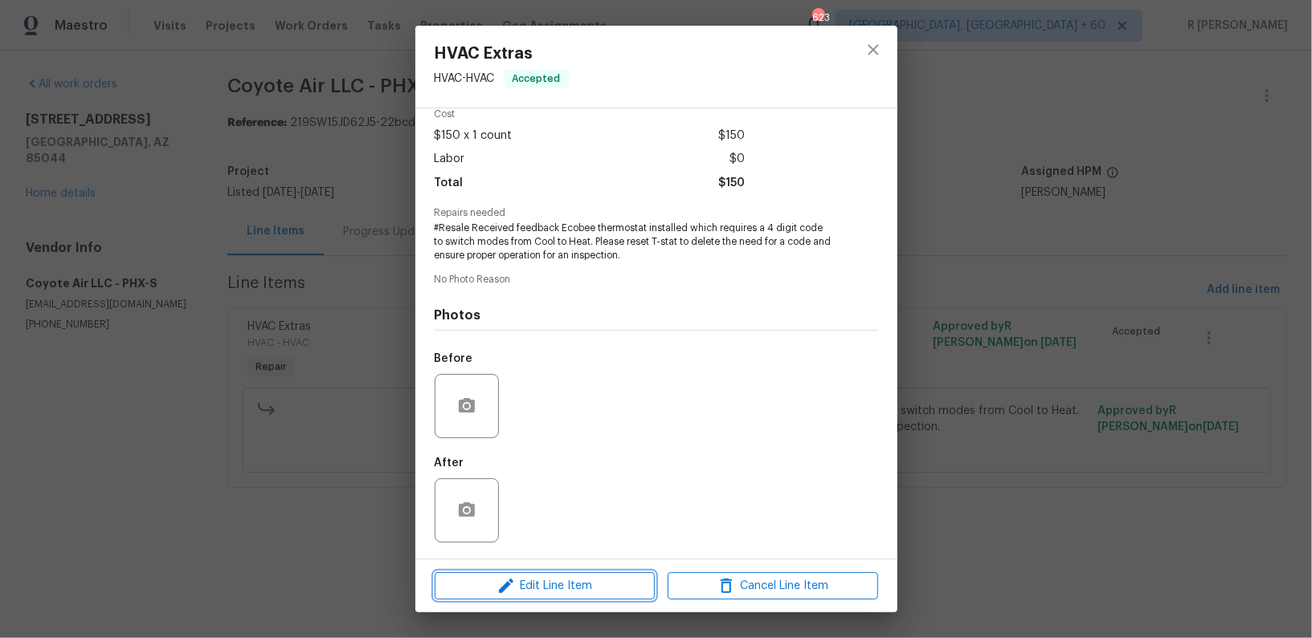
click at [533, 581] on span "Edit Line Item" at bounding box center [544, 587] width 210 height 20
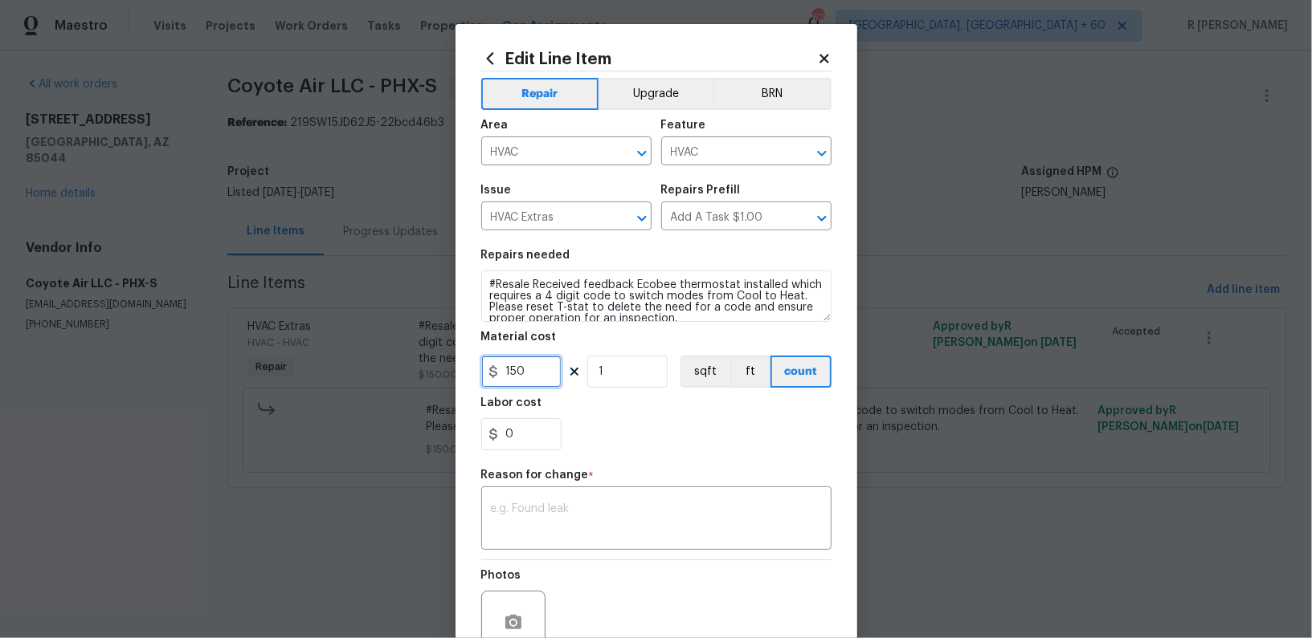
click at [511, 372] on input "150" at bounding box center [521, 372] width 80 height 32
type input "250"
click at [627, 513] on textarea at bounding box center [656, 521] width 331 height 34
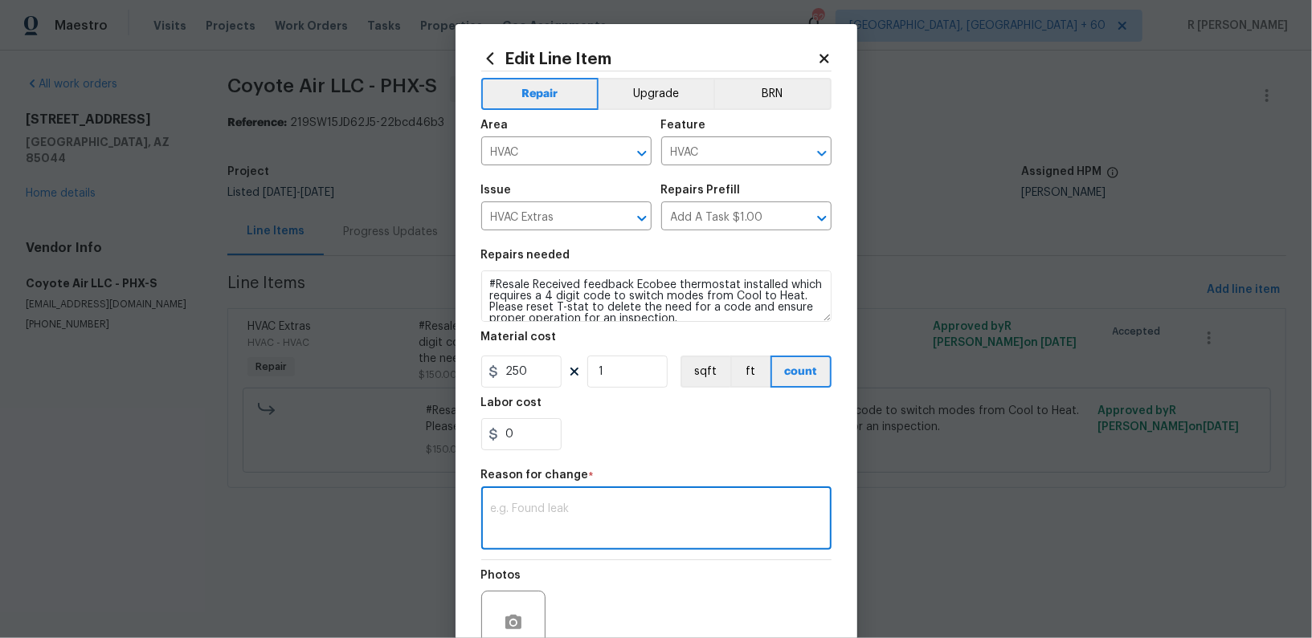
paste textarea "(YK) Updated per vendor’s final cost."
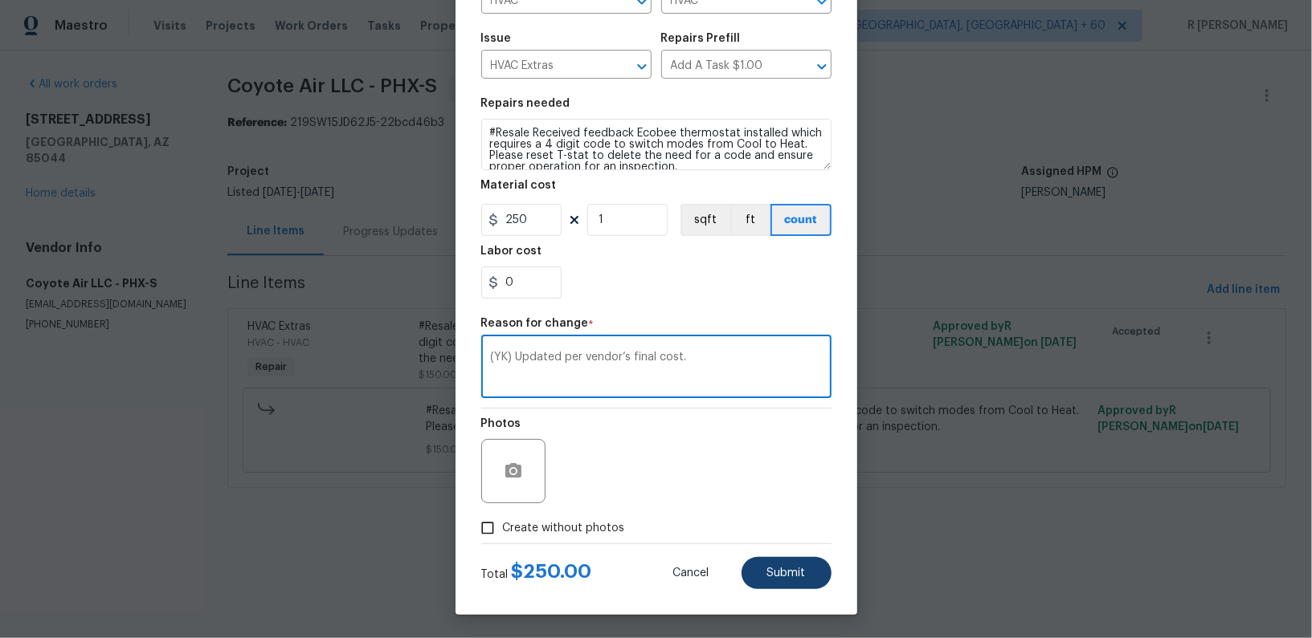
type textarea "(YK) Updated per vendor’s final cost."
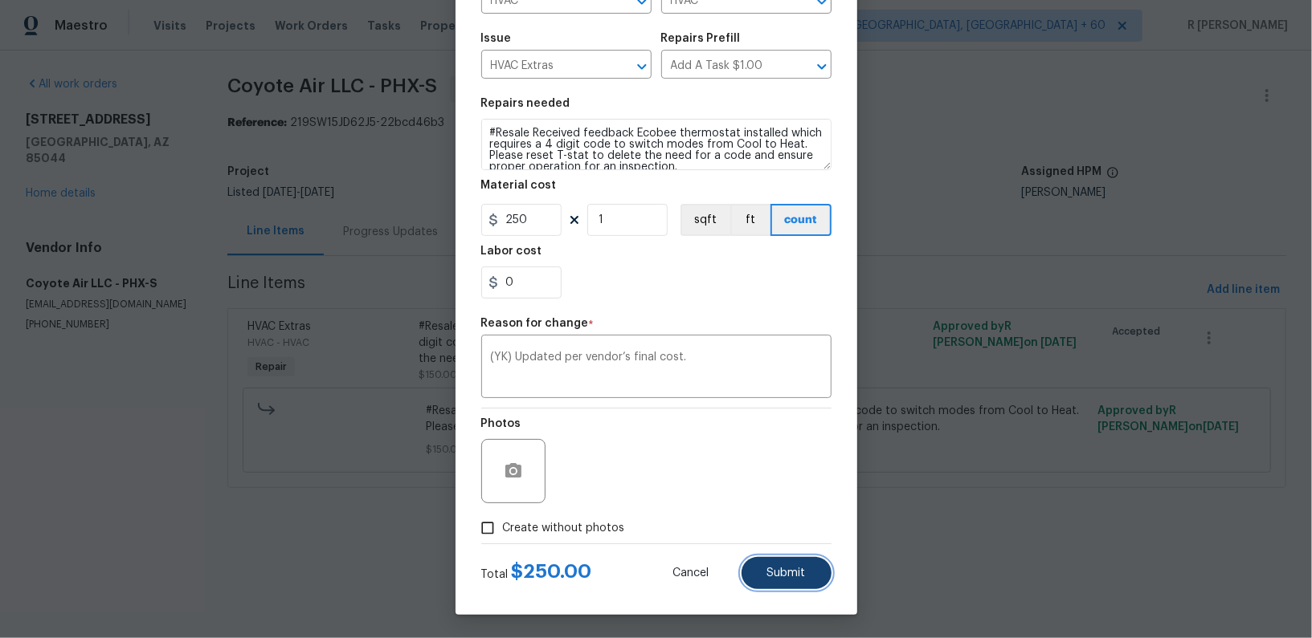
click at [785, 581] on button "Submit" at bounding box center [786, 573] width 90 height 32
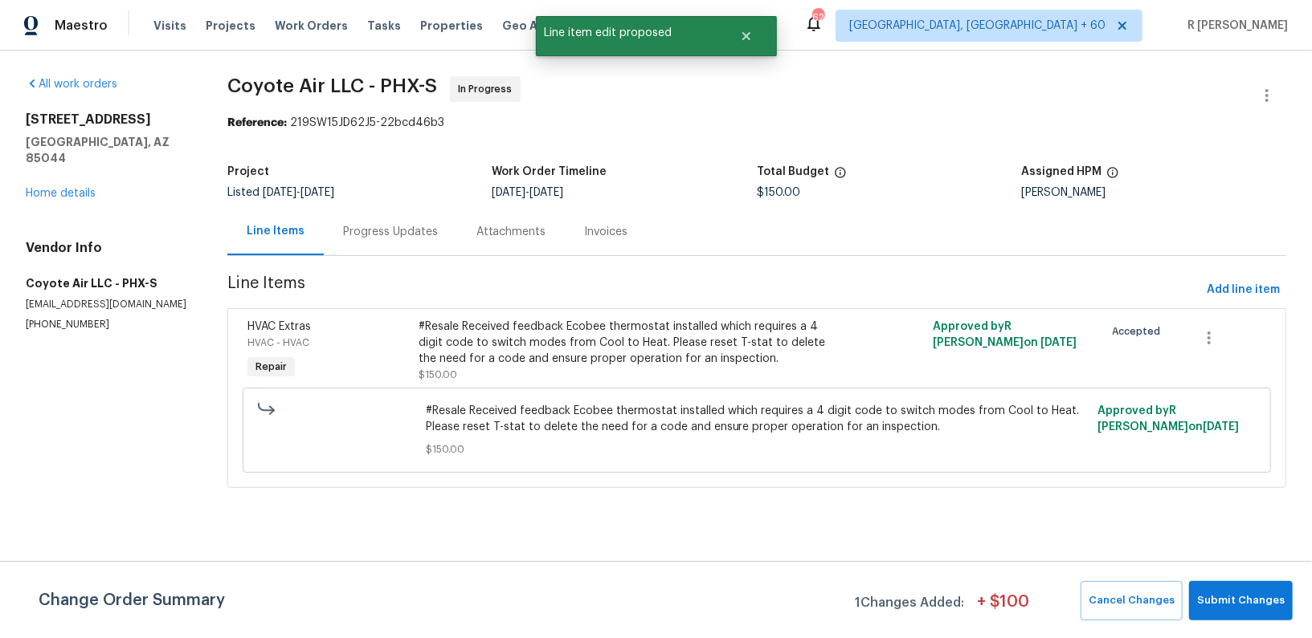
scroll to position [0, 0]
click at [1246, 594] on span "Submit Changes" at bounding box center [1241, 601] width 88 height 18
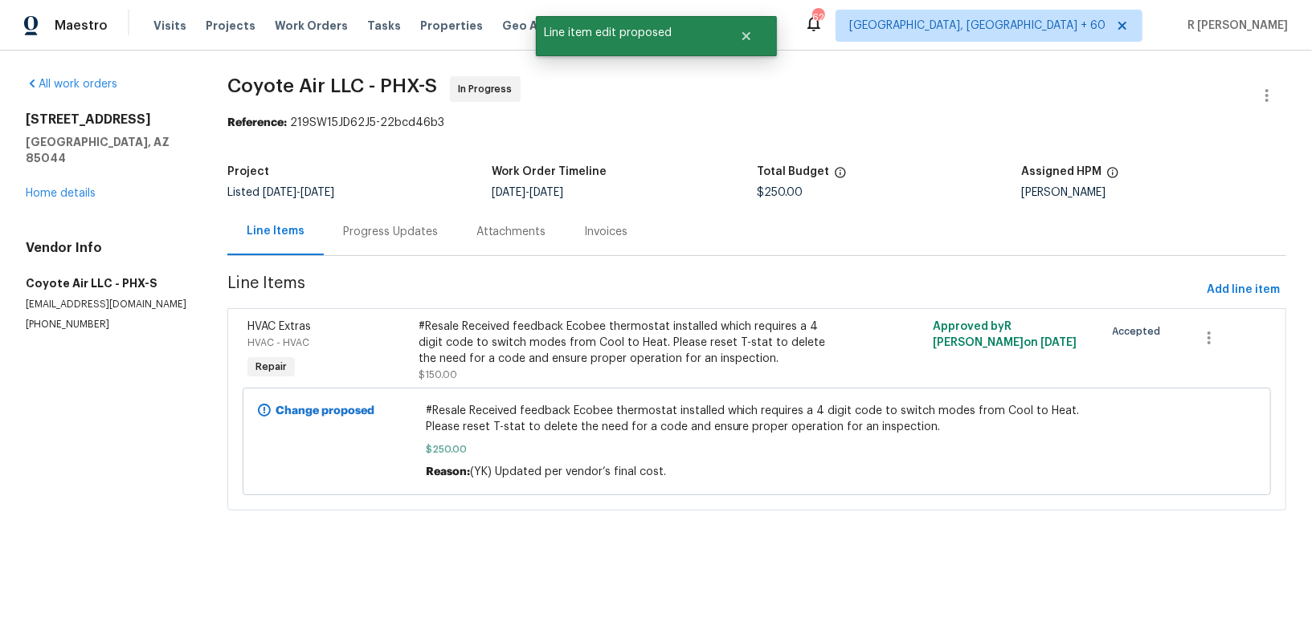
click at [385, 221] on div "Progress Updates" at bounding box center [390, 231] width 133 height 47
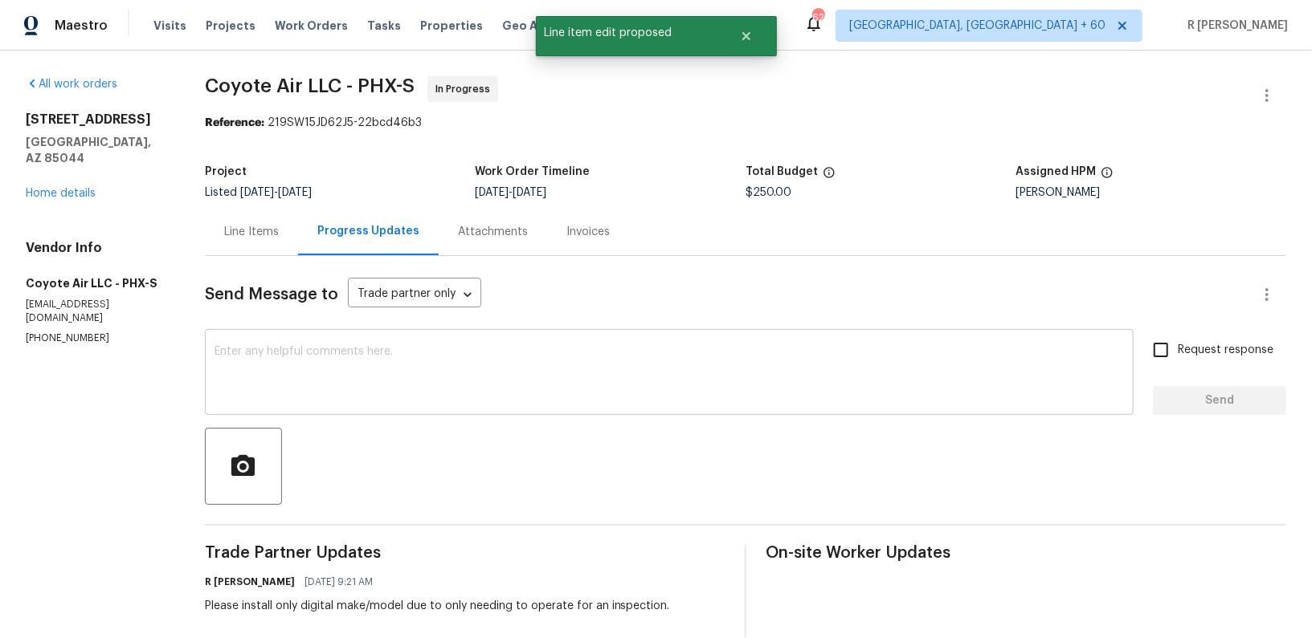
click at [636, 413] on div "x ​" at bounding box center [669, 374] width 928 height 82
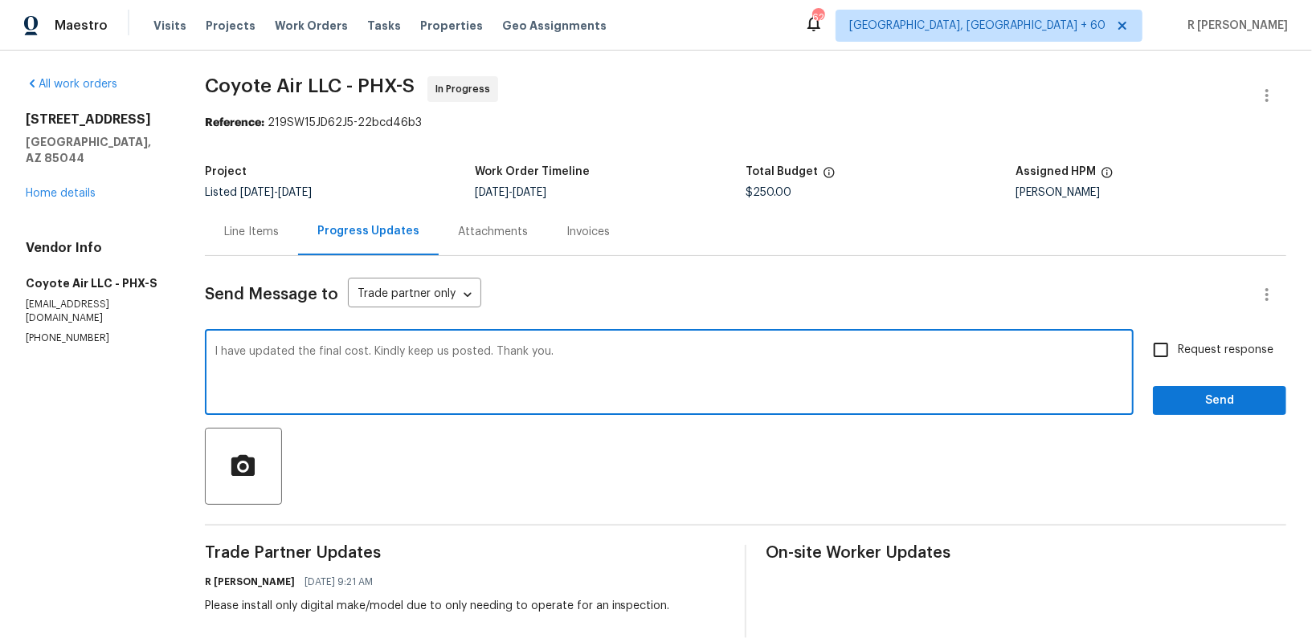
type textarea "I have updated the final cost. Kindly keep us posted. Thank you."
click at [1220, 340] on label "Request response" at bounding box center [1208, 350] width 129 height 34
click at [1177, 340] on input "Request response" at bounding box center [1161, 350] width 34 height 34
checkbox input "true"
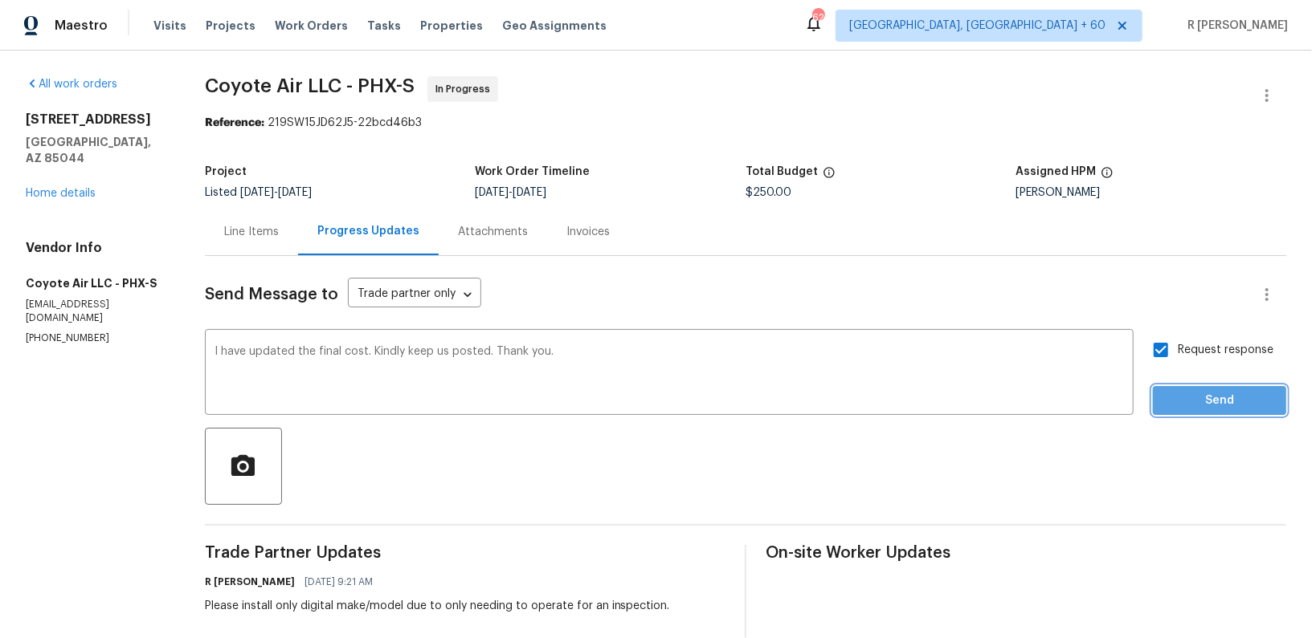
click at [1213, 396] on span "Send" at bounding box center [1219, 401] width 108 height 20
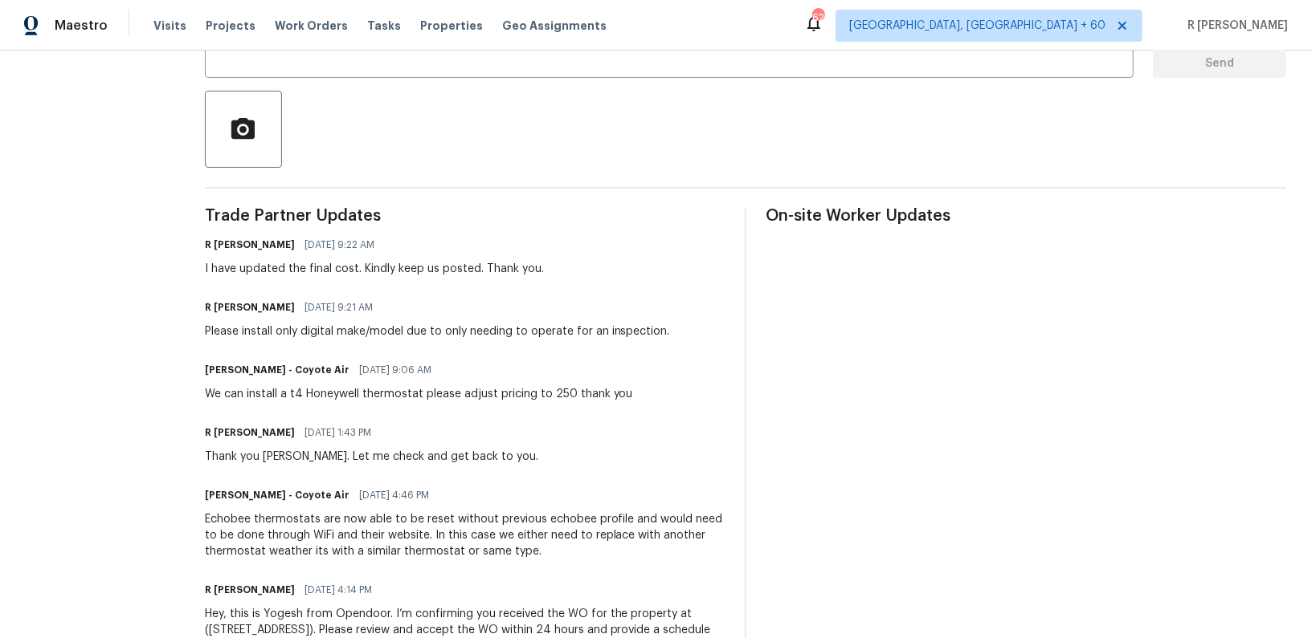
scroll to position [348, 0]
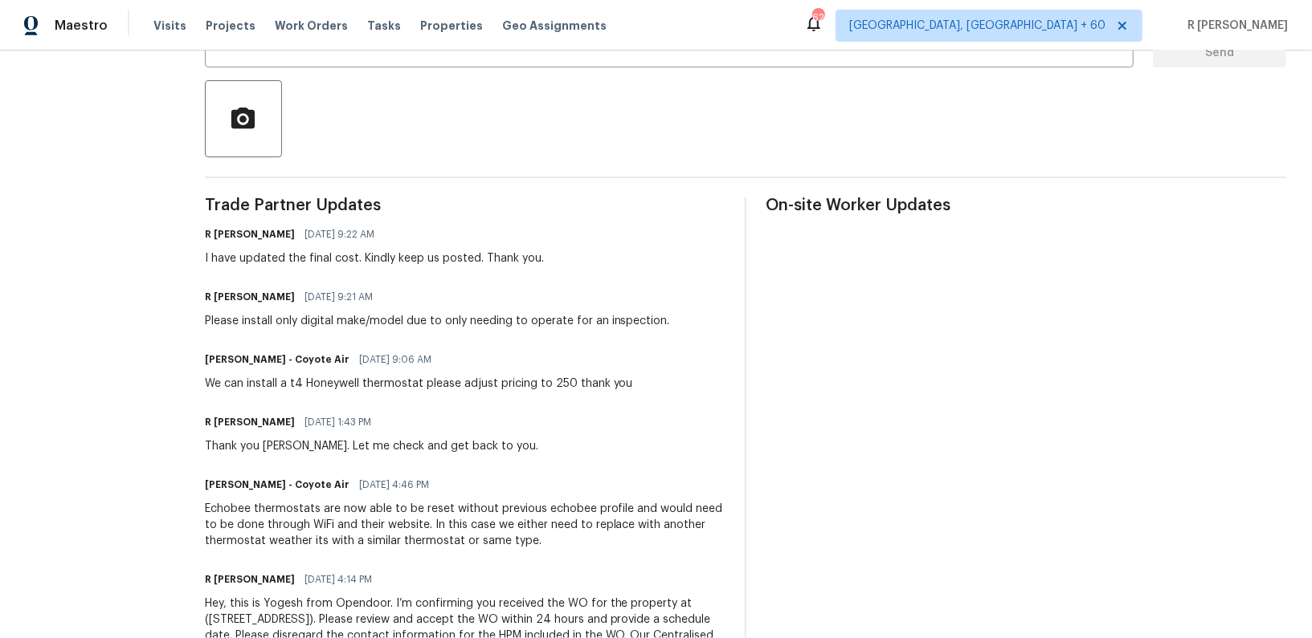
click at [315, 521] on div "Echobee thermostats are now able to be reset without previous echobee profile a…" at bounding box center [465, 525] width 520 height 48
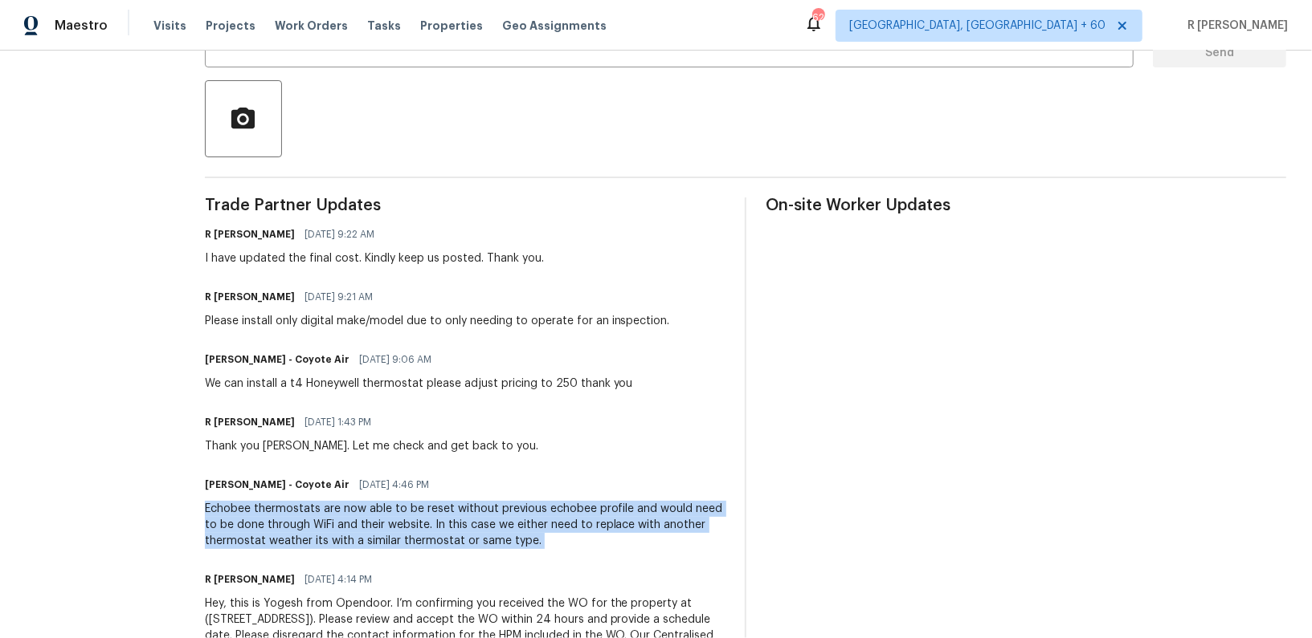
click at [315, 521] on div "Echobee thermostats are now able to be reset without previous echobee profile a…" at bounding box center [465, 525] width 520 height 48
copy div "Echobee thermostats are now able to be reset without previous echobee profile a…"
click at [313, 321] on div "Please install only digital make/model due to only needing to operate for an in…" at bounding box center [437, 321] width 465 height 16
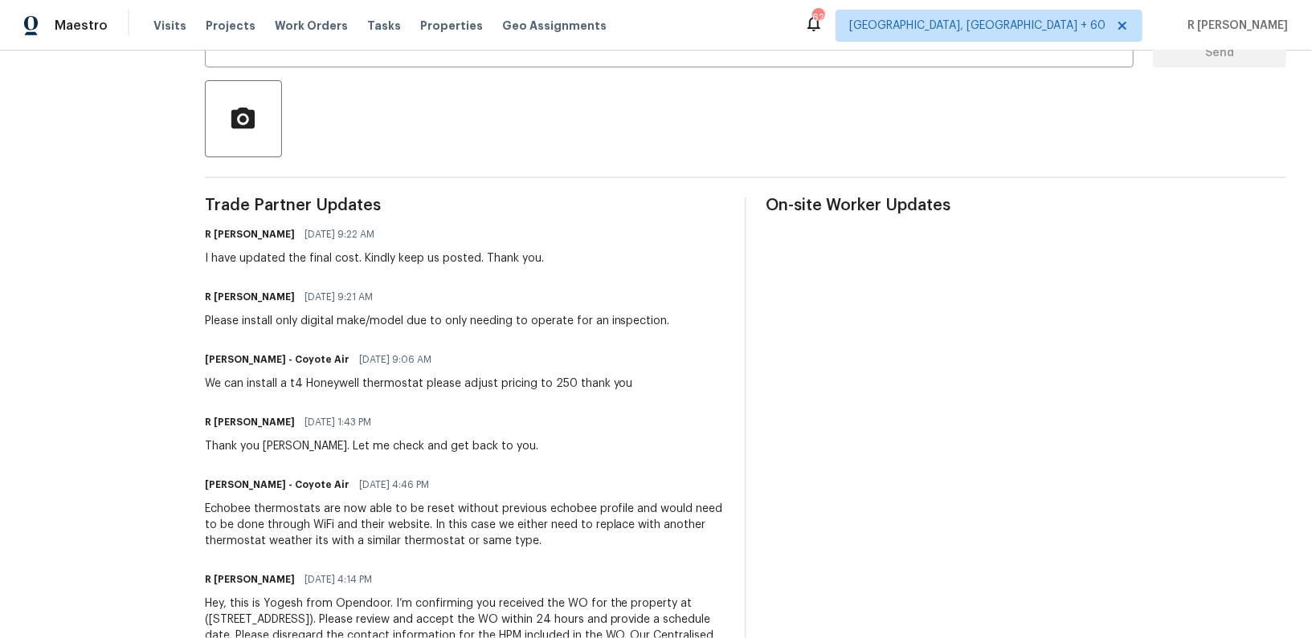
click at [313, 321] on div "Please install only digital make/model due to only needing to operate for an in…" at bounding box center [437, 321] width 465 height 16
click at [315, 374] on div "Alex Berrones - Coyote Air 09/19/2025 9:06 AM We can install a t4 Honeywell the…" at bounding box center [419, 370] width 428 height 43
copy div "We can install a t4 Honeywell thermostat please adjust pricing to 250 thank you"
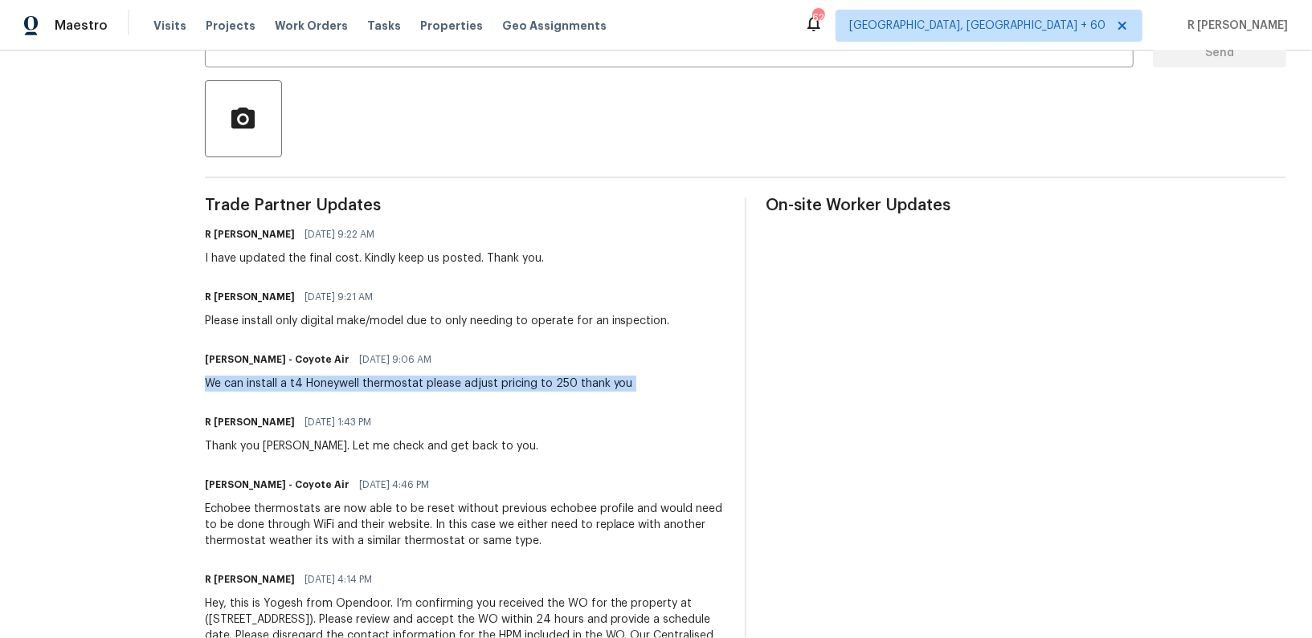
copy div "We can install a t4 Honeywell thermostat please adjust pricing to 250 thank you"
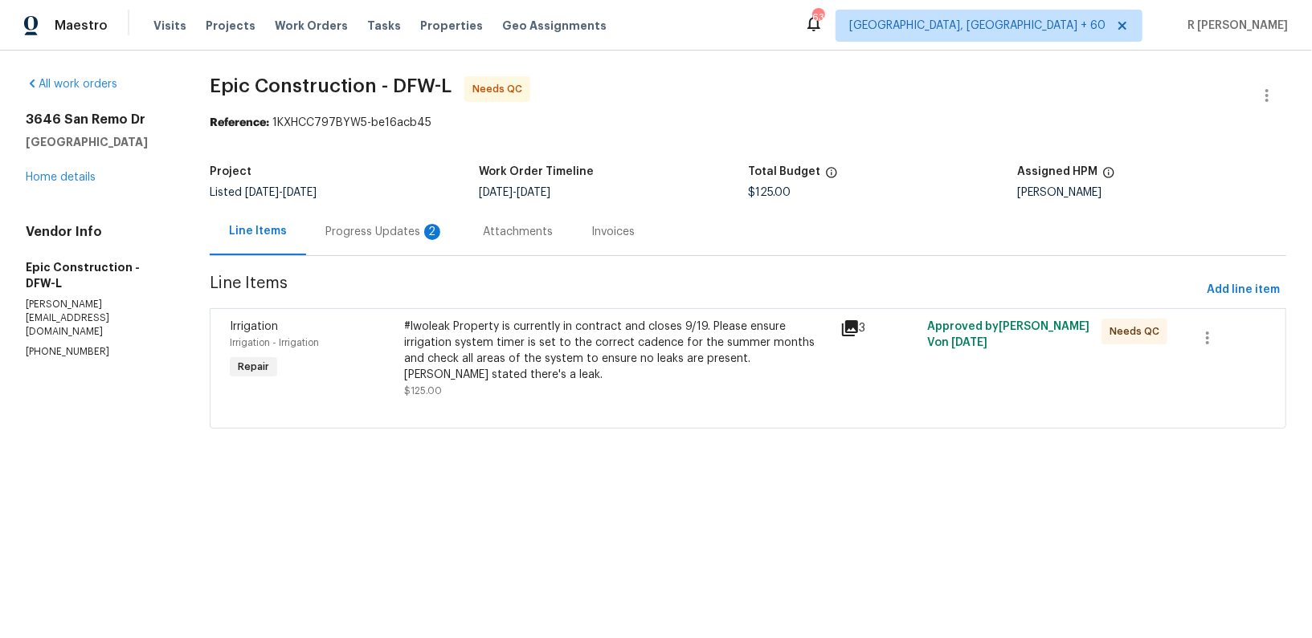
click at [412, 249] on div "Progress Updates 2" at bounding box center [384, 231] width 157 height 47
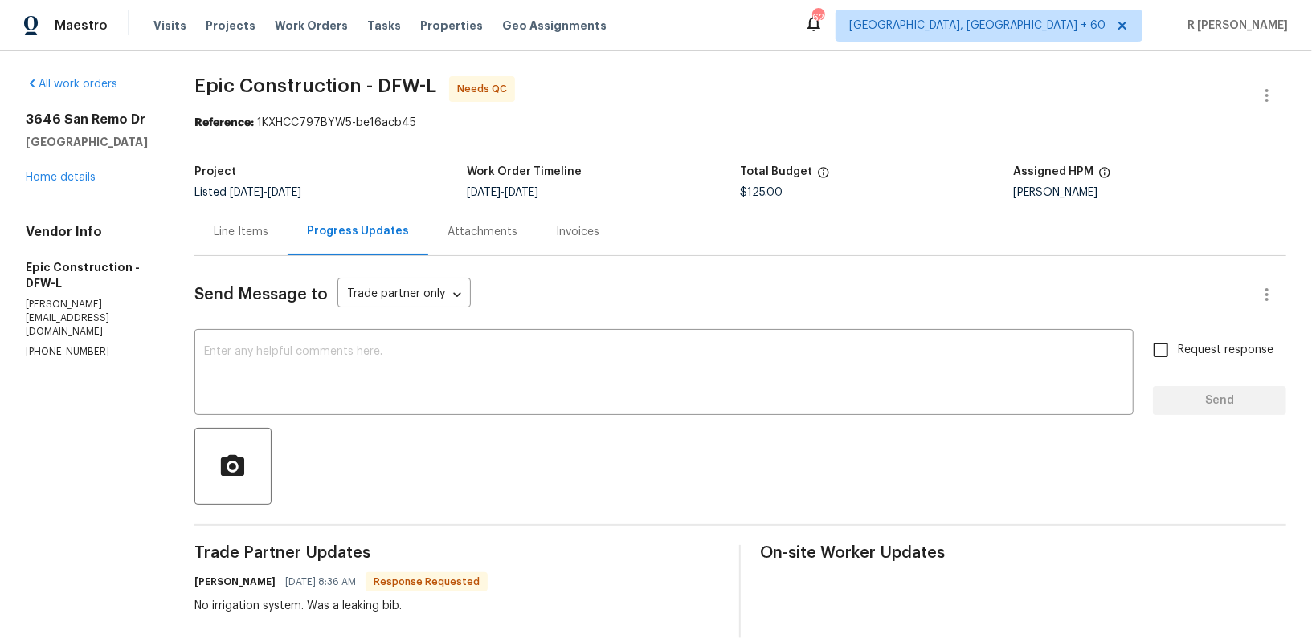
click at [251, 242] on div "Line Items" at bounding box center [240, 231] width 93 height 47
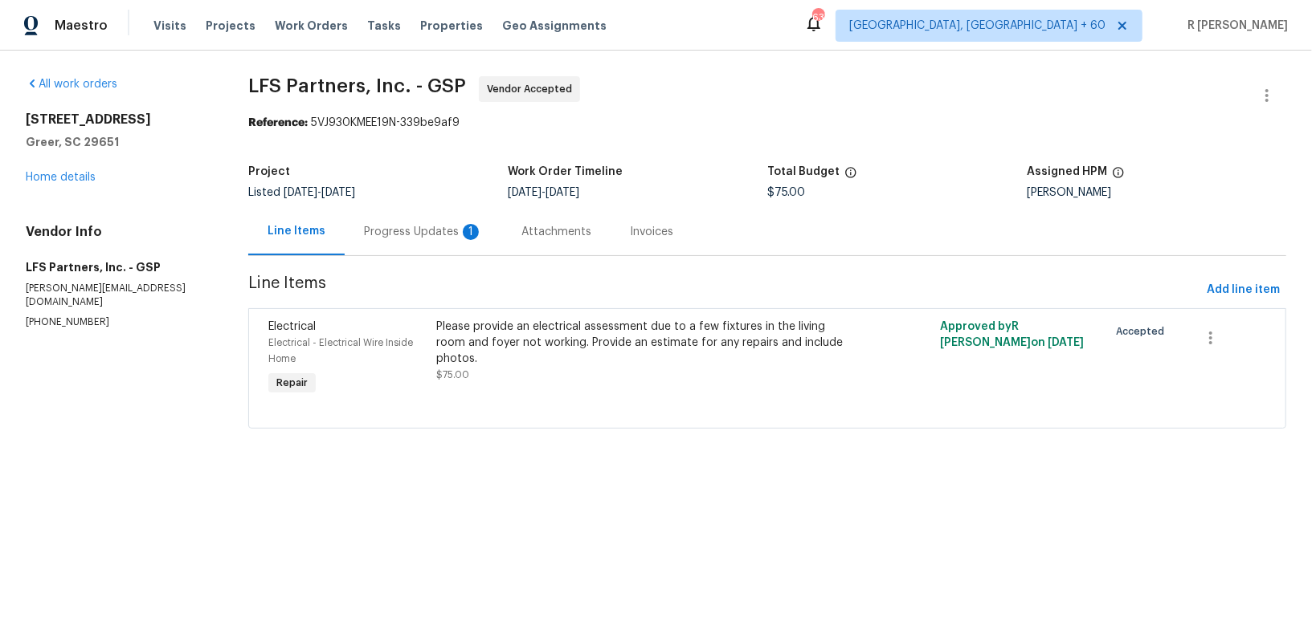
click at [413, 231] on div "Progress Updates 1" at bounding box center [423, 232] width 119 height 16
